Goal: Task Accomplishment & Management: Complete application form

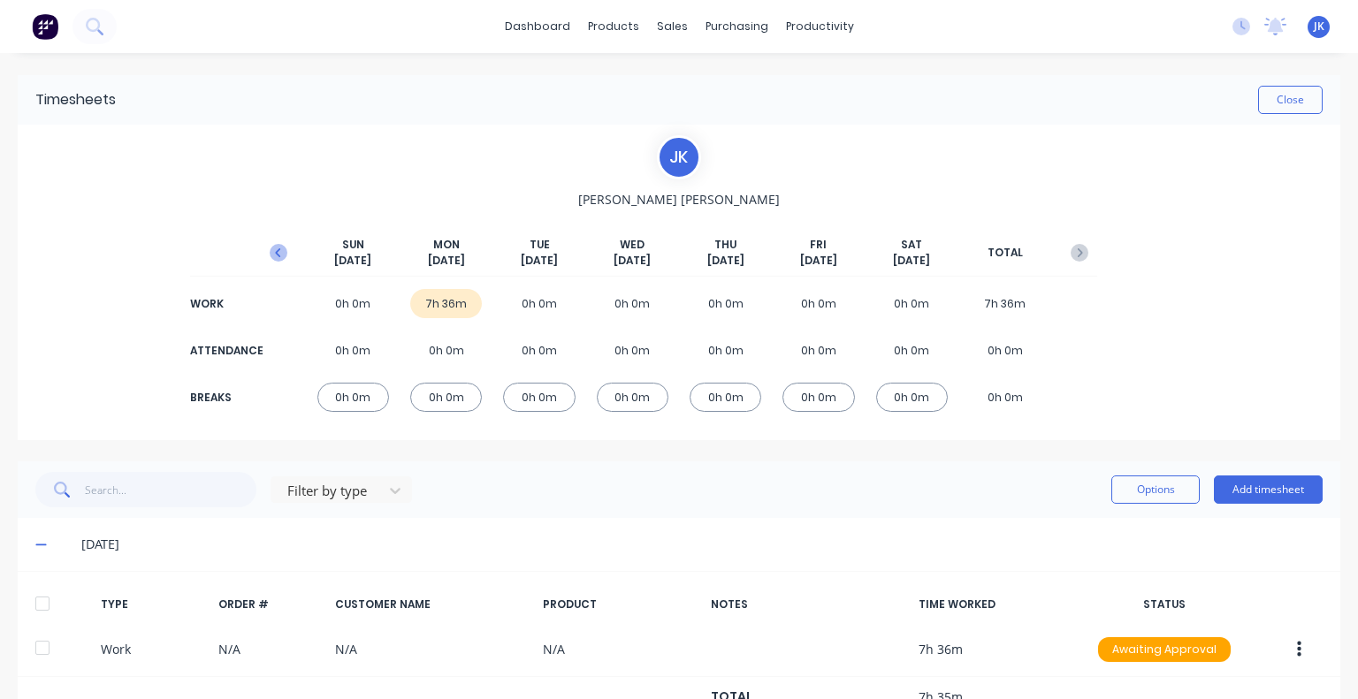
click at [272, 255] on icon "button" at bounding box center [279, 253] width 18 height 18
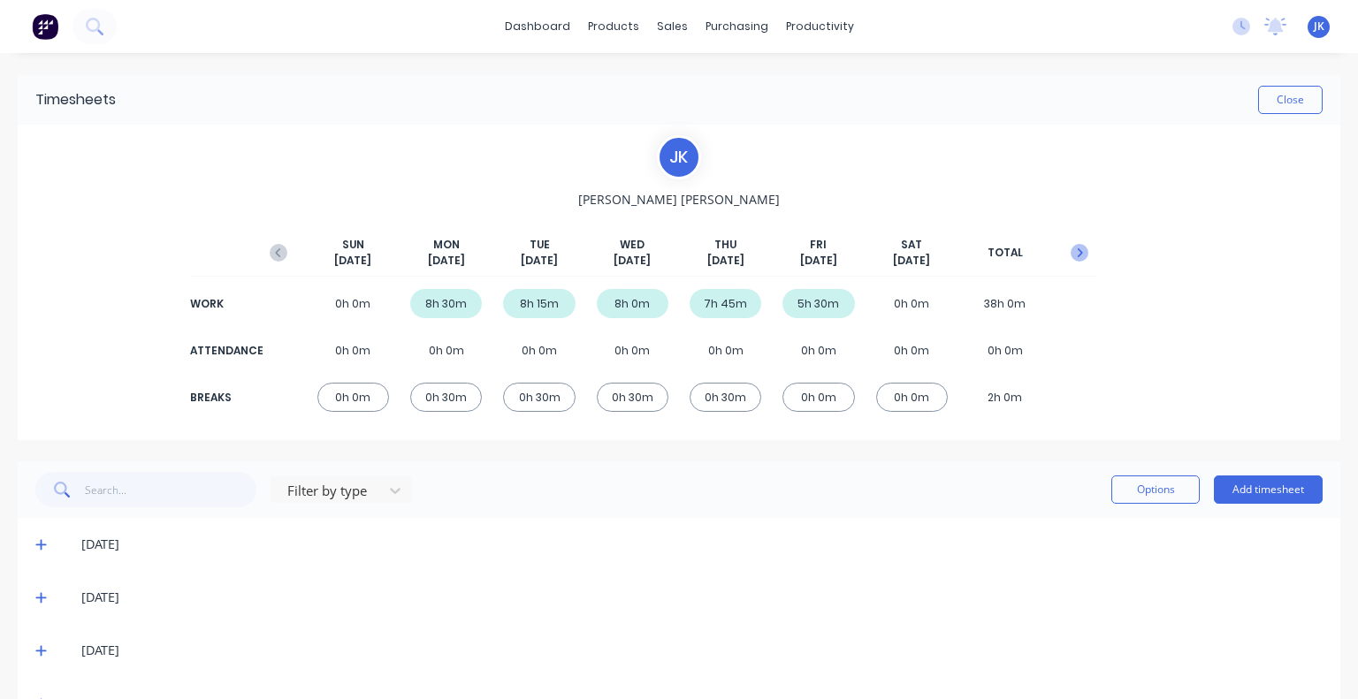
click at [1070, 257] on icon "button" at bounding box center [1079, 253] width 18 height 18
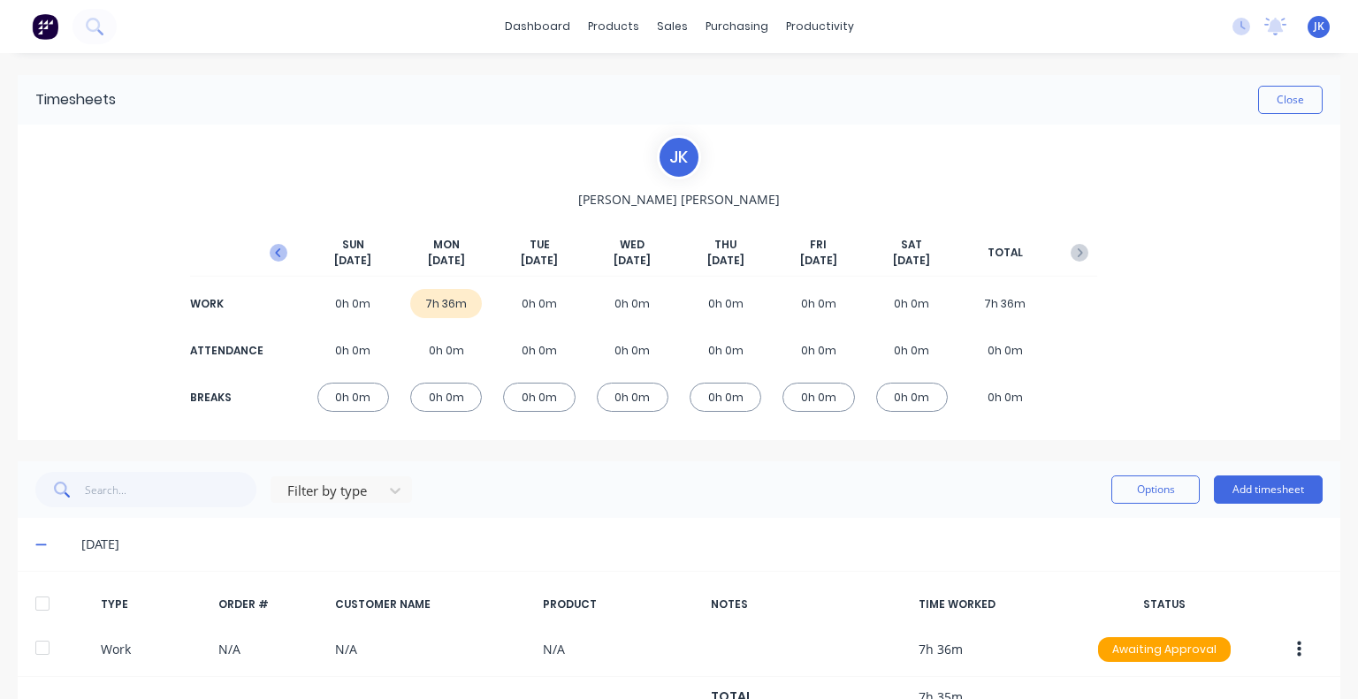
click at [285, 250] on button "button" at bounding box center [278, 253] width 35 height 32
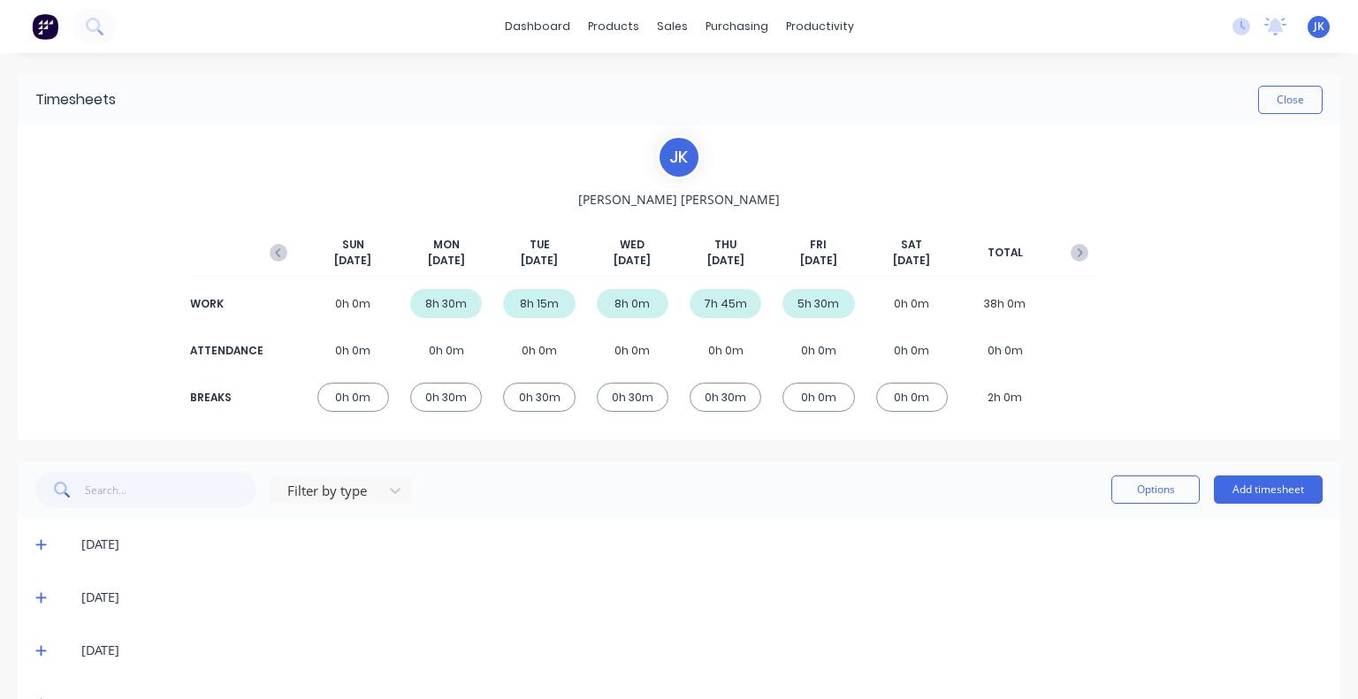
click at [285, 250] on button "button" at bounding box center [278, 253] width 35 height 32
click at [1070, 248] on icon "button" at bounding box center [1079, 253] width 18 height 18
click at [1077, 248] on icon "button" at bounding box center [1079, 252] width 5 height 9
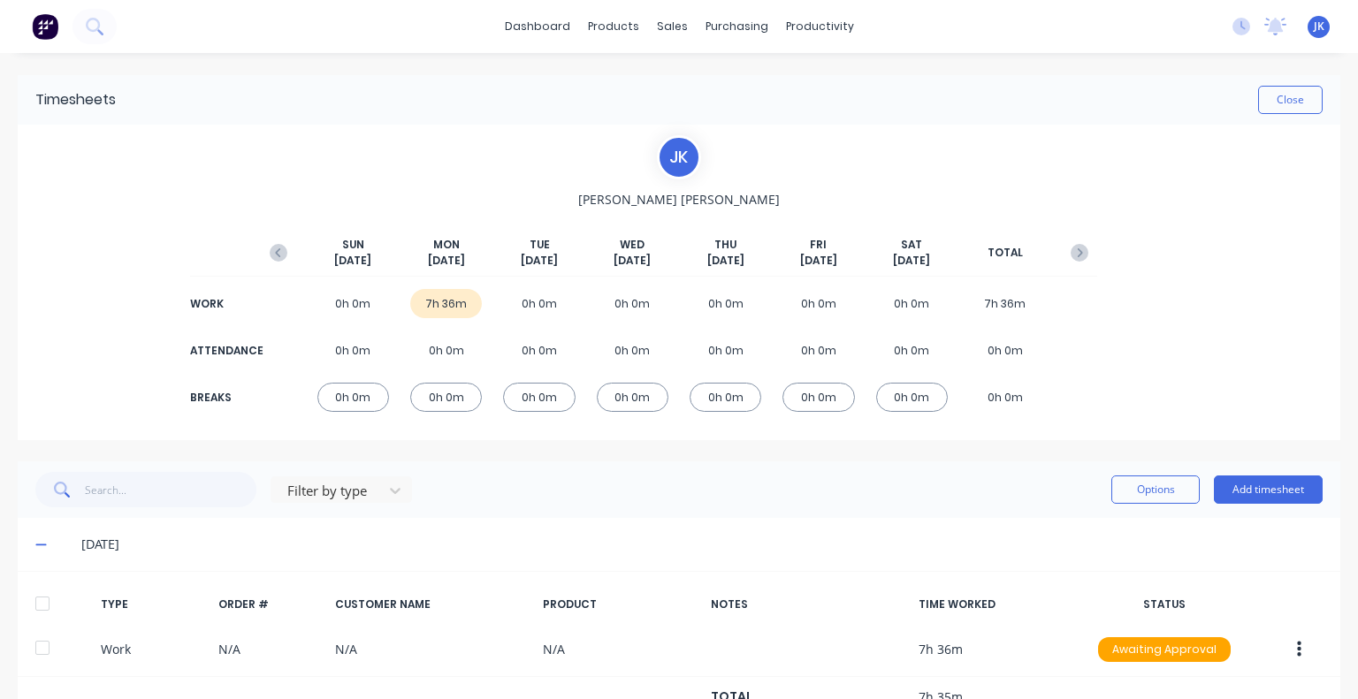
scroll to position [67, 0]
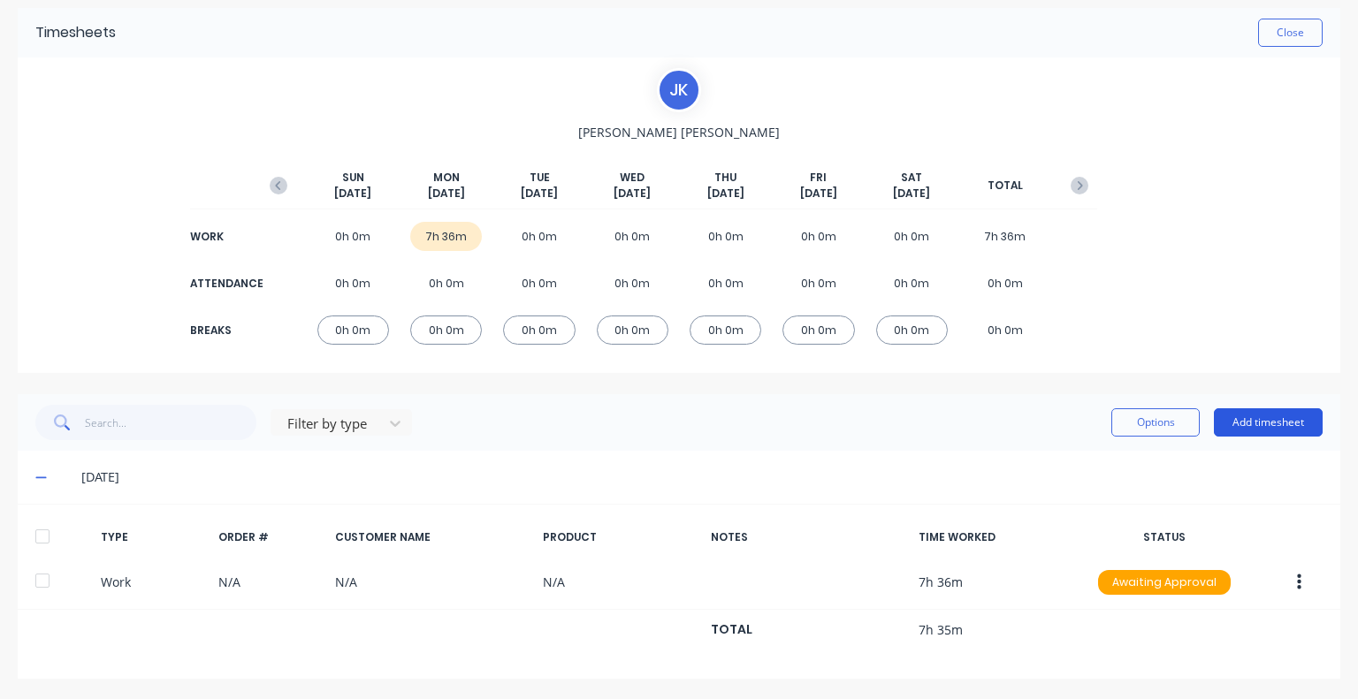
click at [1234, 425] on button "Add timesheet" at bounding box center [1267, 422] width 109 height 28
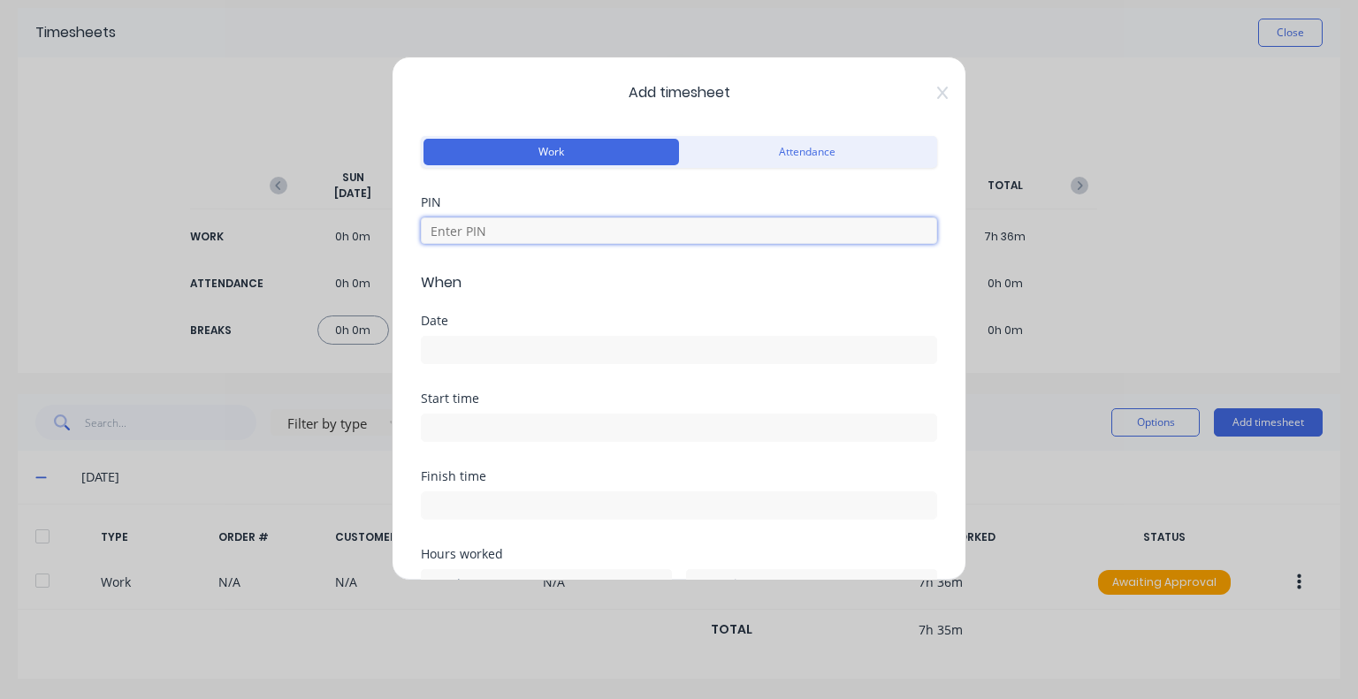
click at [599, 222] on input at bounding box center [679, 230] width 516 height 27
type input "5683"
click at [467, 341] on input at bounding box center [679, 350] width 514 height 27
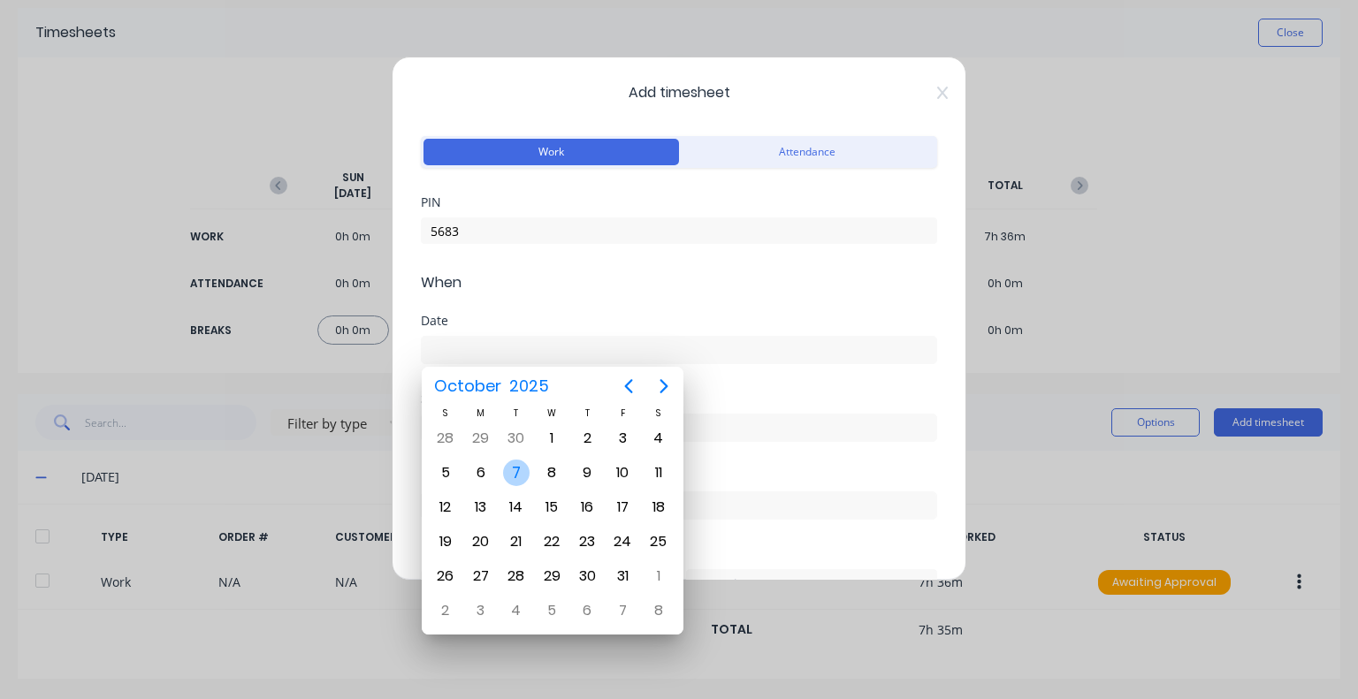
click at [514, 470] on div "7" at bounding box center [516, 473] width 27 height 27
type input "[DATE]"
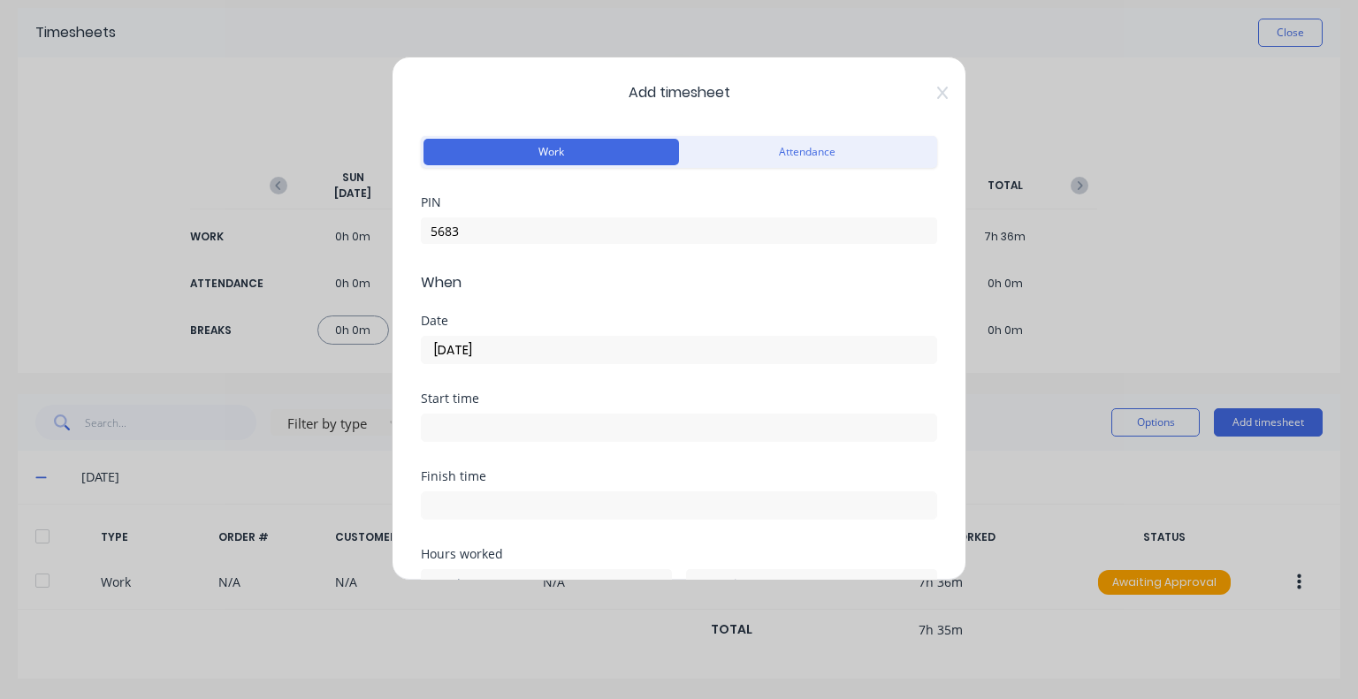
click at [511, 417] on div at bounding box center [679, 425] width 516 height 33
click at [509, 430] on input at bounding box center [679, 427] width 514 height 27
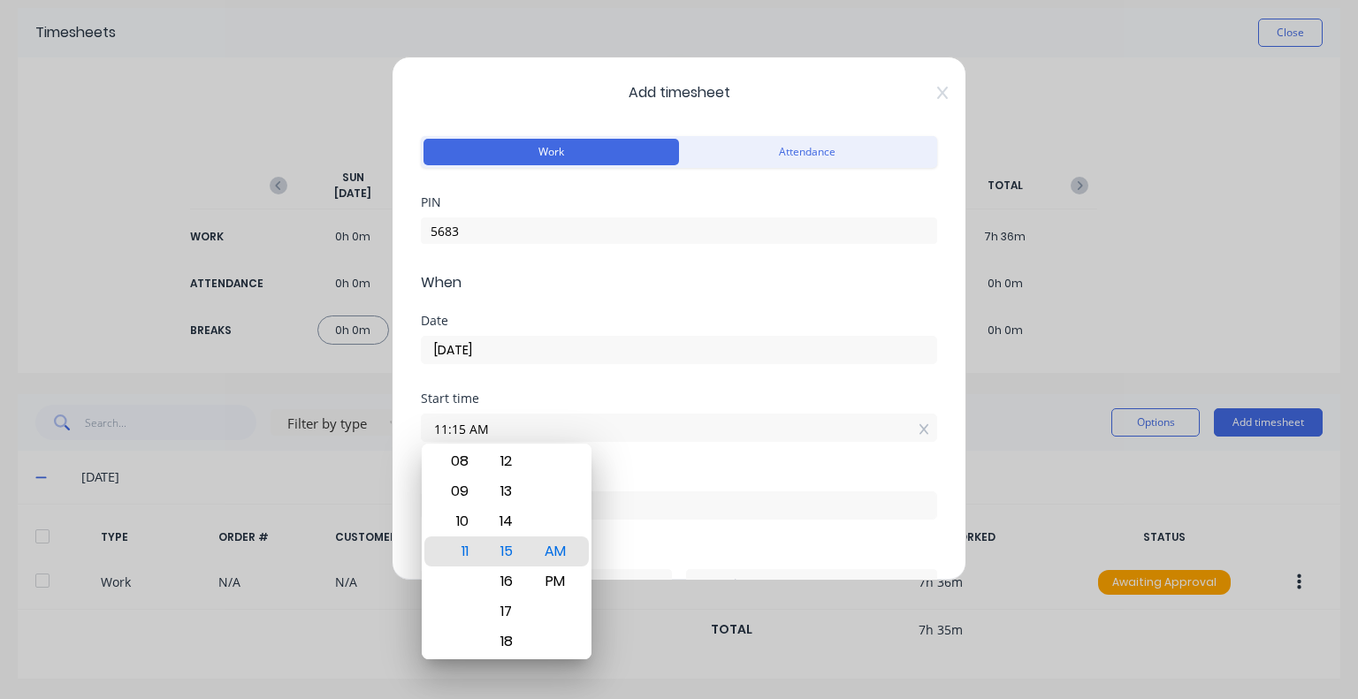
drag, startPoint x: 422, startPoint y: 427, endPoint x: 356, endPoint y: 429, distance: 65.4
click at [356, 429] on div "Add timesheet Work Attendance PIN 5683 When Date [DATE] Start time 11:15 AM Fin…" at bounding box center [679, 349] width 1358 height 699
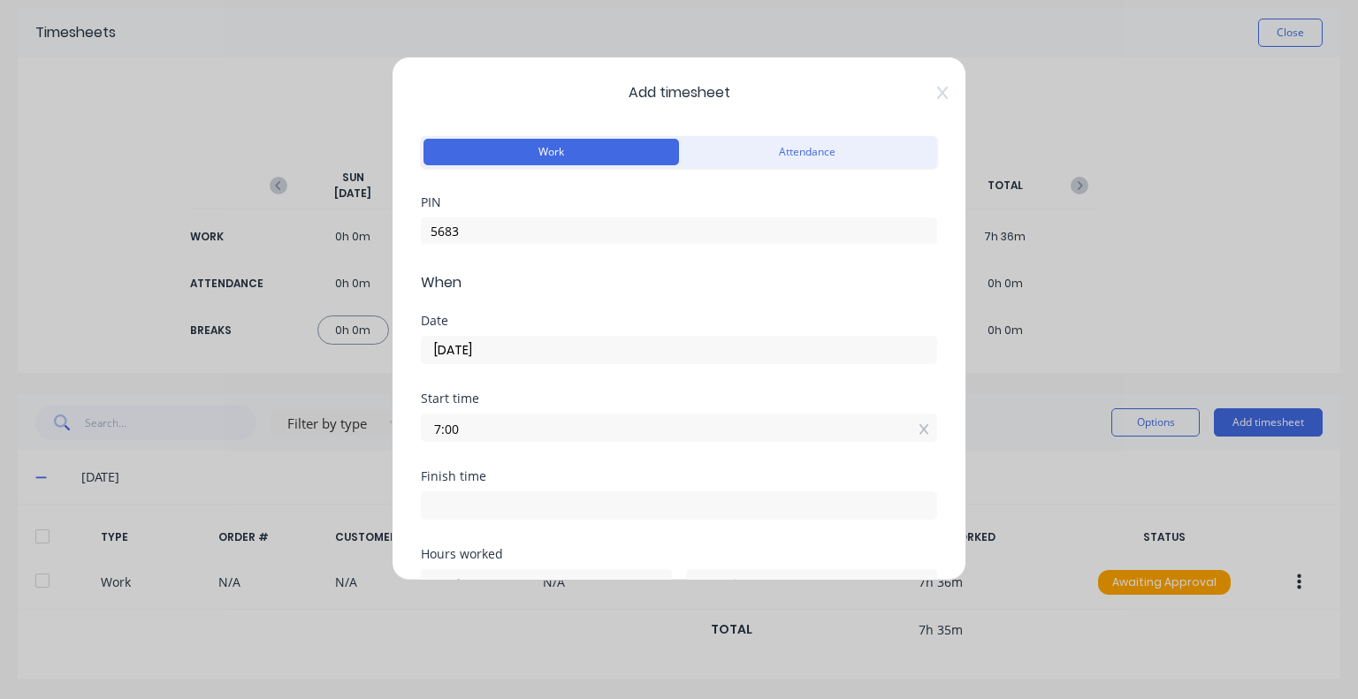
type input "07:00 AM"
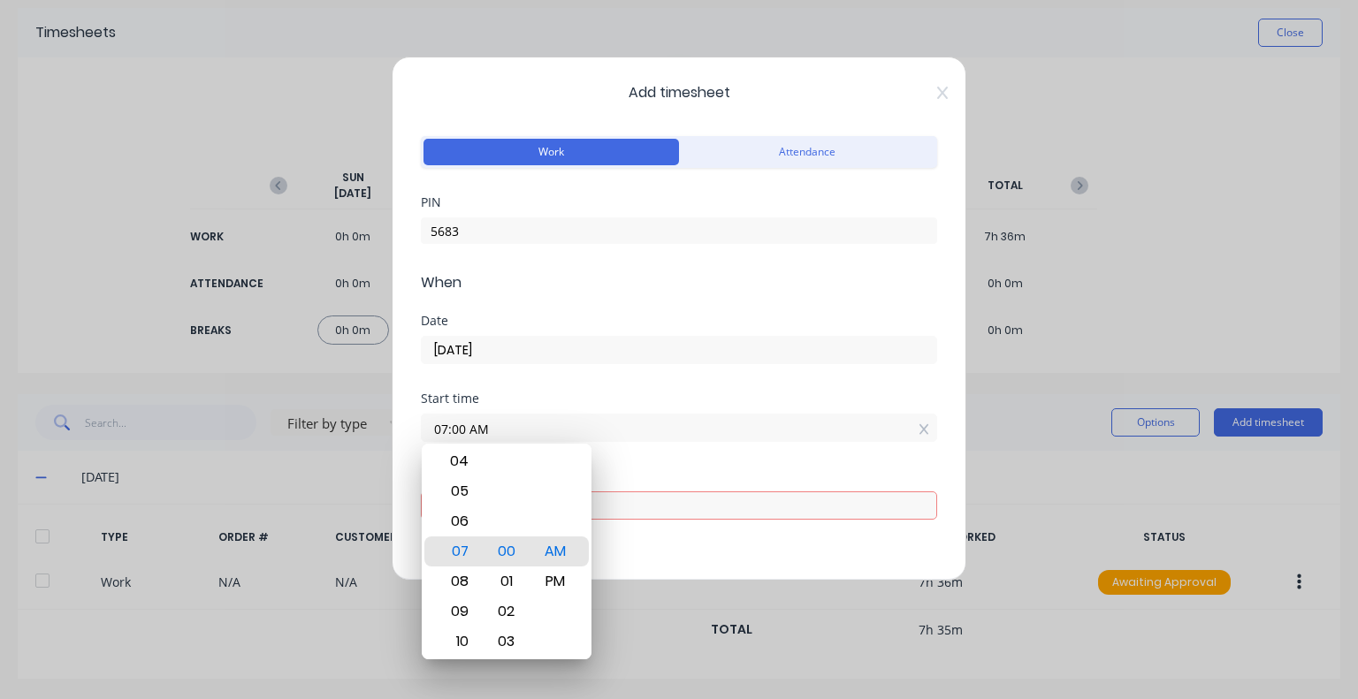
click at [709, 496] on input at bounding box center [679, 505] width 514 height 27
type input "11:15 AM"
type input "4"
type input "15"
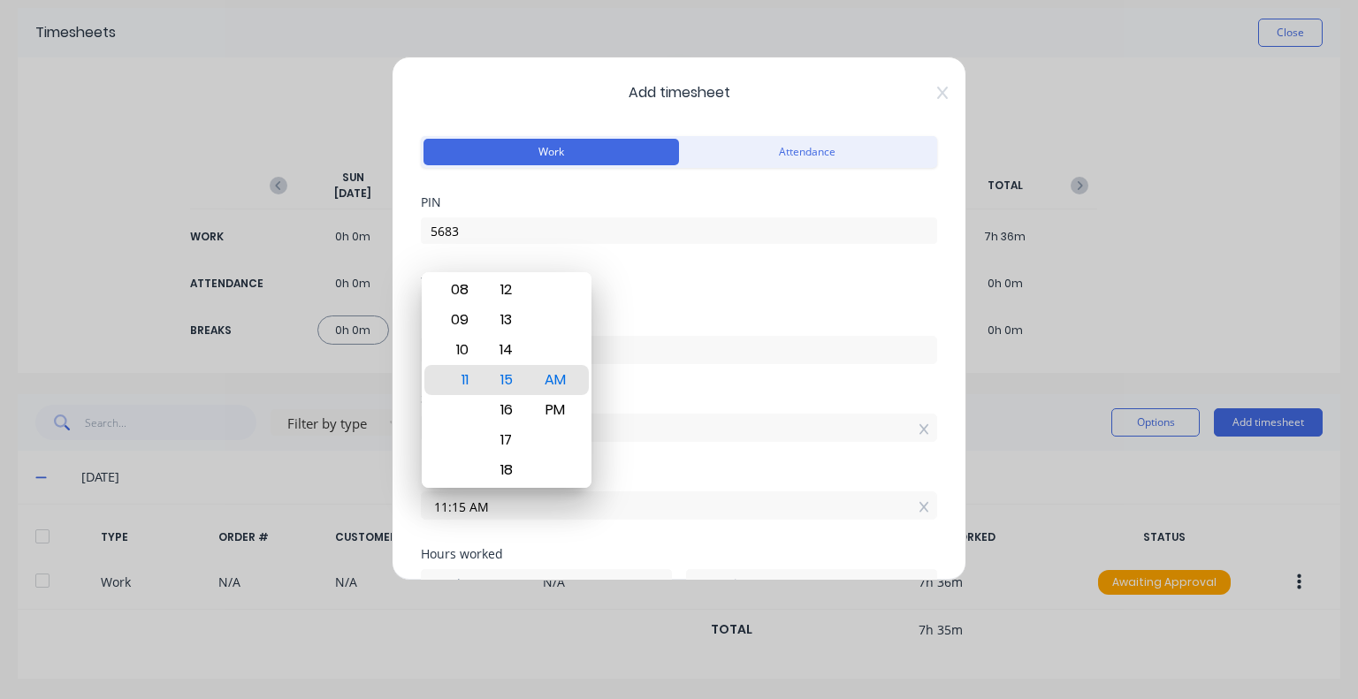
drag, startPoint x: 478, startPoint y: 524, endPoint x: 343, endPoint y: 544, distance: 136.6
click at [343, 544] on div "Add timesheet Work Attendance PIN 5683 When Date [DATE] Start time 07:00 AM Fin…" at bounding box center [679, 349] width 1358 height 699
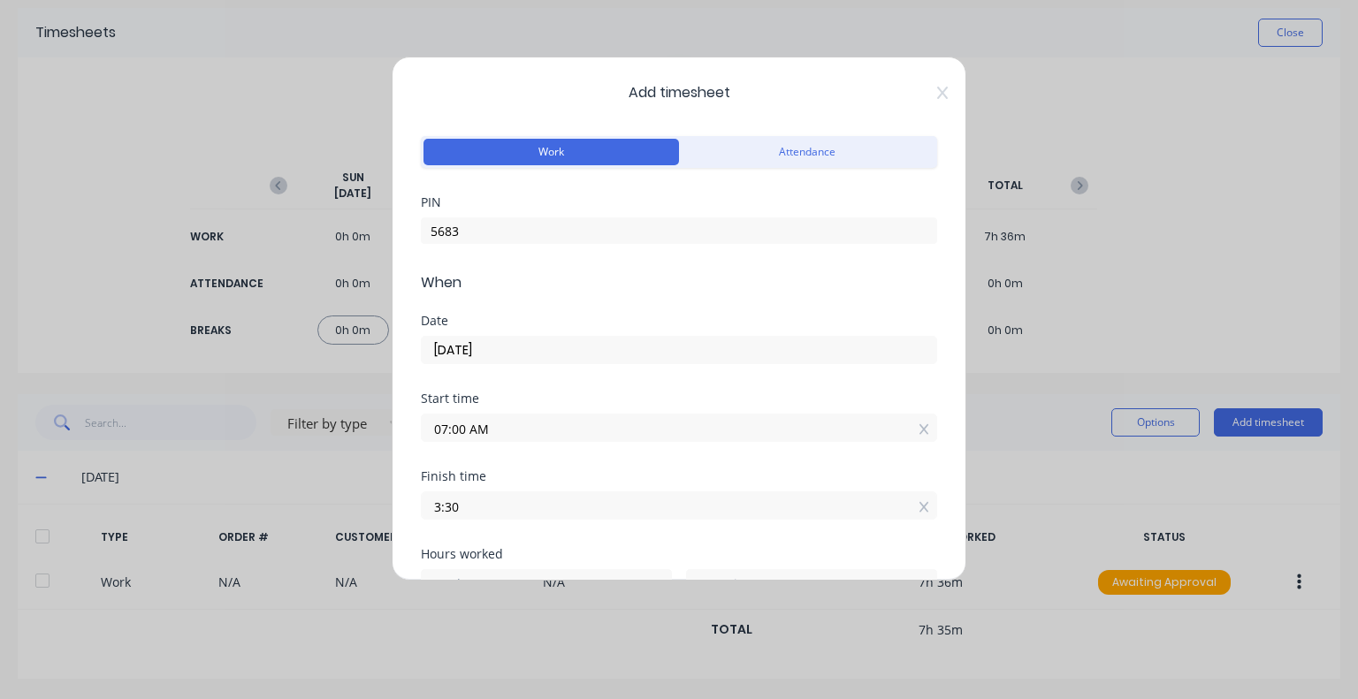
type input "03:30 AM"
type input "20"
type input "30"
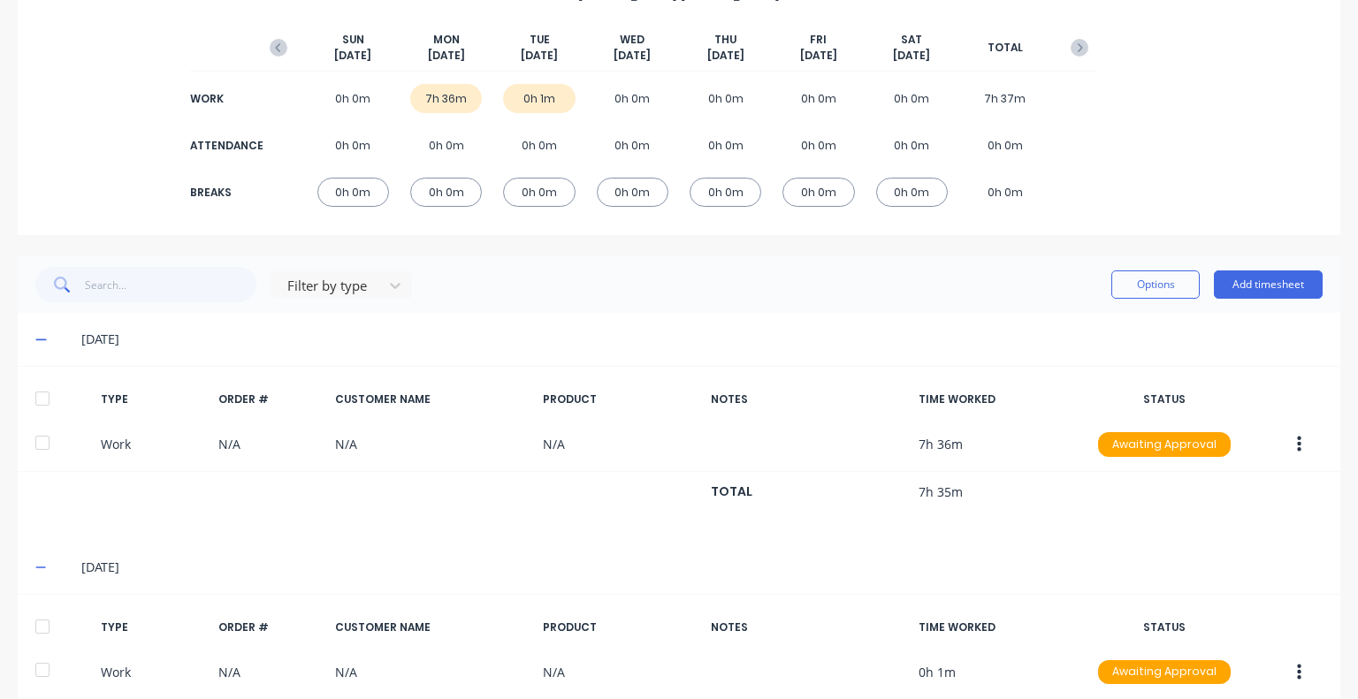
scroll to position [293, 0]
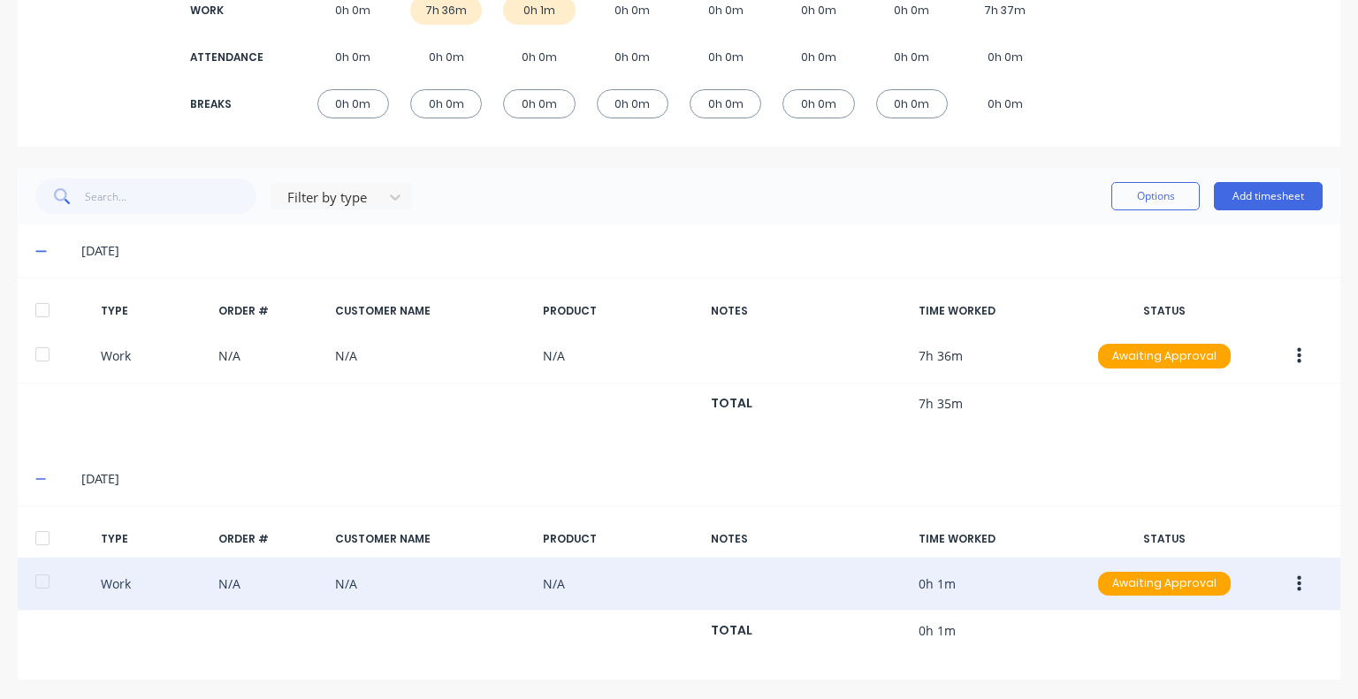
click at [1283, 582] on button "button" at bounding box center [1299, 584] width 42 height 32
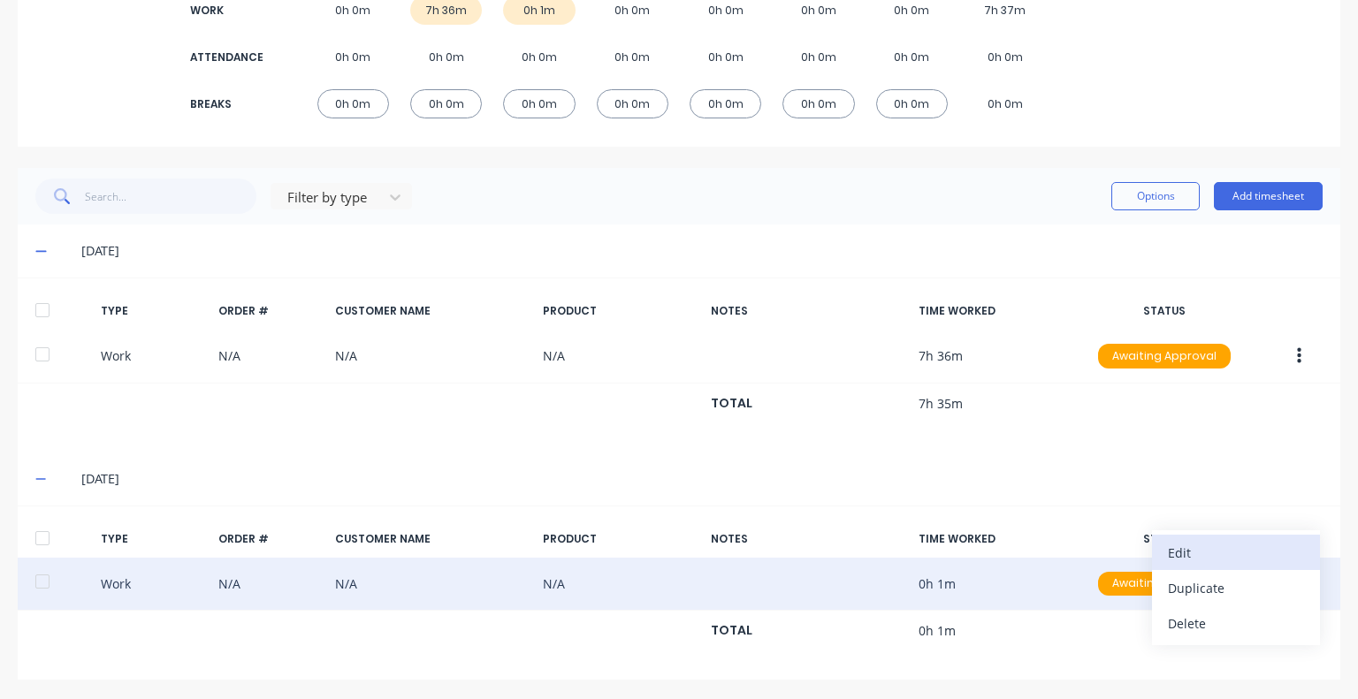
click at [1180, 556] on div "Edit" at bounding box center [1235, 553] width 136 height 26
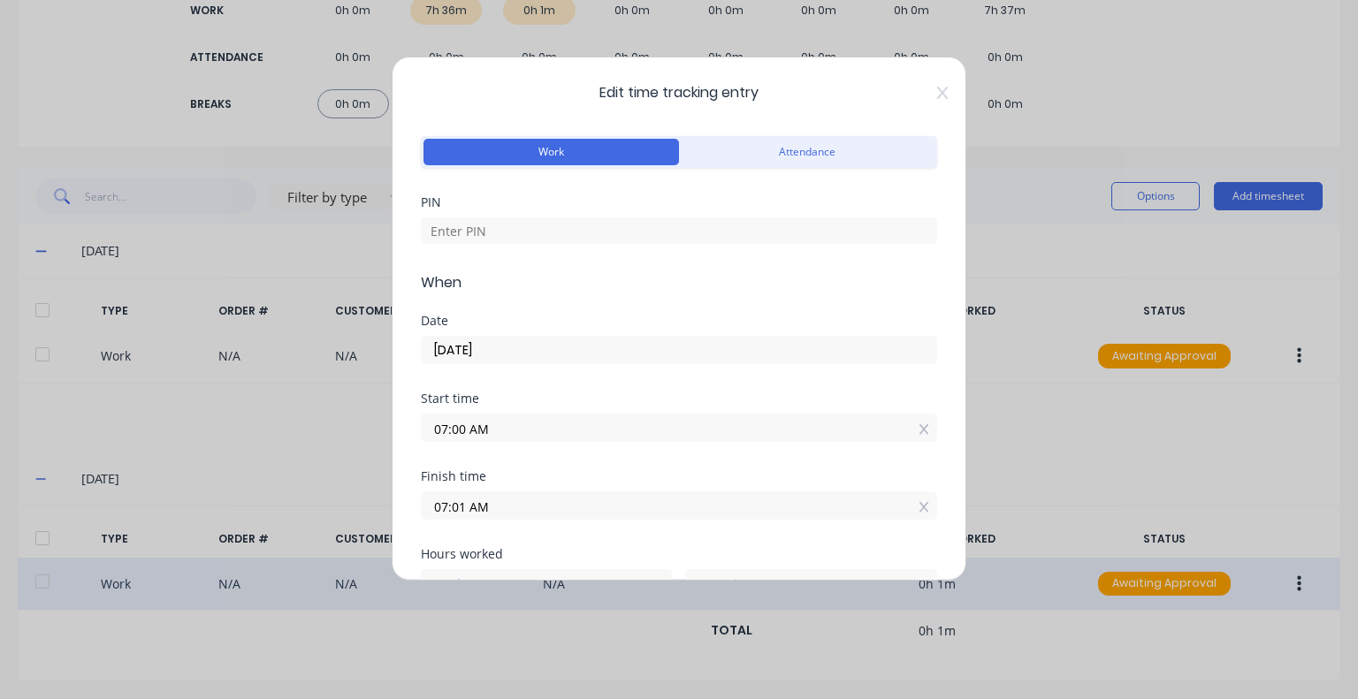
drag, startPoint x: 512, startPoint y: 511, endPoint x: 410, endPoint y: 521, distance: 102.1
click at [410, 521] on div "Edit time tracking entry Work Attendance PIN When Date [DATE] Start time 07:00 …" at bounding box center [679, 319] width 574 height 524
type input "03:30 AM"
type input "20"
type input "30"
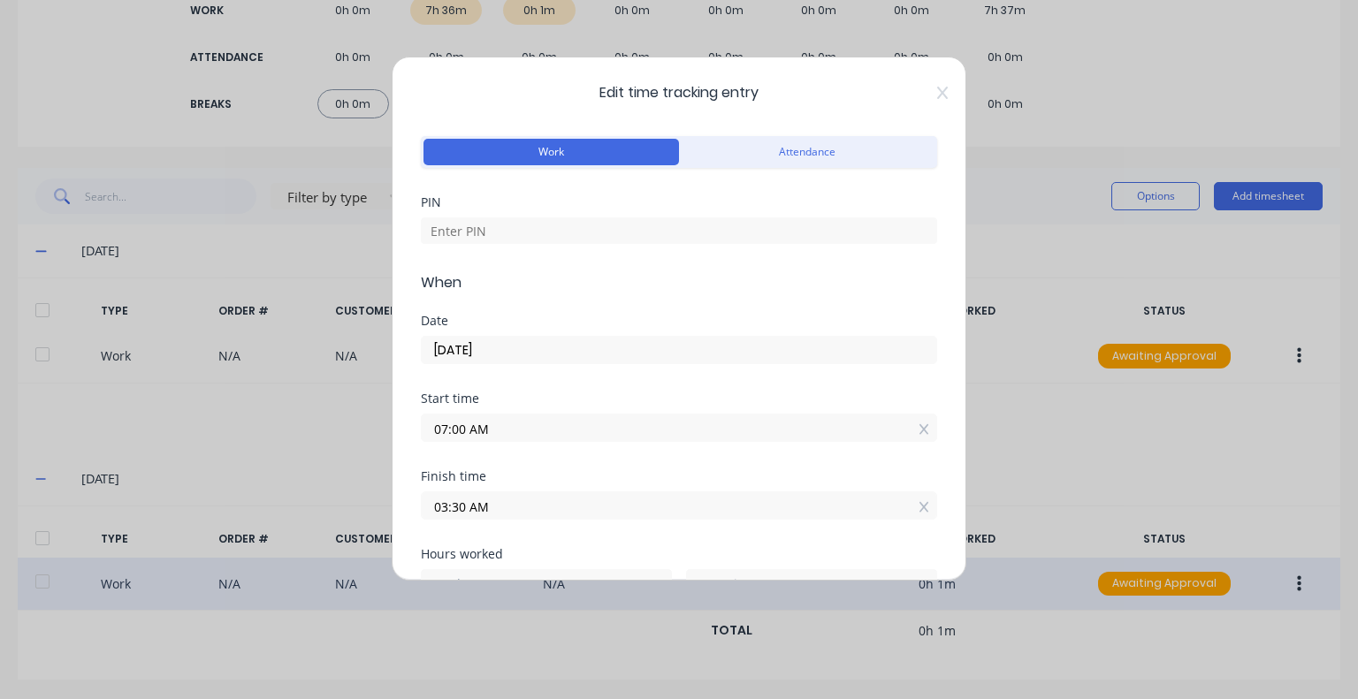
click at [562, 521] on div "Finish time 03:30 AM" at bounding box center [679, 509] width 516 height 78
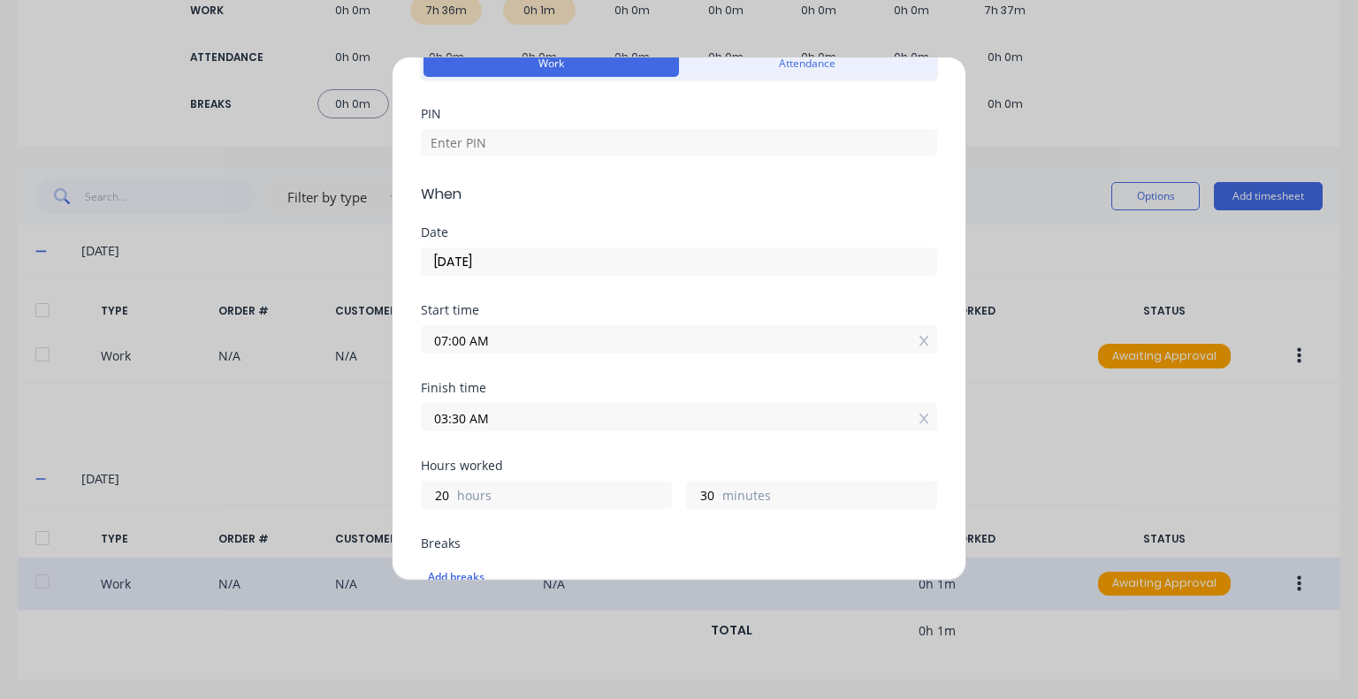
click at [665, 415] on input "03:30 AM" at bounding box center [679, 417] width 514 height 27
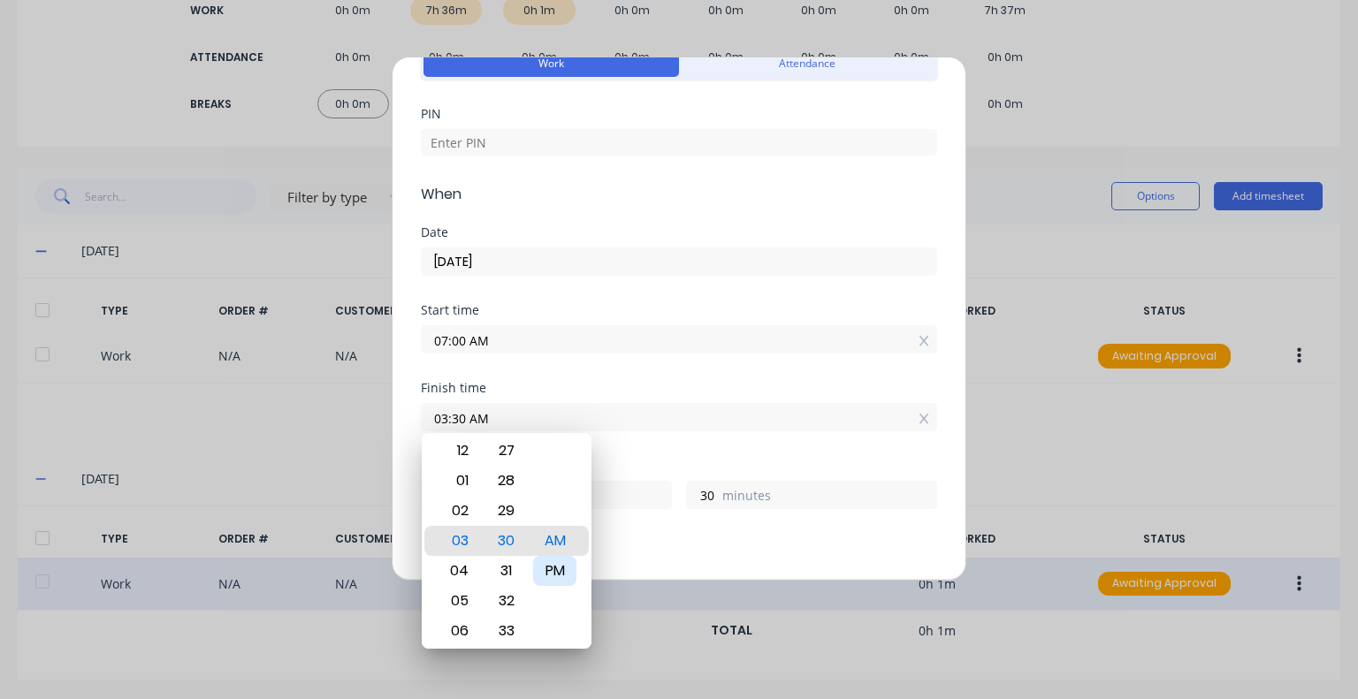
click at [546, 573] on div "PM" at bounding box center [554, 571] width 43 height 30
type input "03:30 PM"
type input "8"
click at [611, 437] on div "Finish time 03:30 PM" at bounding box center [679, 421] width 516 height 78
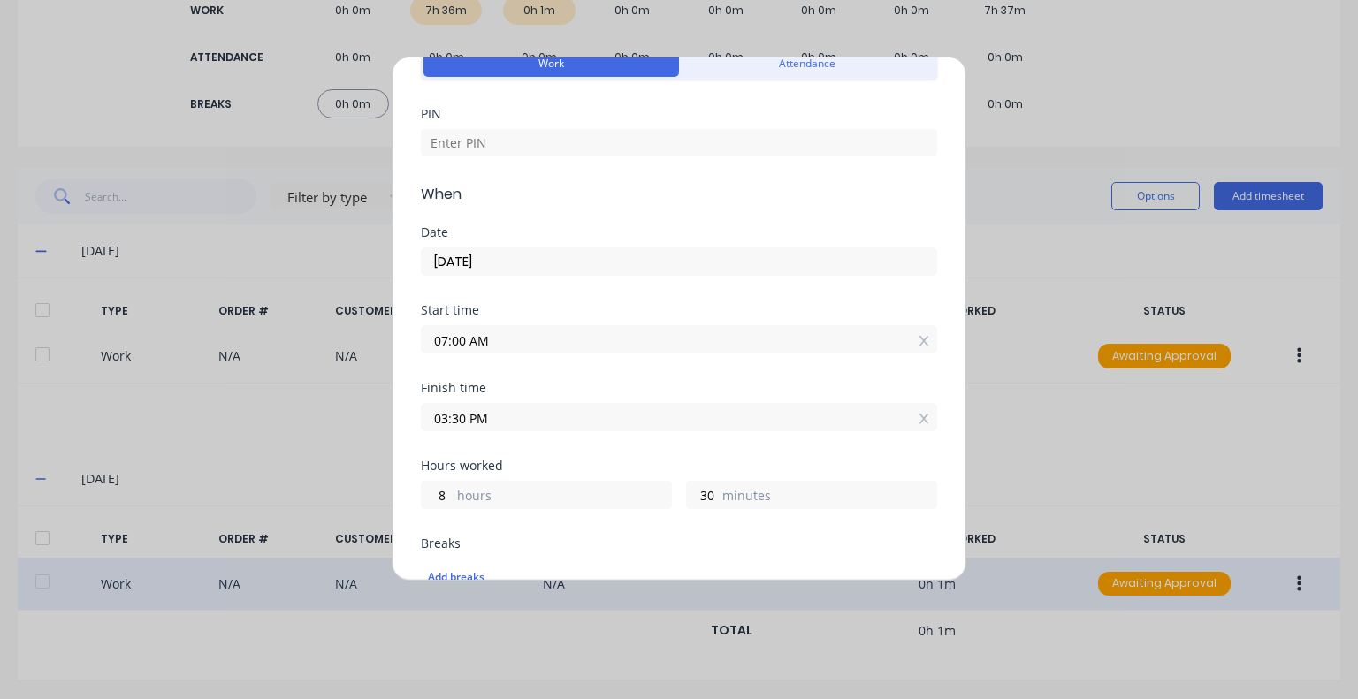
scroll to position [265, 0]
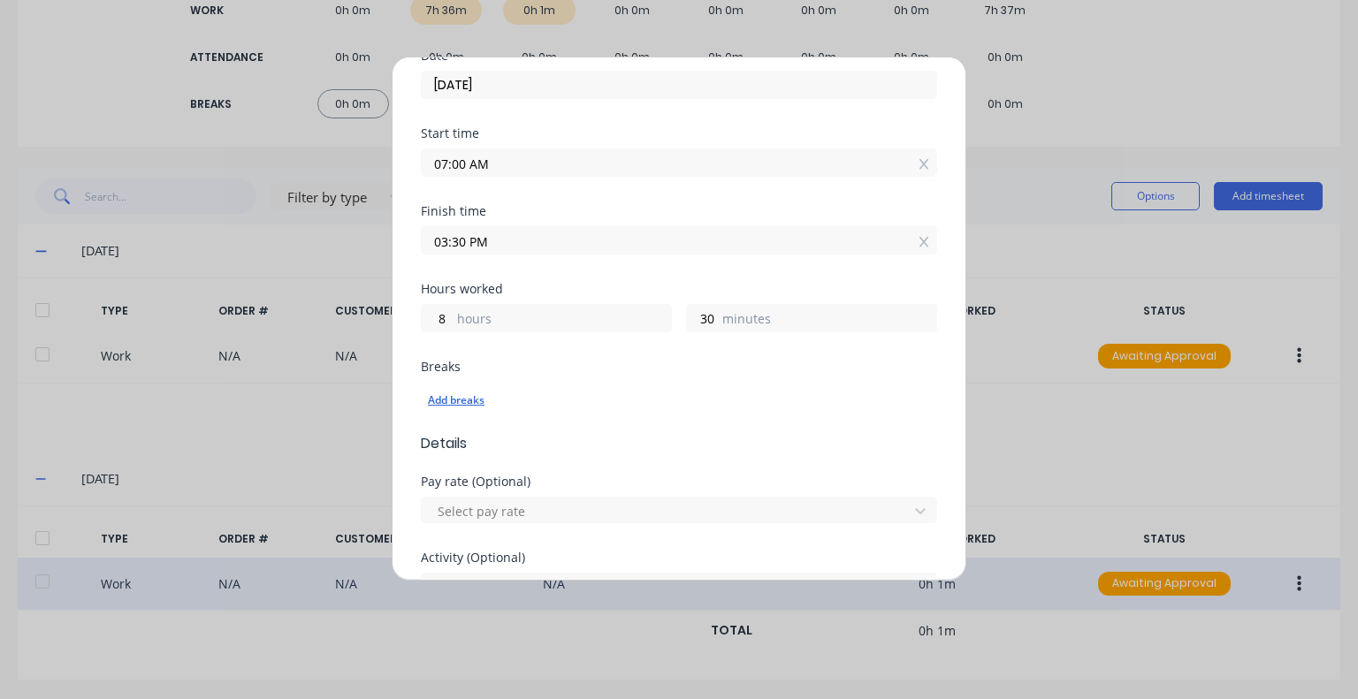
click at [439, 401] on div "Add breaks" at bounding box center [679, 400] width 502 height 23
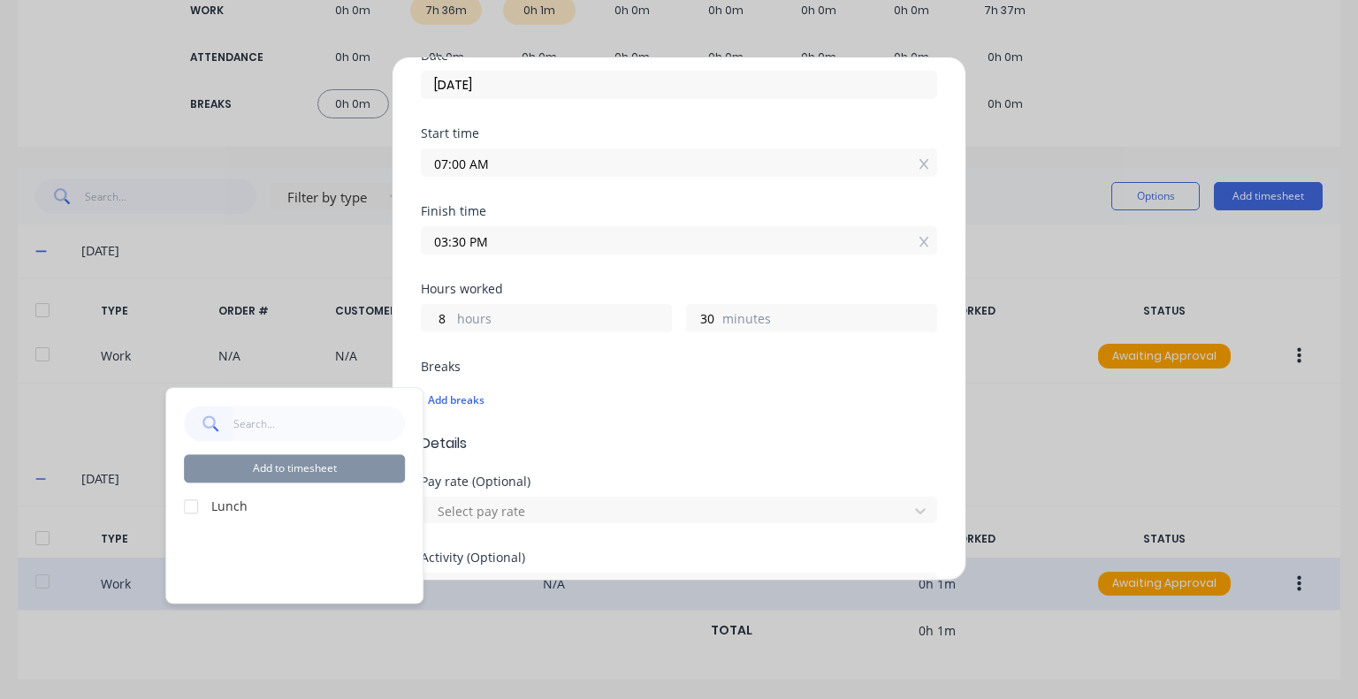
click at [184, 508] on div at bounding box center [190, 506] width 35 height 35
click at [277, 473] on button "Add to timesheet" at bounding box center [294, 468] width 221 height 28
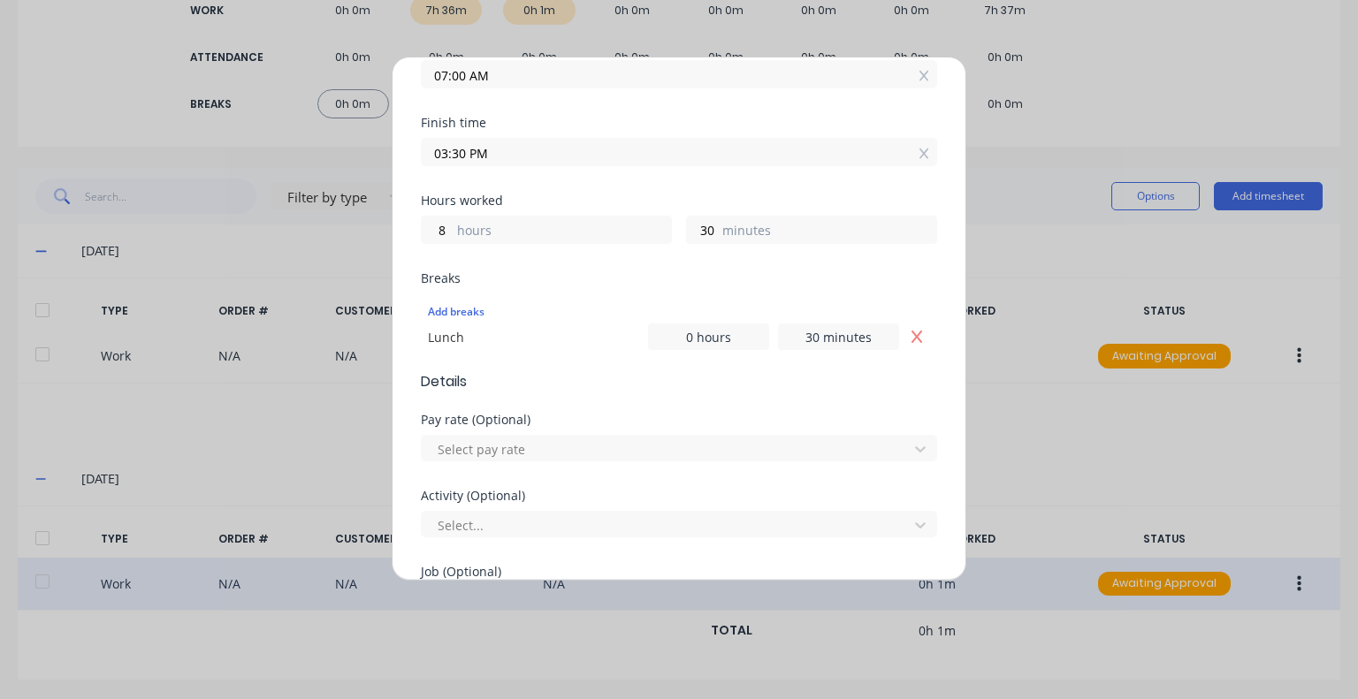
scroll to position [442, 0]
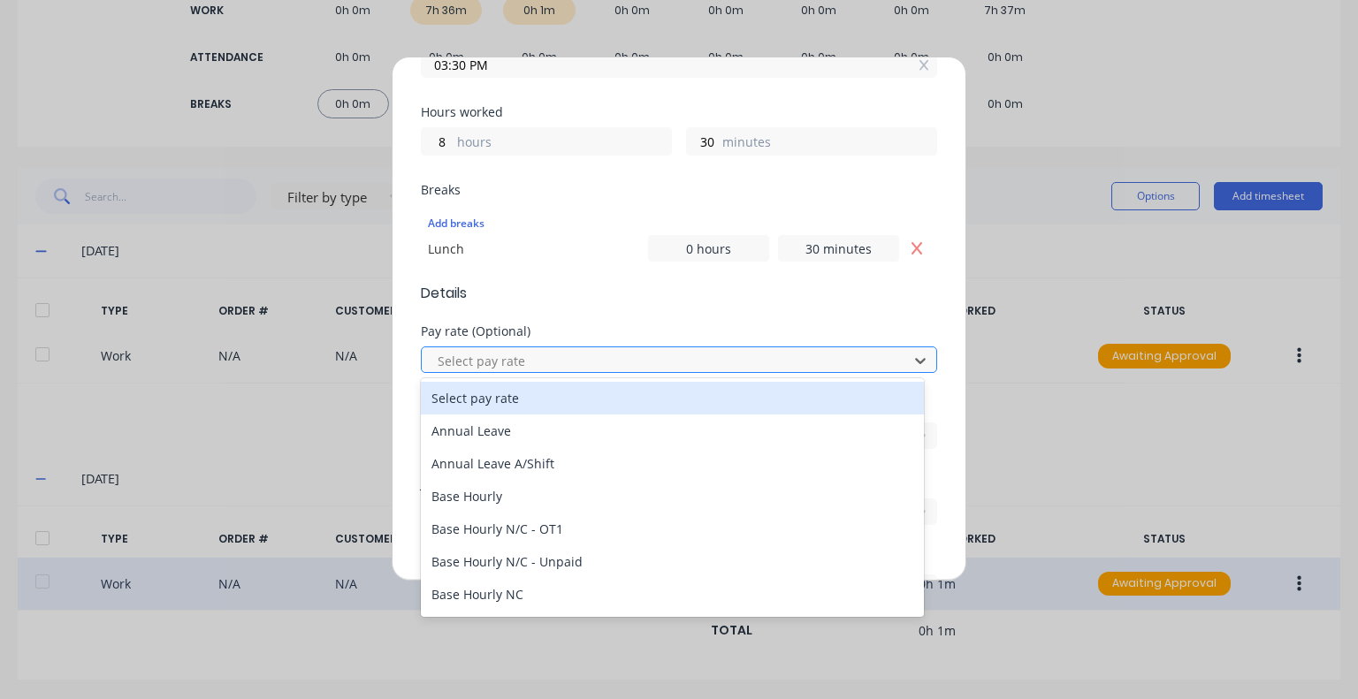
click at [640, 356] on div at bounding box center [667, 361] width 463 height 22
click at [627, 329] on div "Pay rate (Optional)" at bounding box center [679, 331] width 516 height 12
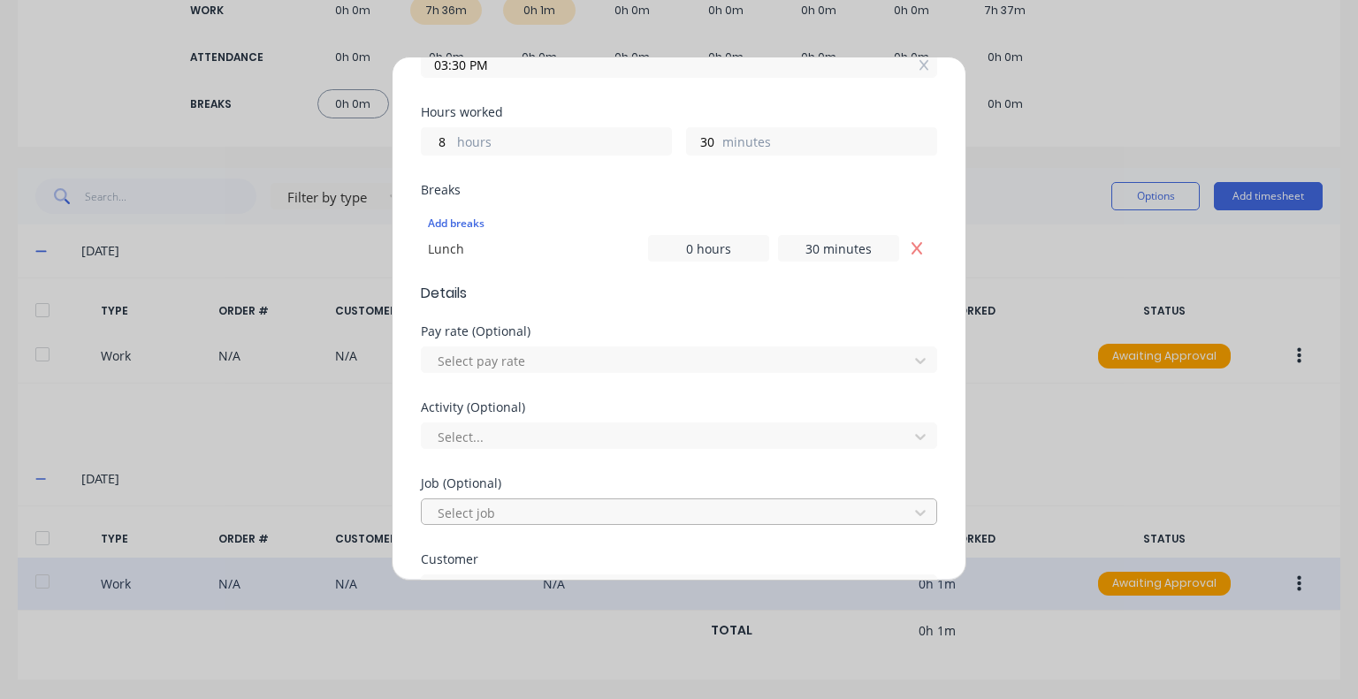
scroll to position [619, 0]
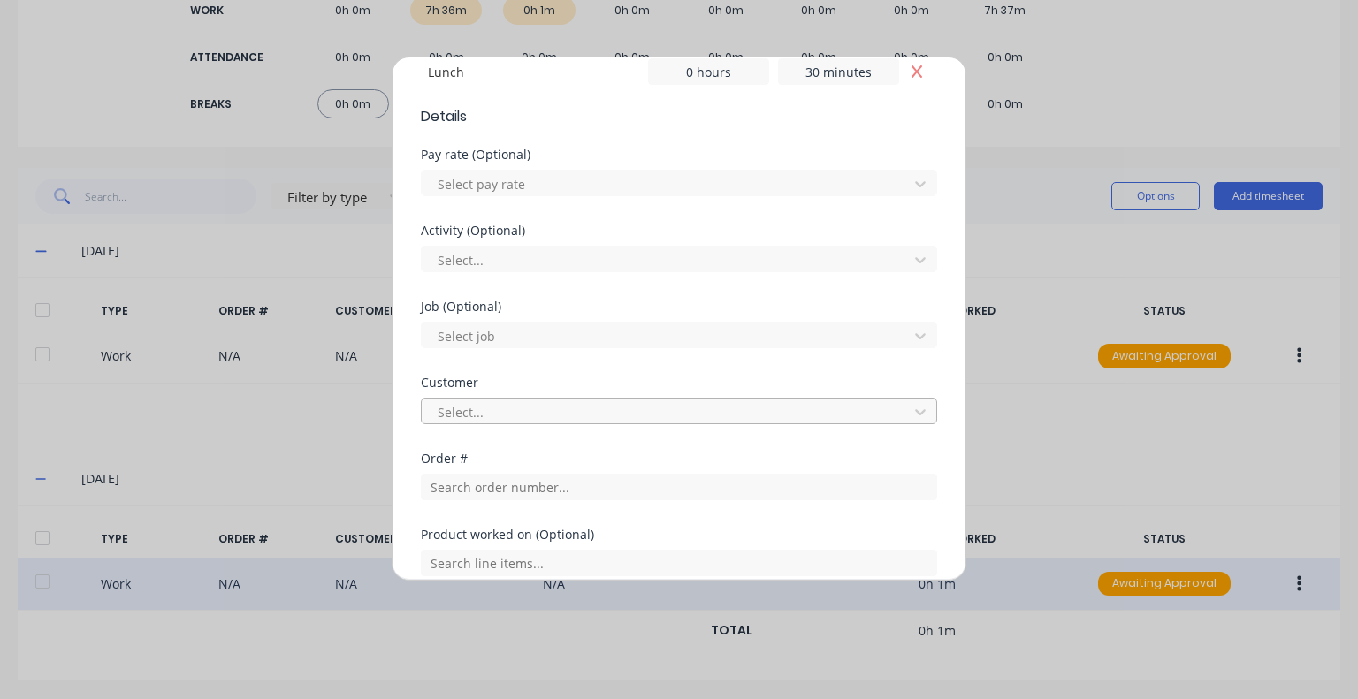
click at [586, 407] on div at bounding box center [667, 412] width 463 height 22
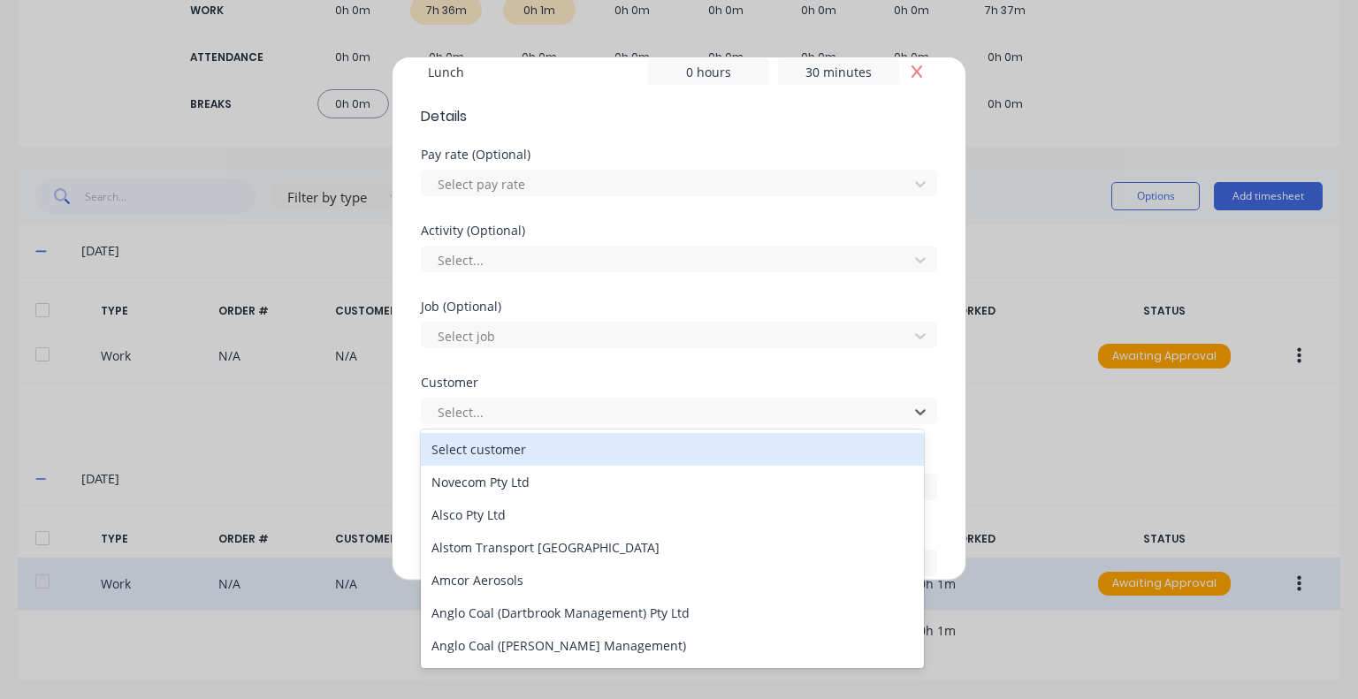
click at [586, 367] on div "Job (Optional) Select job" at bounding box center [679, 338] width 516 height 76
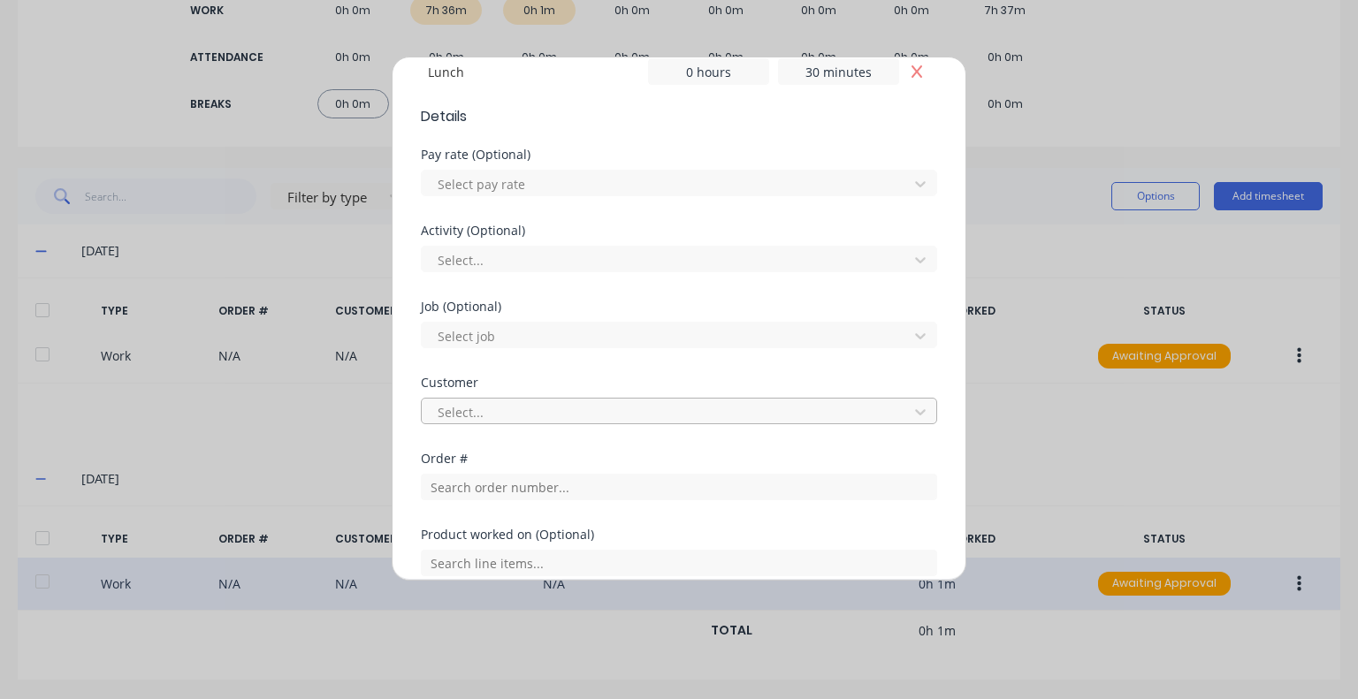
click at [494, 416] on div at bounding box center [667, 412] width 463 height 22
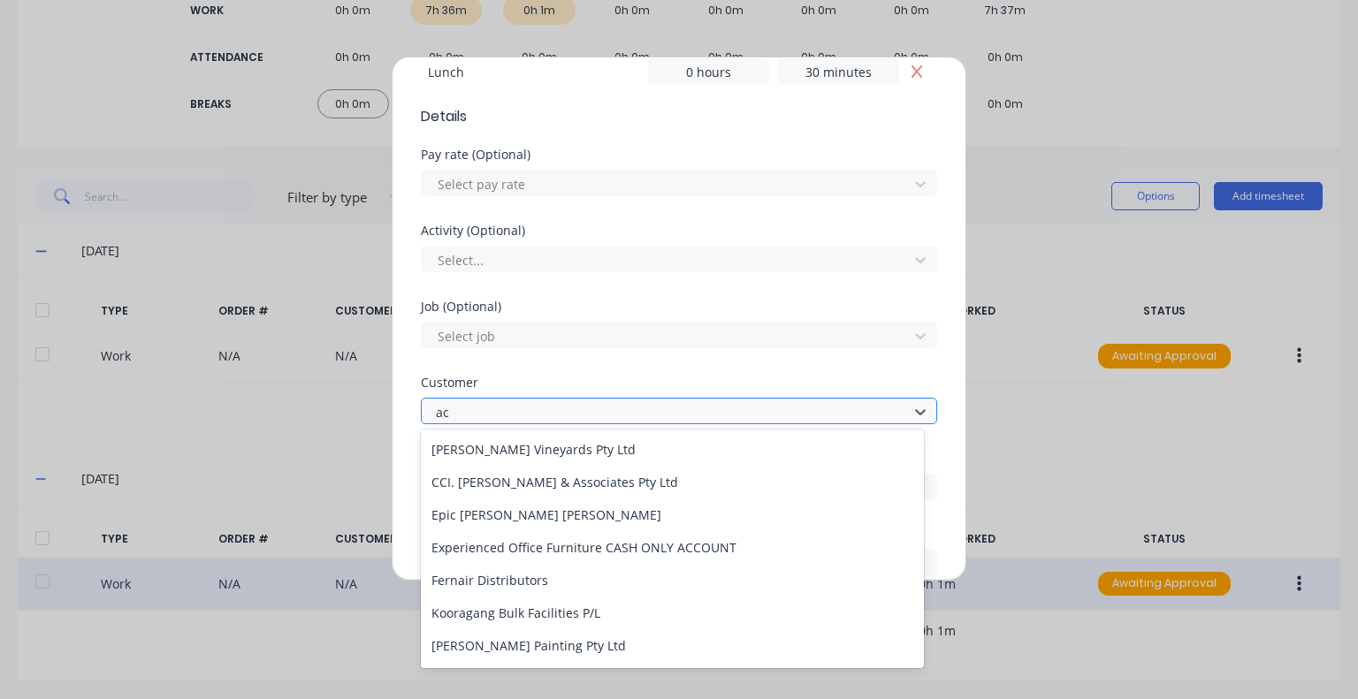
type input "a"
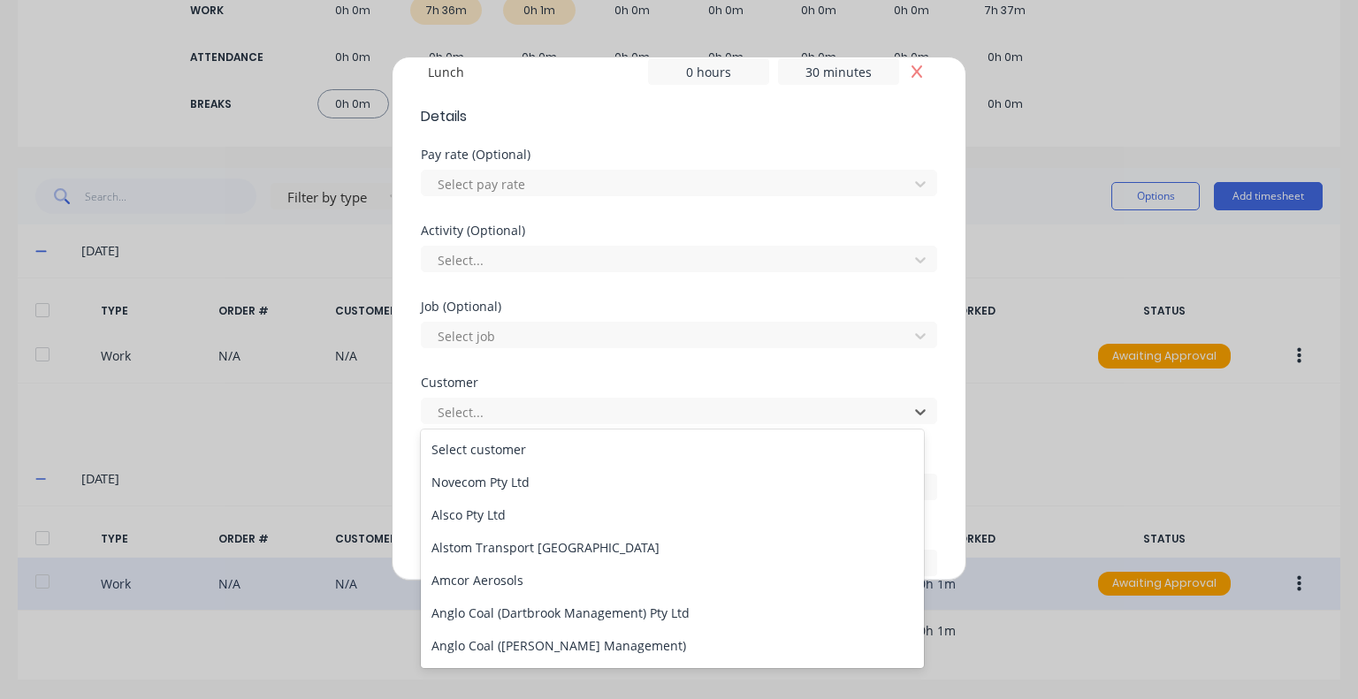
click at [518, 369] on div "Job (Optional) Select job" at bounding box center [679, 338] width 516 height 76
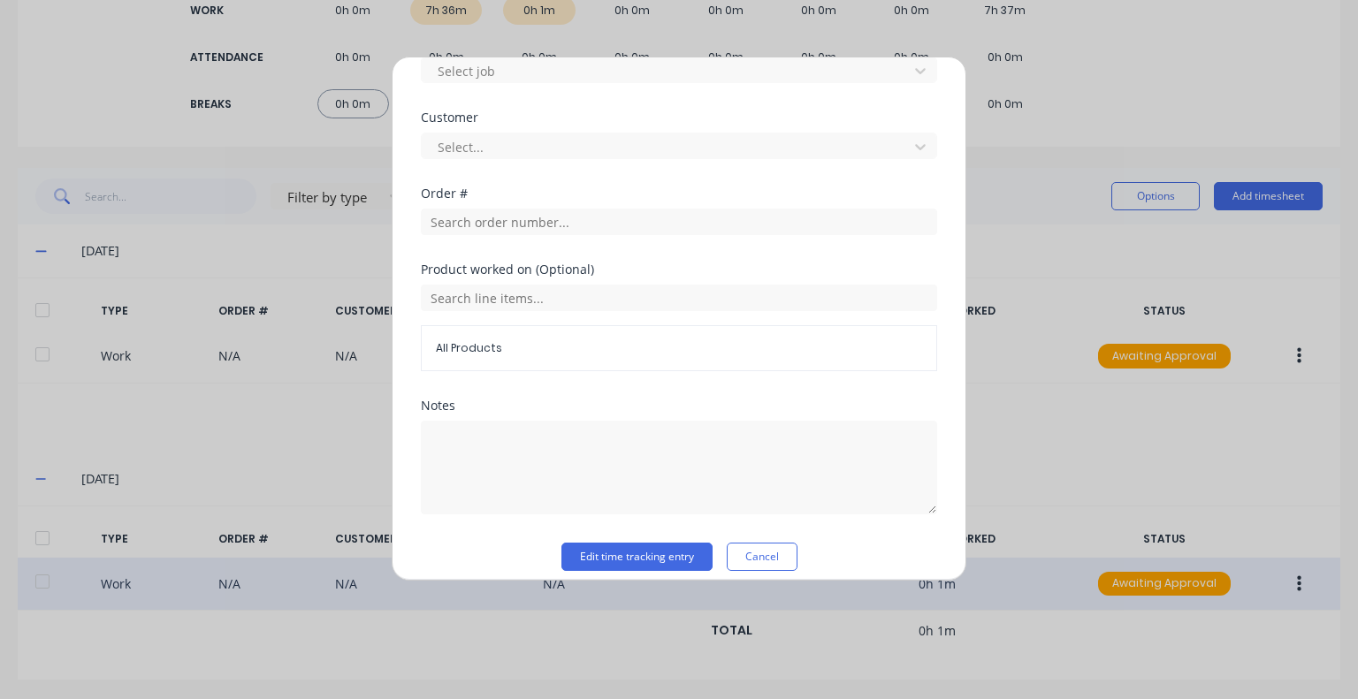
scroll to position [896, 0]
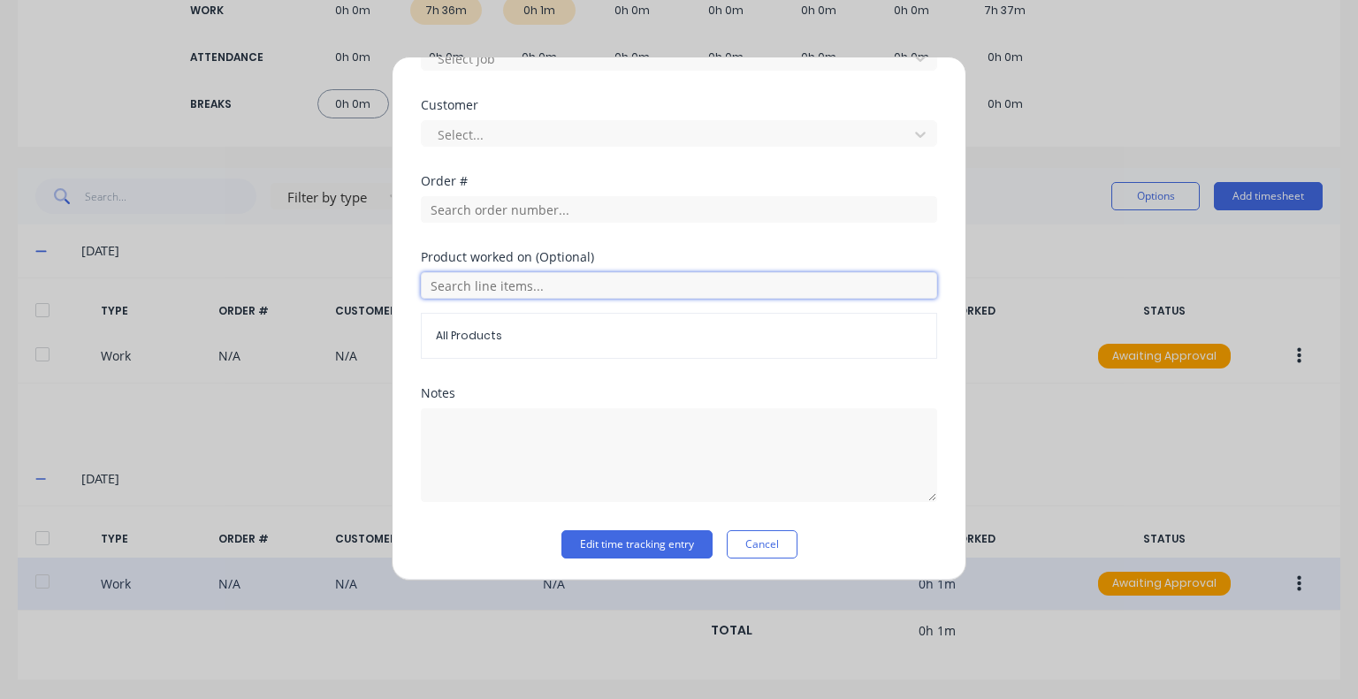
click at [599, 276] on input "text" at bounding box center [679, 285] width 516 height 27
click at [611, 247] on div "Order #" at bounding box center [679, 213] width 516 height 76
click at [747, 546] on button "Cancel" at bounding box center [761, 544] width 71 height 28
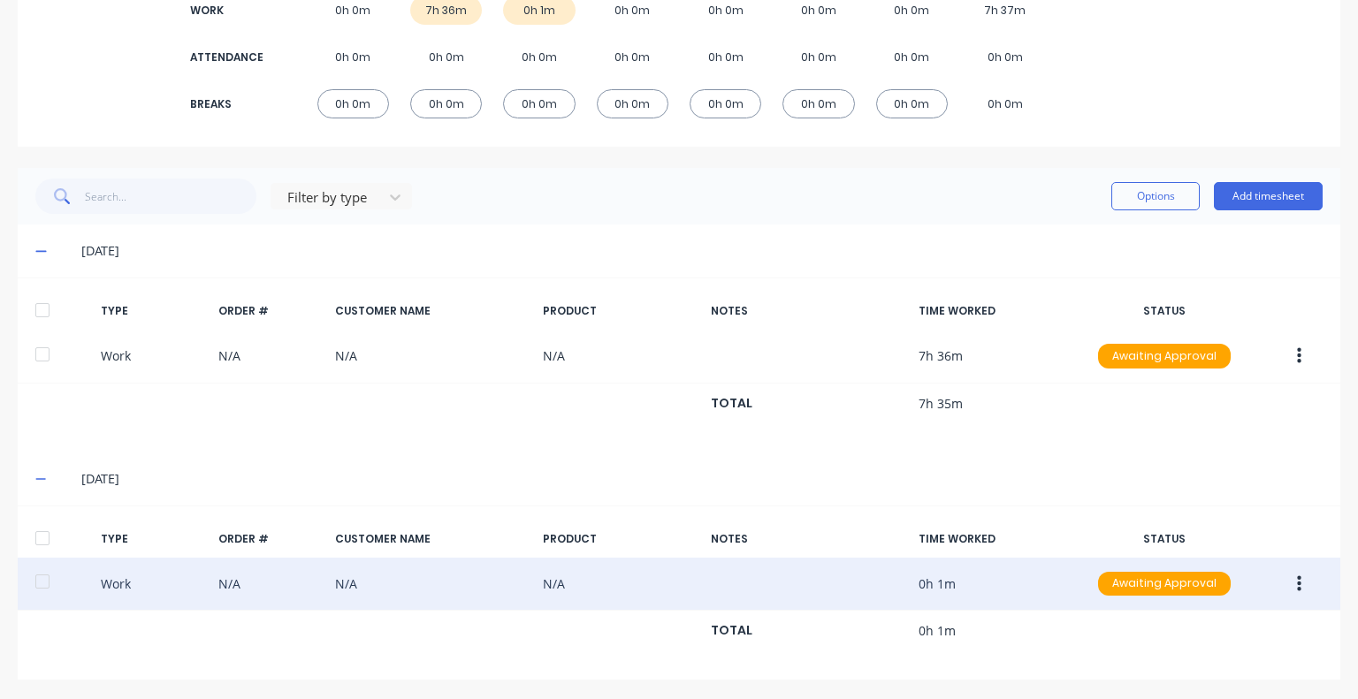
scroll to position [28, 0]
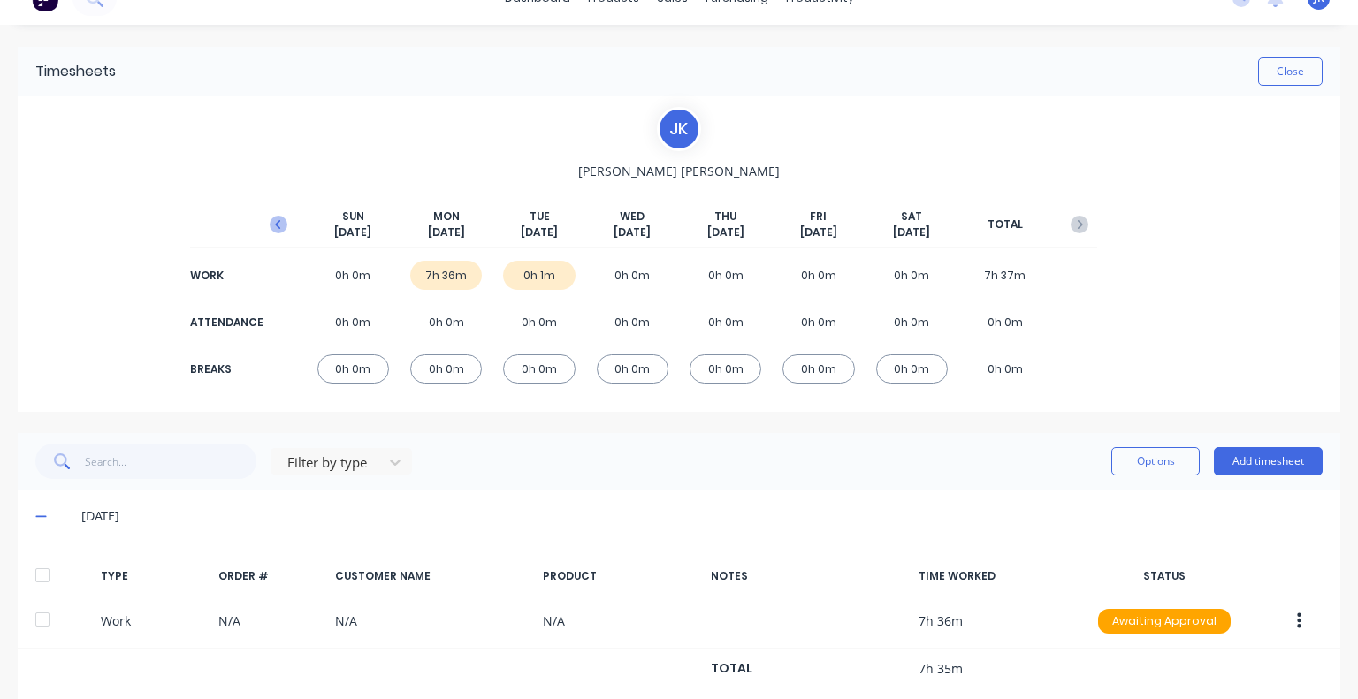
click at [280, 220] on icon "button" at bounding box center [279, 225] width 18 height 18
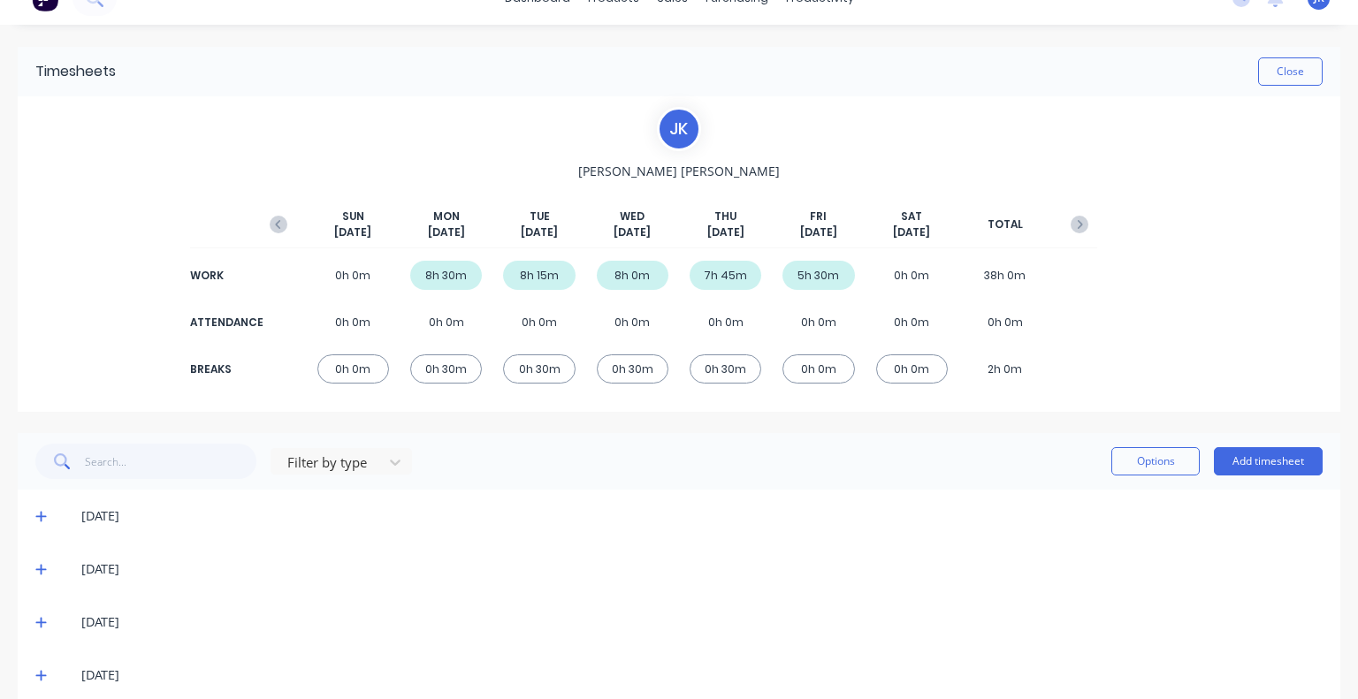
scroll to position [105, 0]
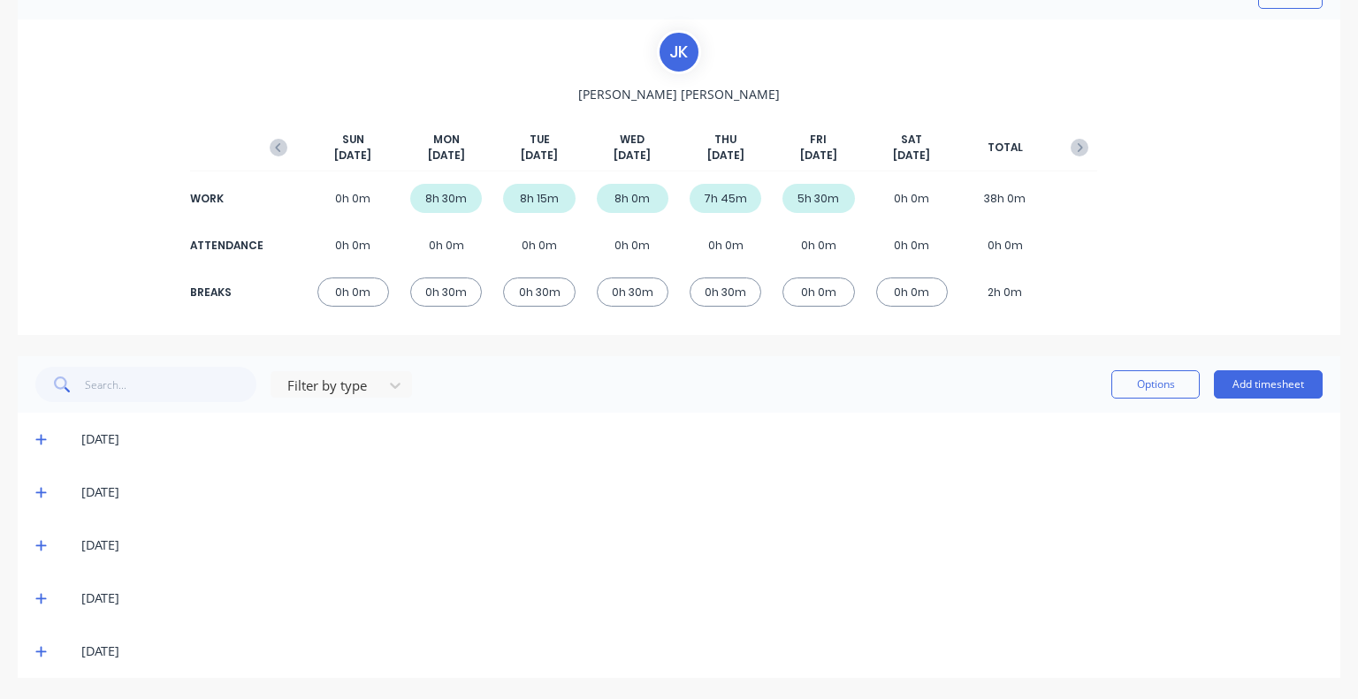
click at [36, 651] on icon at bounding box center [40, 652] width 11 height 11
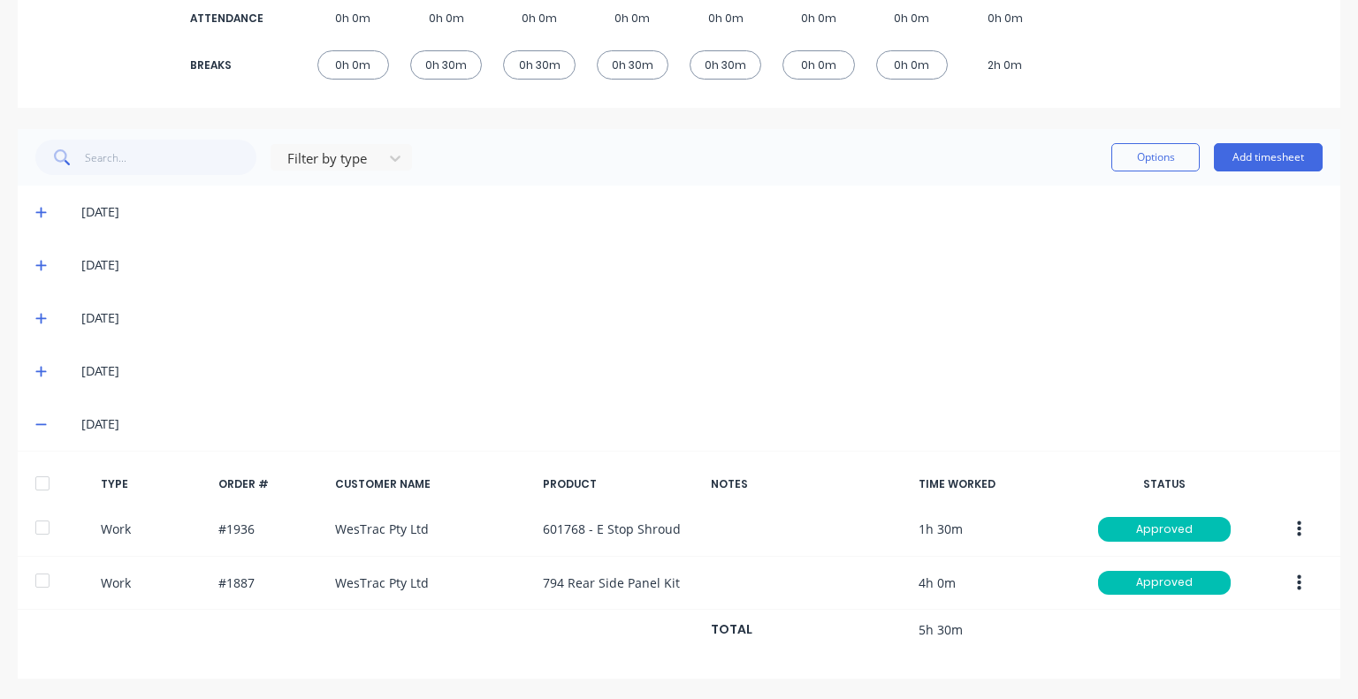
click at [42, 374] on icon at bounding box center [40, 371] width 11 height 12
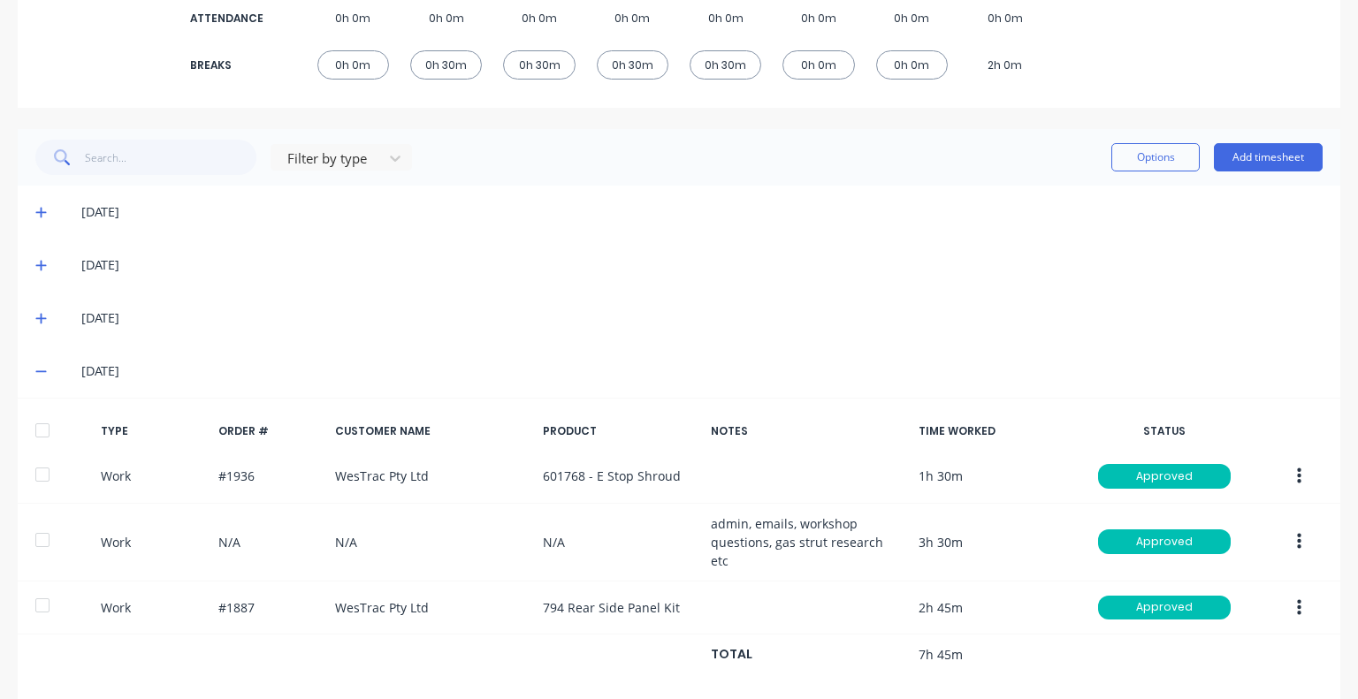
click at [42, 315] on icon at bounding box center [40, 318] width 11 height 12
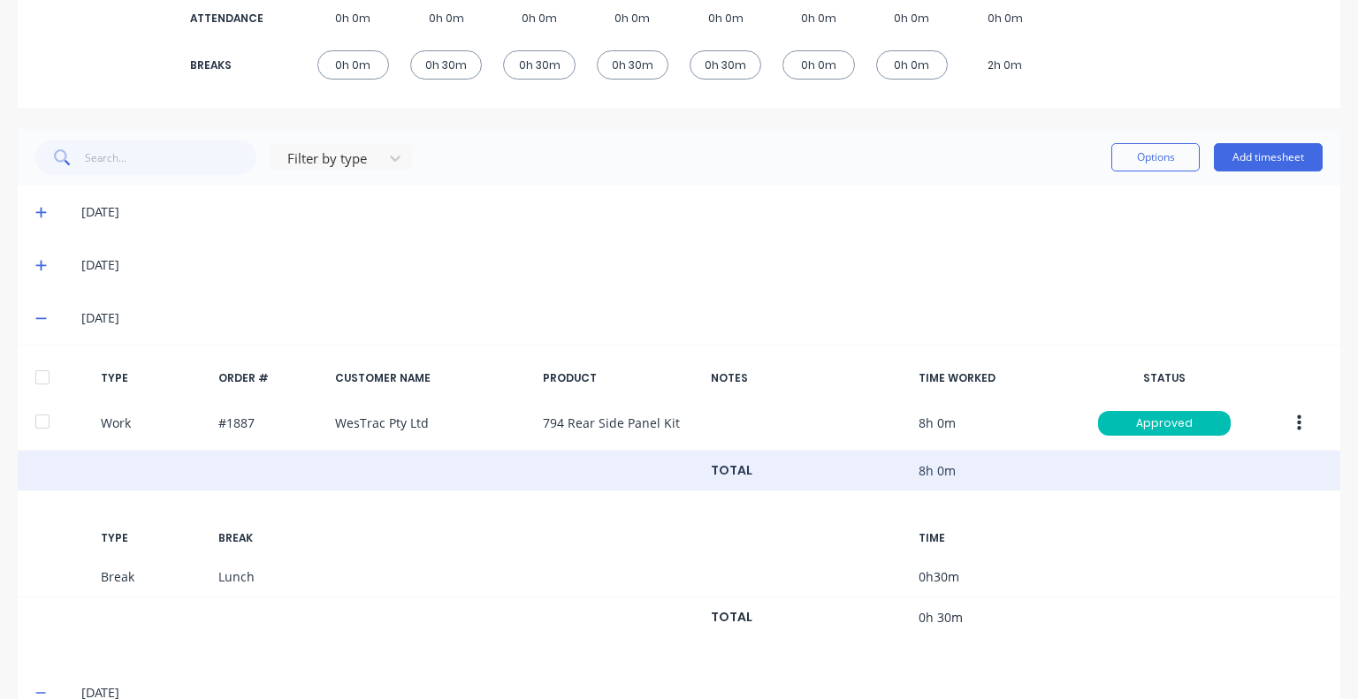
scroll to position [421, 0]
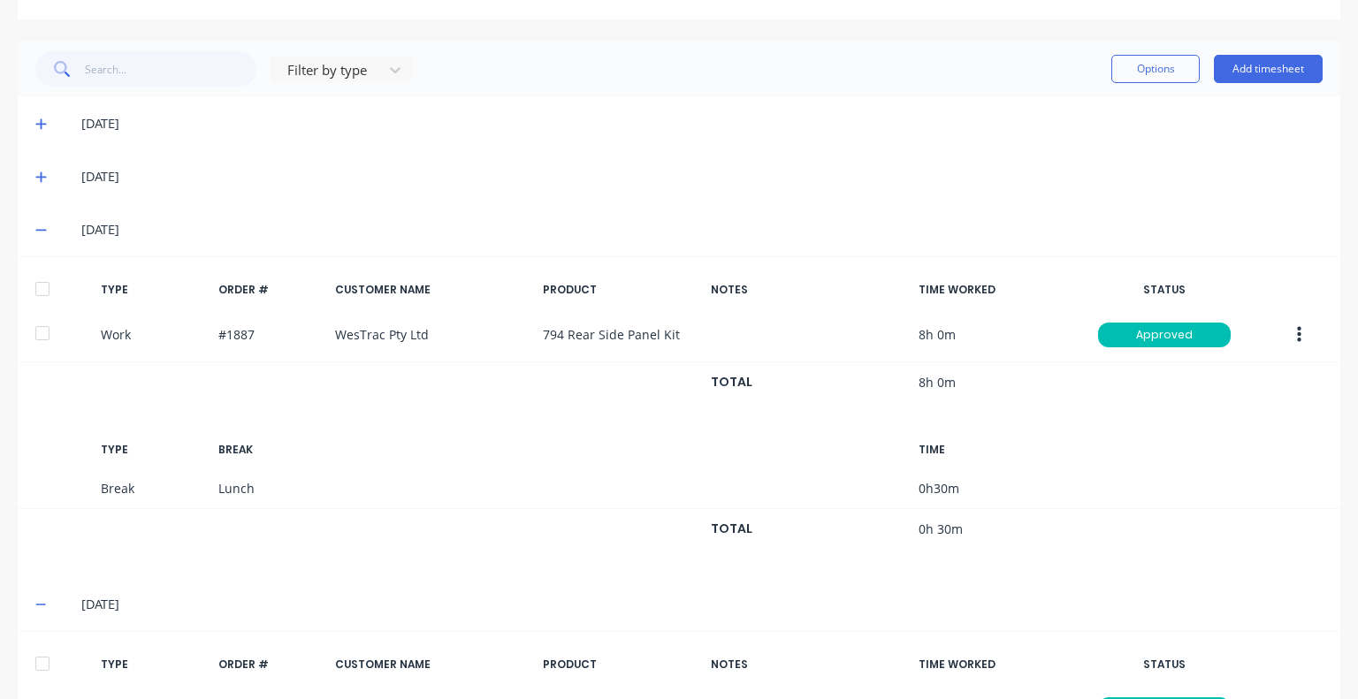
click at [39, 232] on icon at bounding box center [40, 230] width 11 height 12
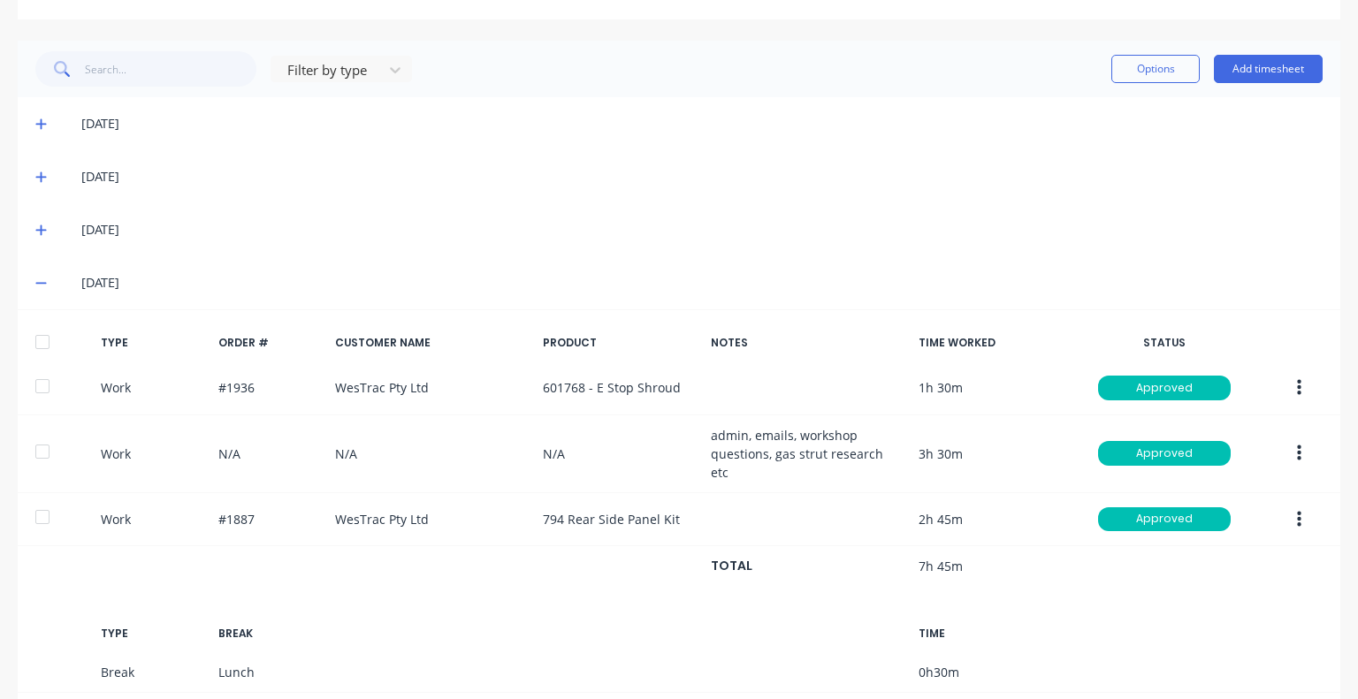
click at [43, 281] on icon at bounding box center [40, 283] width 11 height 12
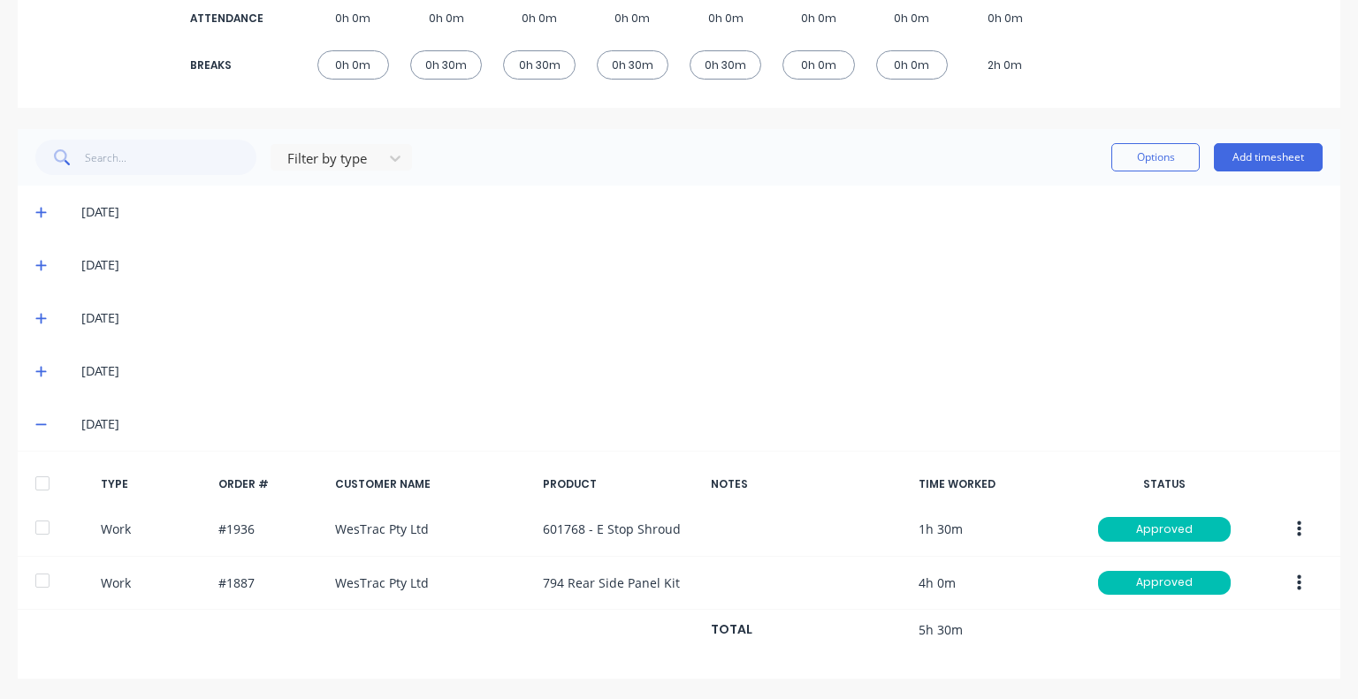
click at [49, 420] on span at bounding box center [44, 424] width 18 height 18
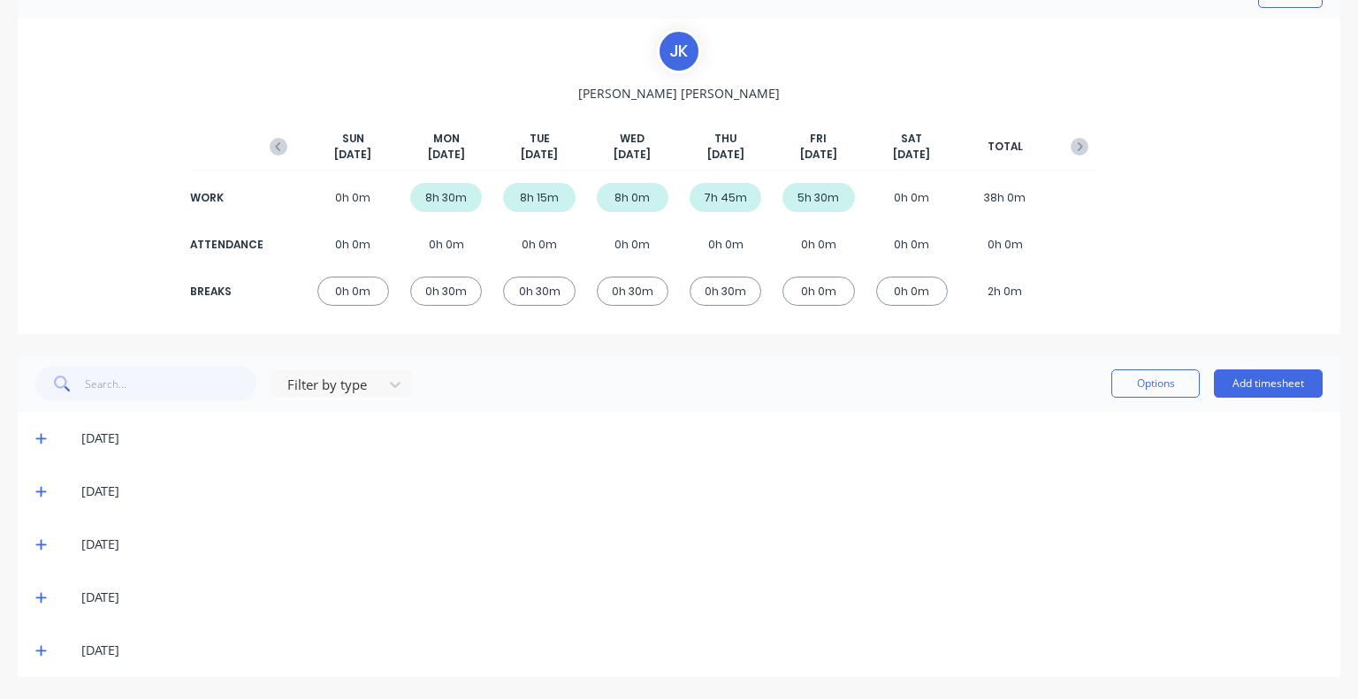
scroll to position [105, 0]
click at [1070, 151] on icon "button" at bounding box center [1079, 148] width 18 height 18
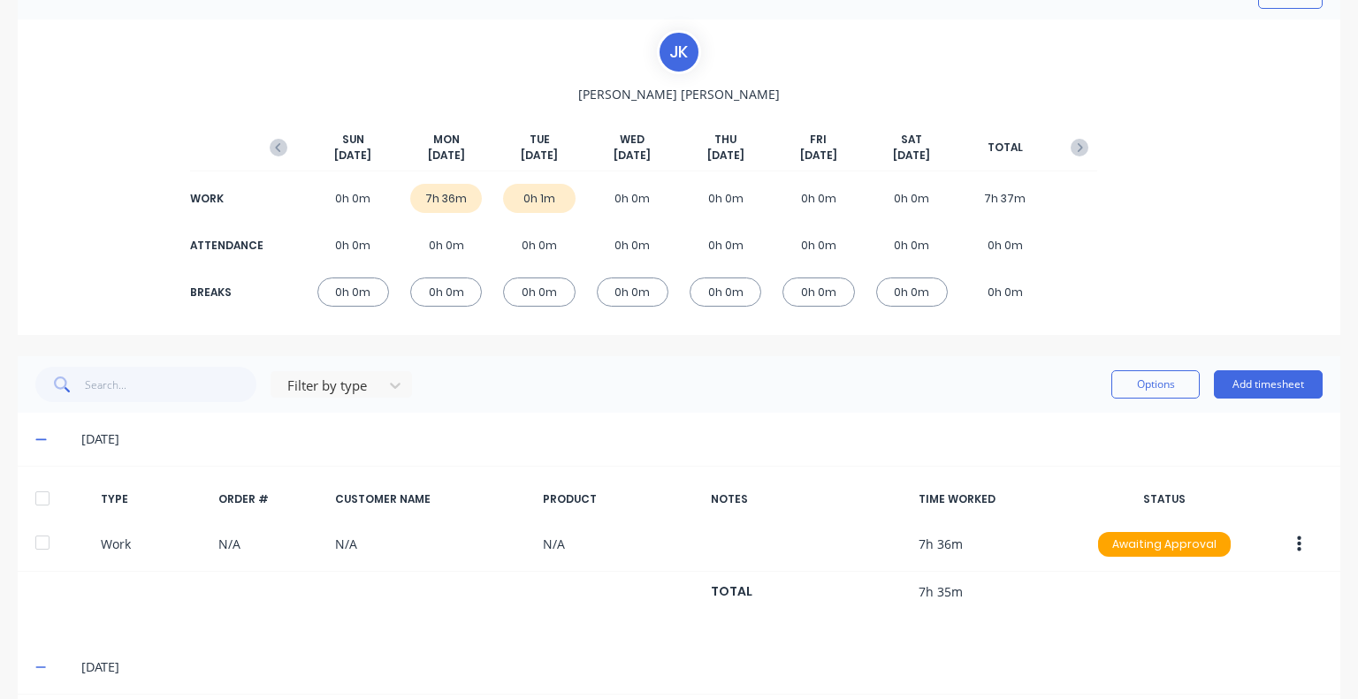
scroll to position [293, 0]
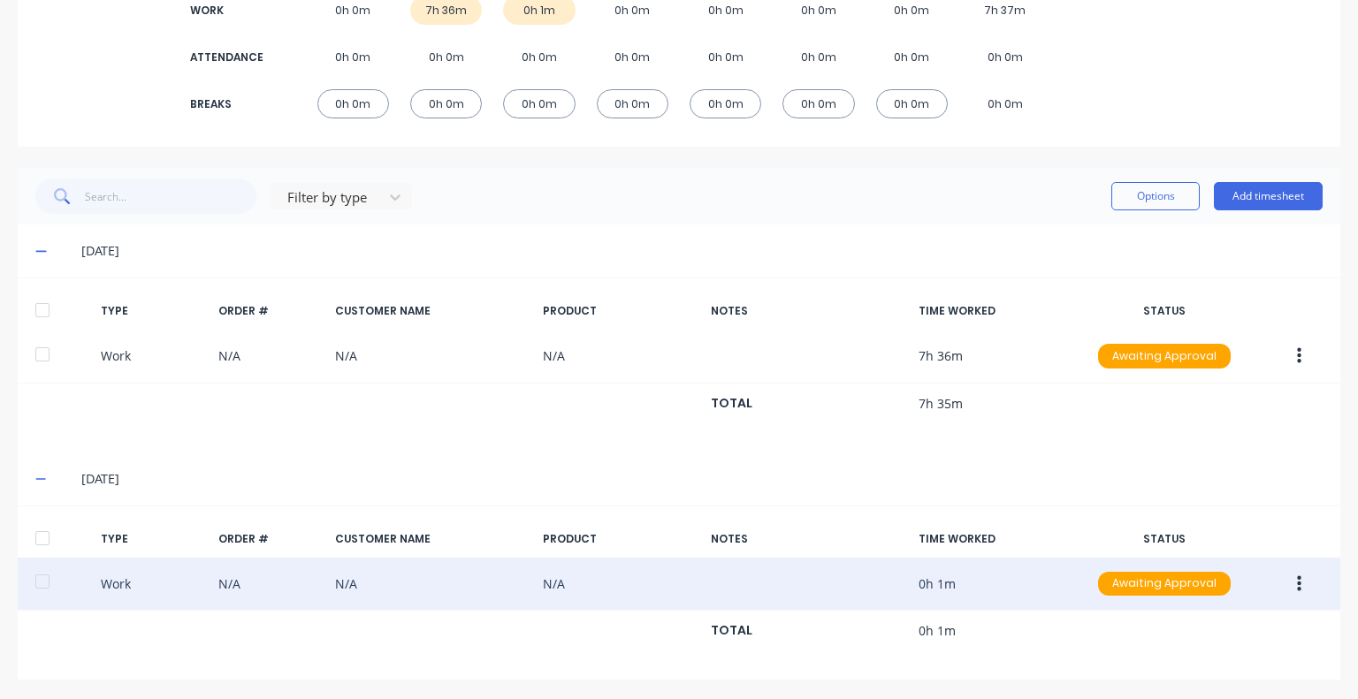
click at [1297, 581] on icon "button" at bounding box center [1299, 583] width 4 height 16
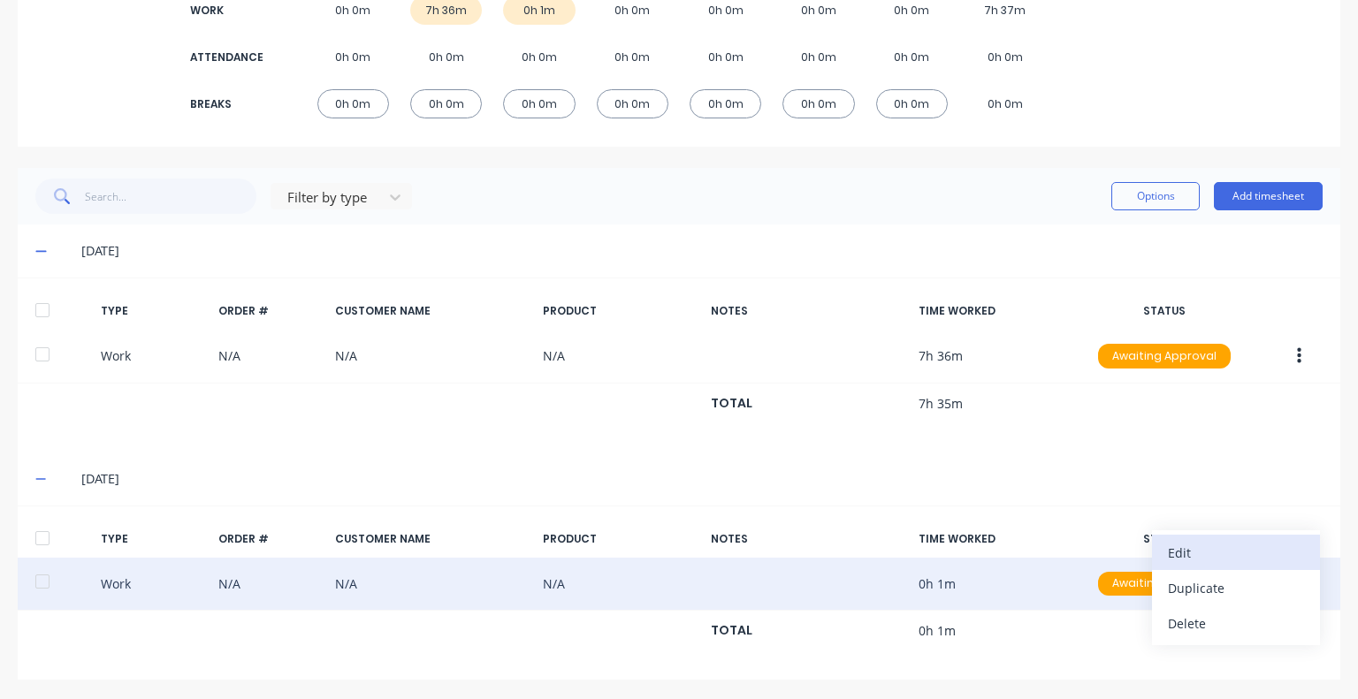
click at [1177, 540] on div "Edit" at bounding box center [1235, 553] width 136 height 26
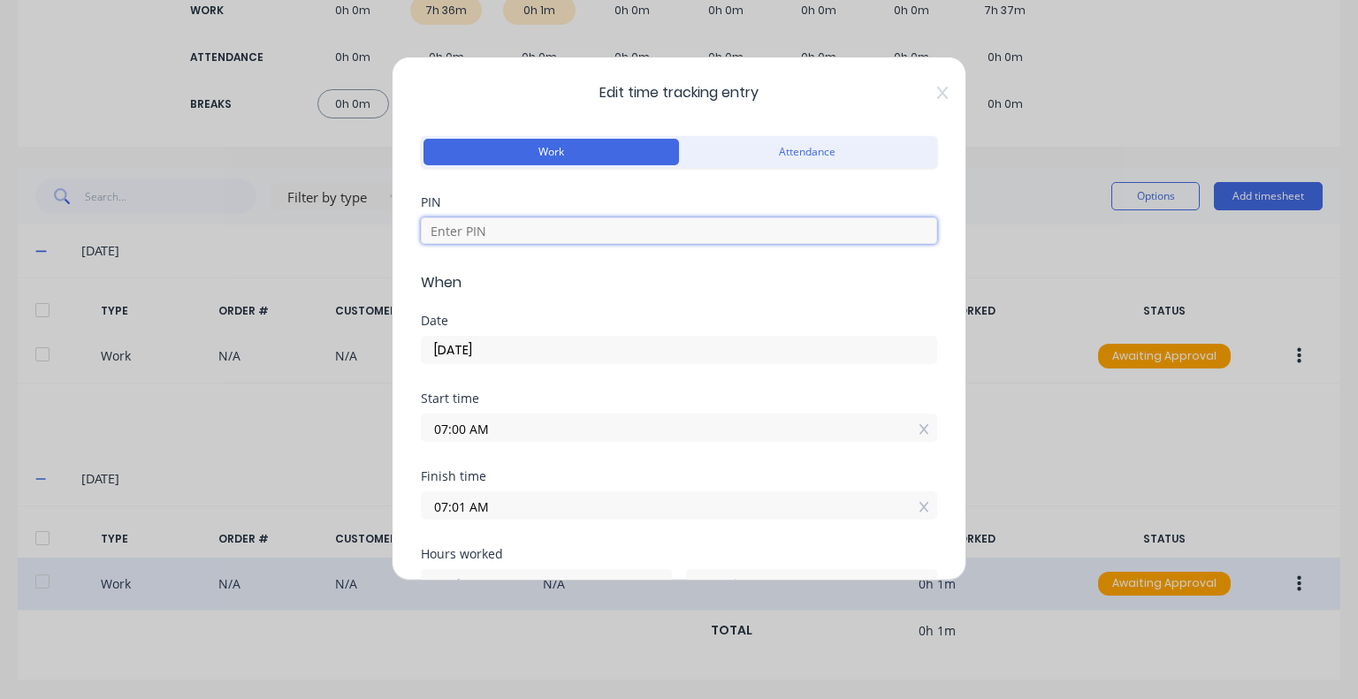
drag, startPoint x: 456, startPoint y: 232, endPoint x: 500, endPoint y: 261, distance: 52.5
click at [456, 232] on input at bounding box center [679, 230] width 516 height 27
type input "5683"
drag, startPoint x: 522, startPoint y: 509, endPoint x: 377, endPoint y: 518, distance: 145.2
click at [377, 518] on div "Edit time tracking entry Work Attendance PIN 5683 When Date [DATE] Start time 0…" at bounding box center [679, 349] width 1358 height 699
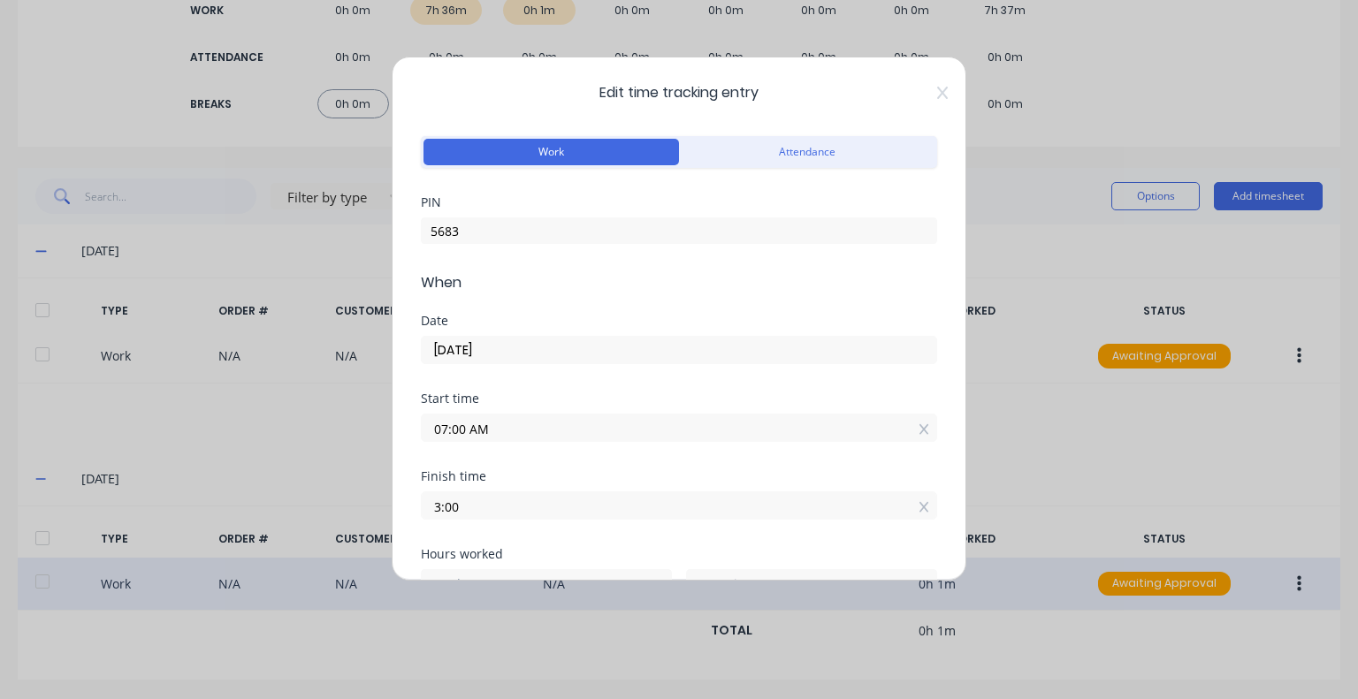
type input "03:00 AM"
type input "20"
type input "0"
drag, startPoint x: 527, startPoint y: 459, endPoint x: 537, endPoint y: 461, distance: 10.9
click at [527, 460] on div "Start time 07:00 AM" at bounding box center [679, 431] width 516 height 78
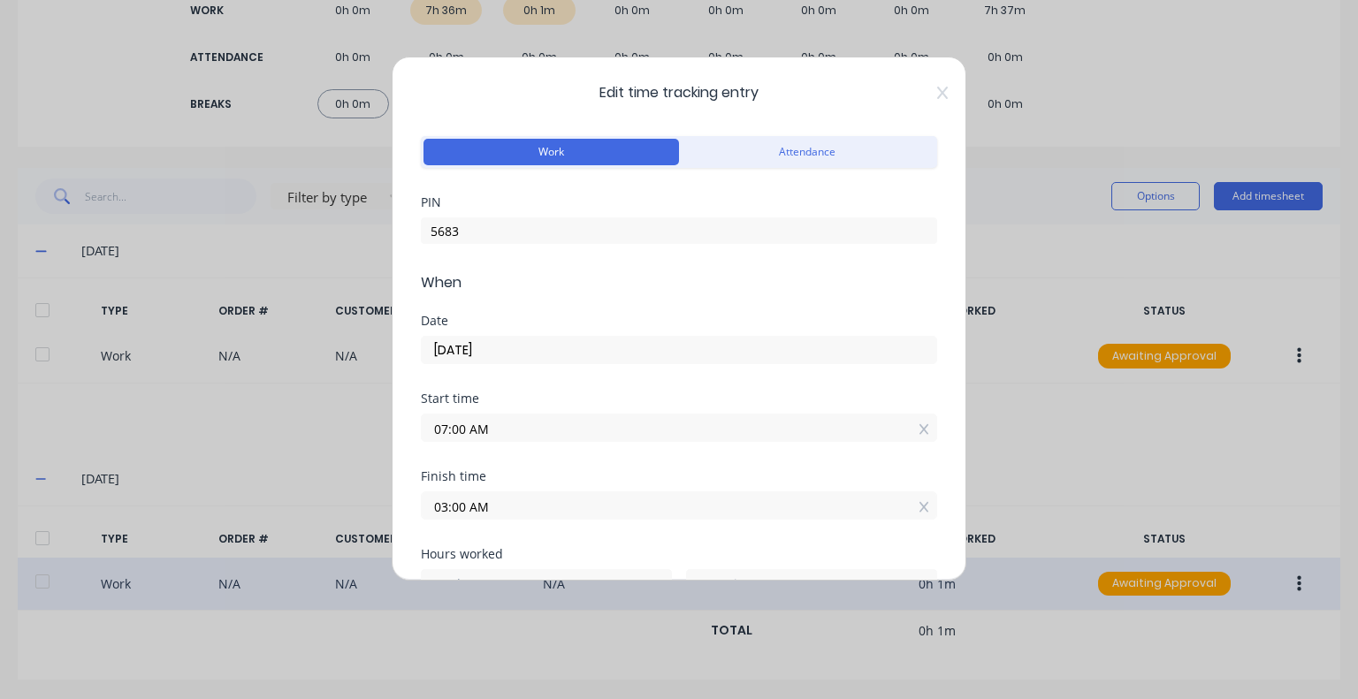
click at [546, 508] on input "03:00 AM" at bounding box center [679, 505] width 514 height 27
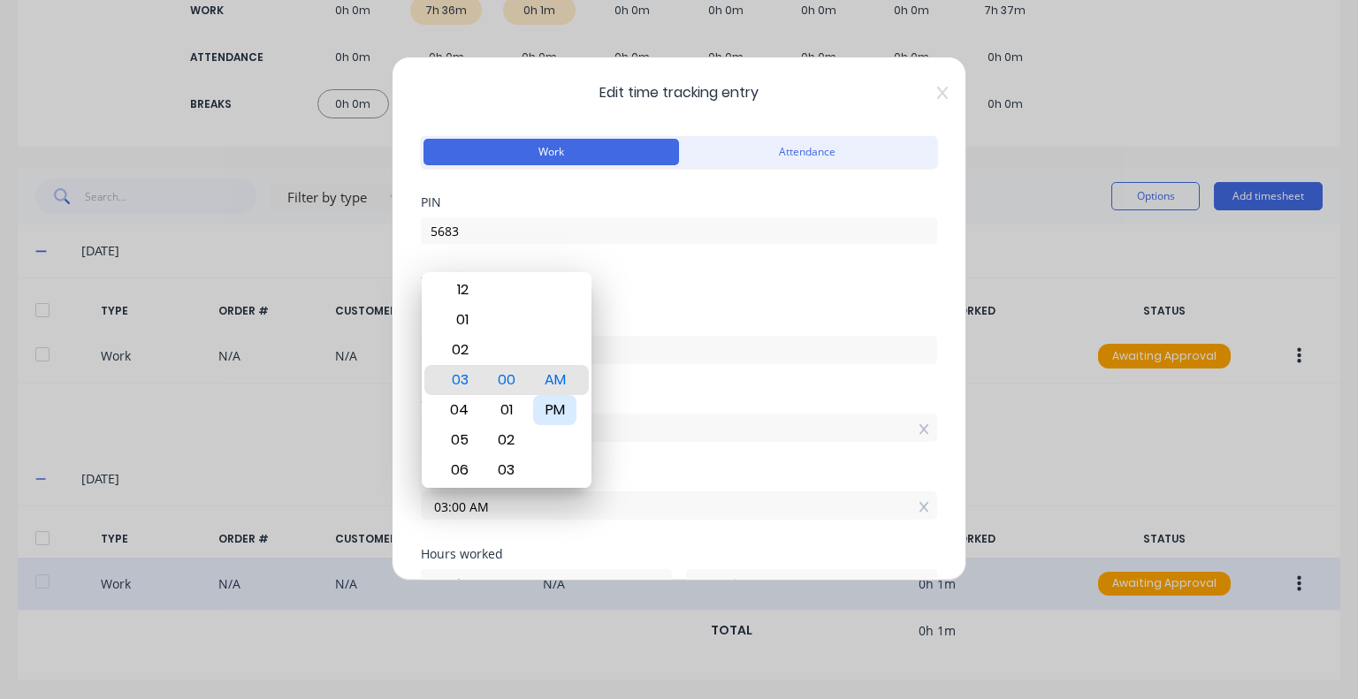
click at [547, 408] on div "PM" at bounding box center [554, 410] width 43 height 30
type input "03:00 PM"
type input "8"
click at [575, 544] on div "Finish time 03:00 PM" at bounding box center [679, 509] width 516 height 78
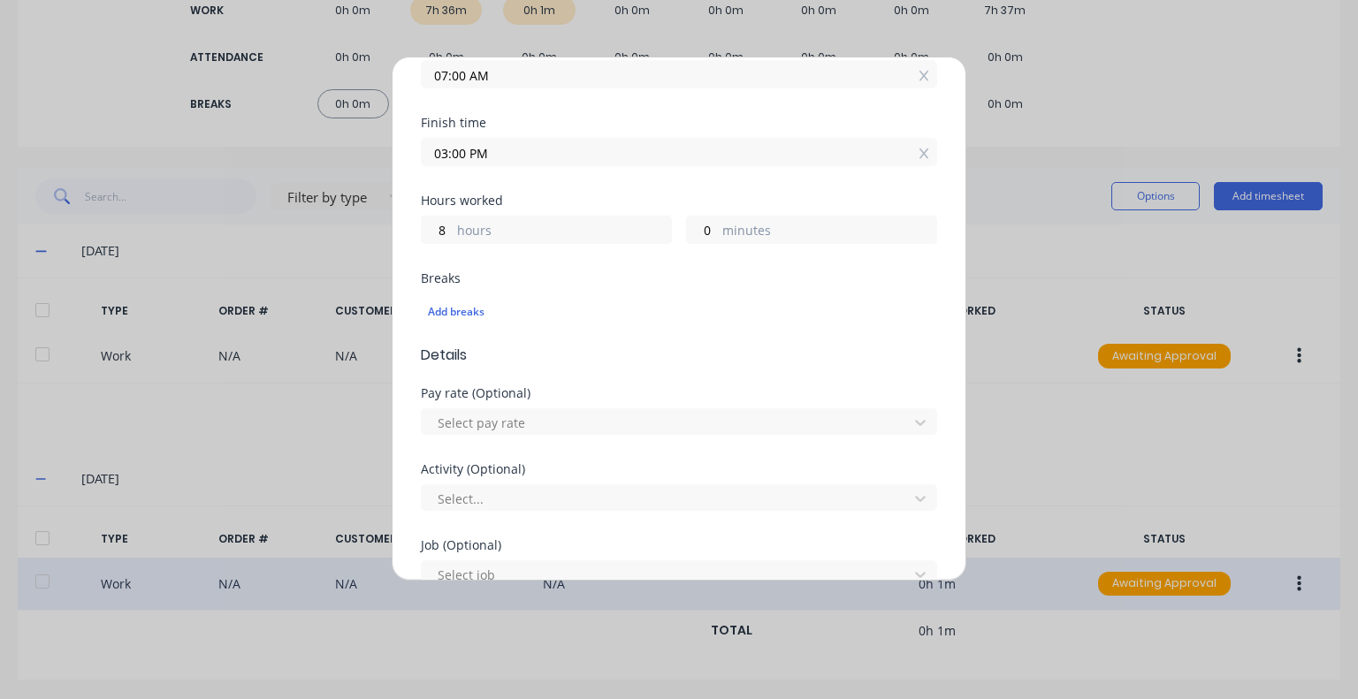
scroll to position [265, 0]
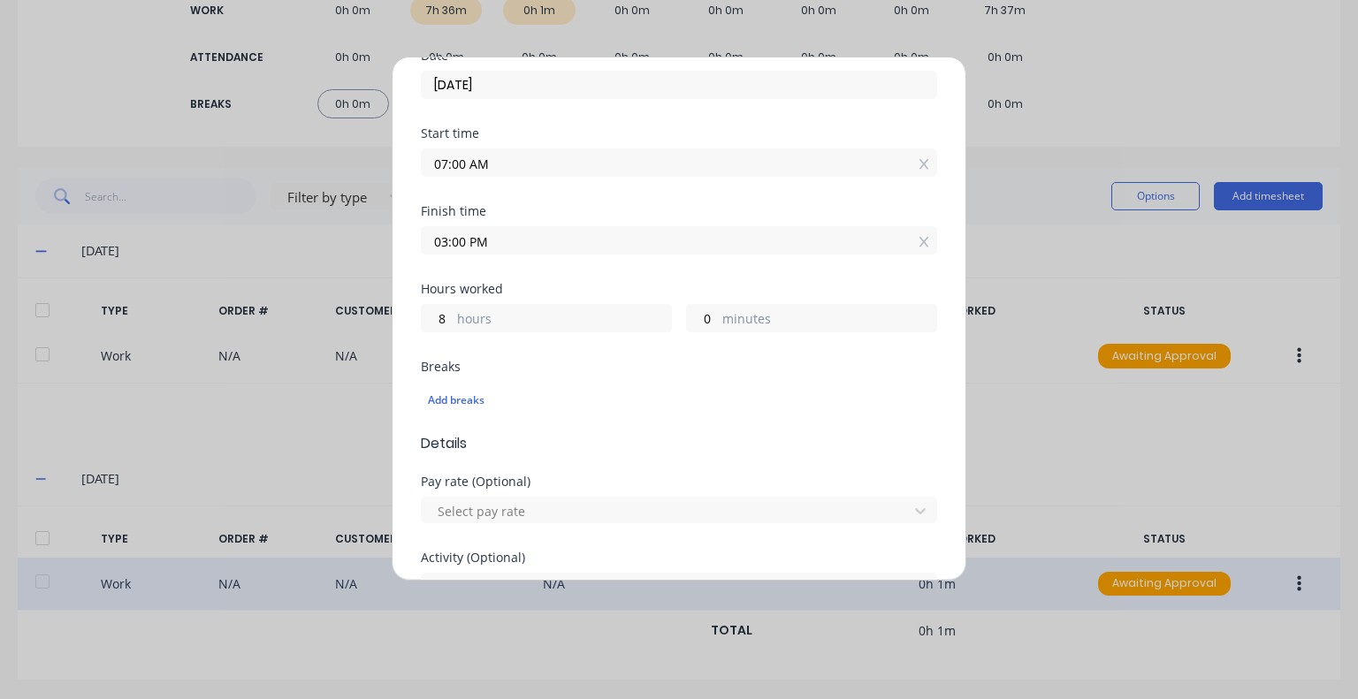
click at [460, 240] on input "03:00 PM" at bounding box center [679, 240] width 514 height 27
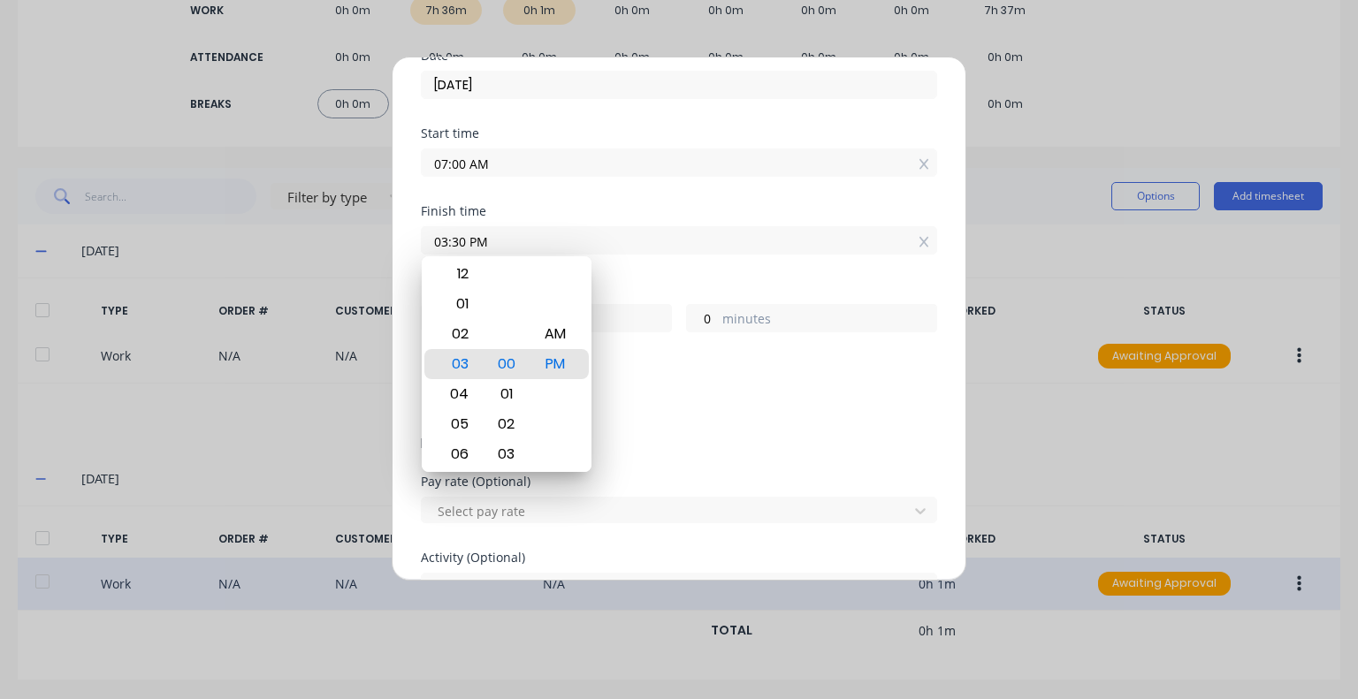
type input "03:30 PM"
type input "30"
click at [661, 270] on div "Finish time 03:30 PM" at bounding box center [679, 244] width 516 height 78
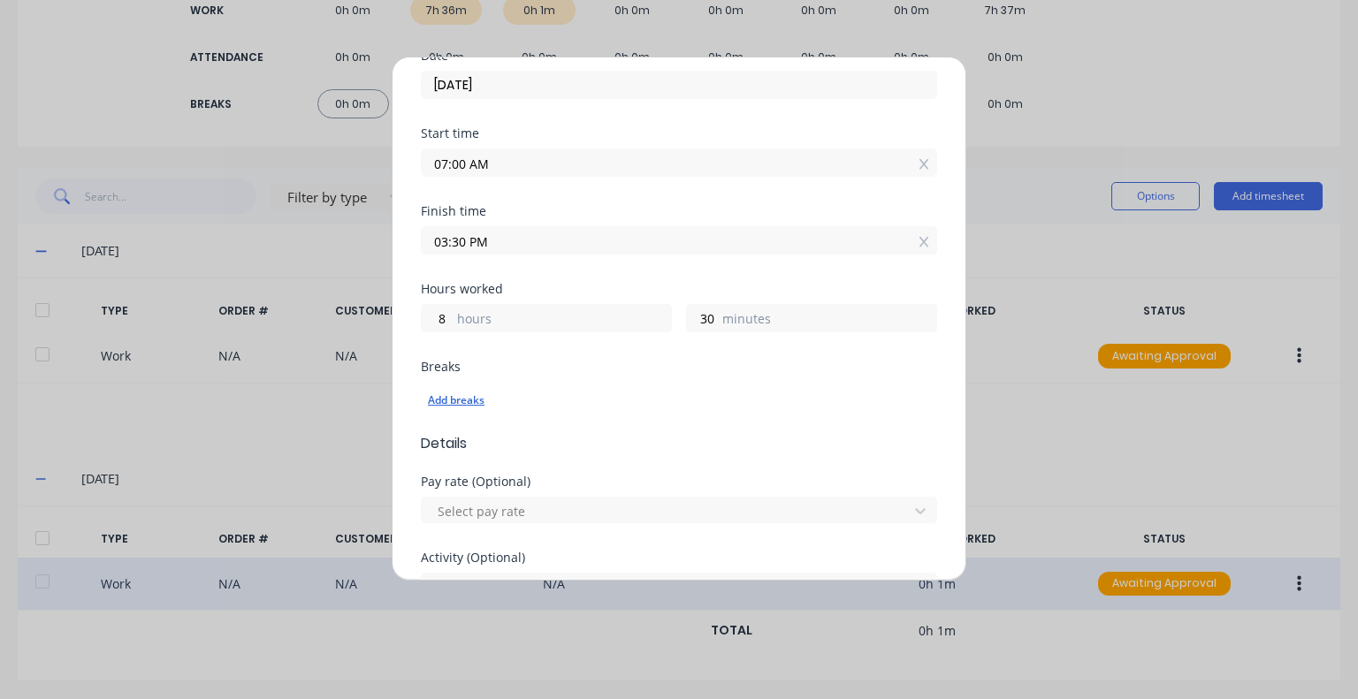
click at [454, 404] on div "Add breaks" at bounding box center [679, 400] width 502 height 23
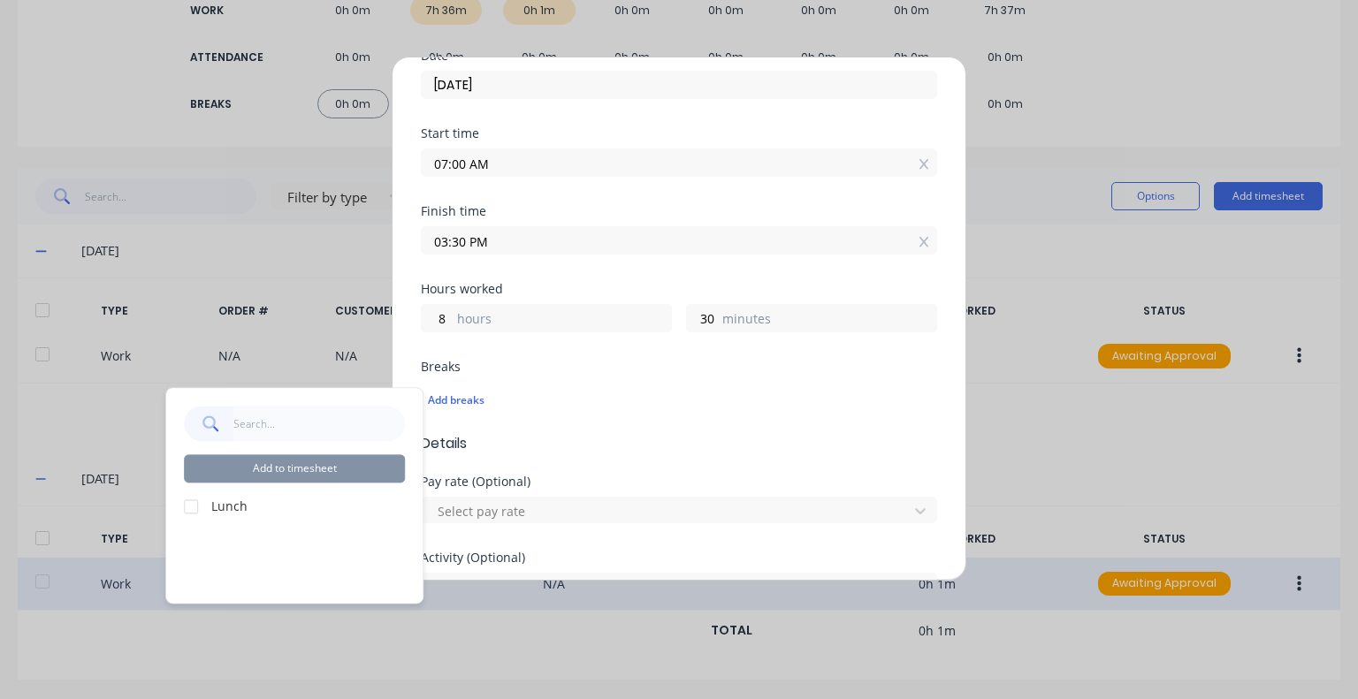
click at [192, 505] on div at bounding box center [190, 506] width 35 height 35
click at [225, 479] on button "Add to timesheet" at bounding box center [294, 468] width 221 height 28
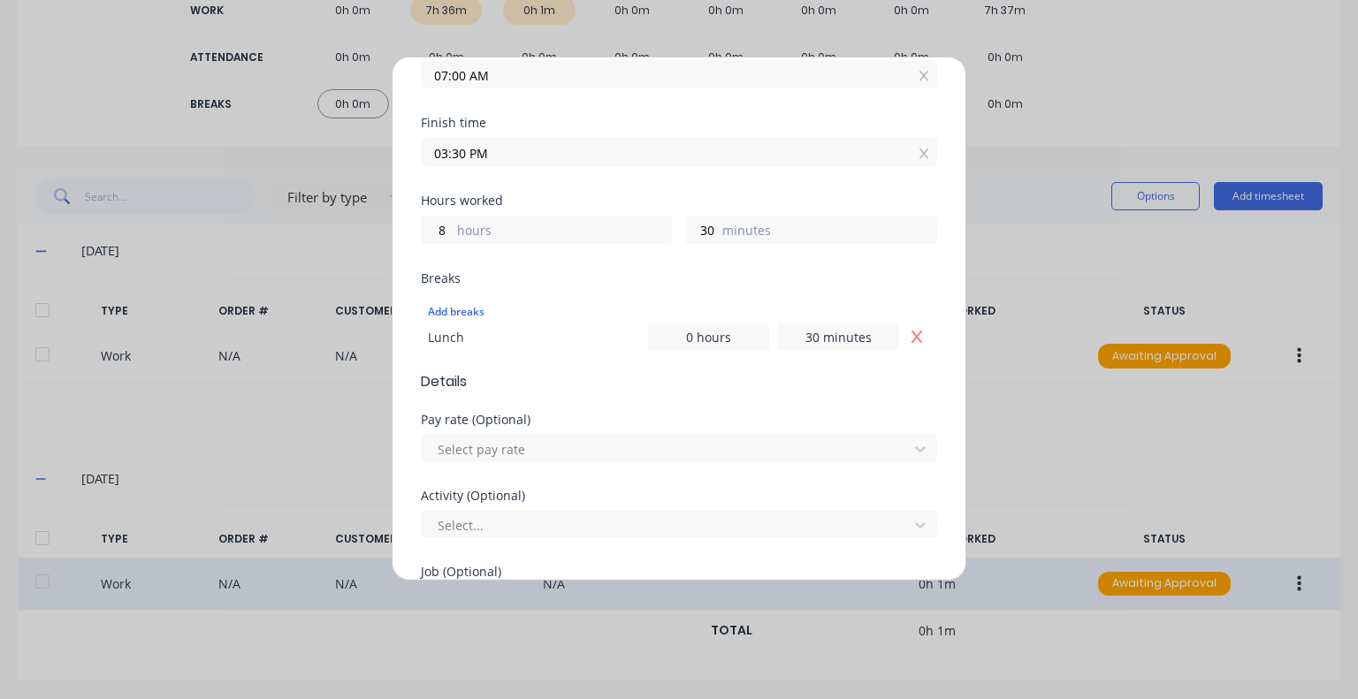
scroll to position [442, 0]
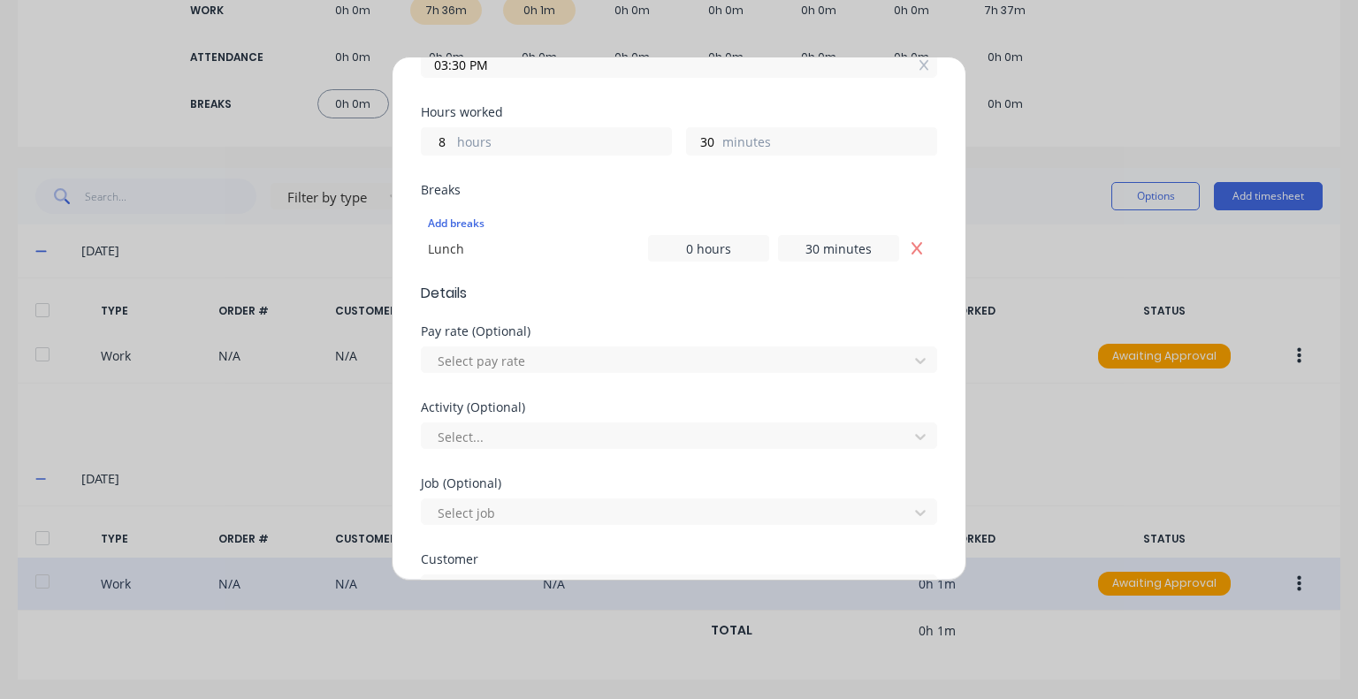
click at [605, 95] on div "Finish time 03:30 PM" at bounding box center [679, 67] width 516 height 78
click at [727, 371] on div "Select pay rate" at bounding box center [667, 360] width 474 height 27
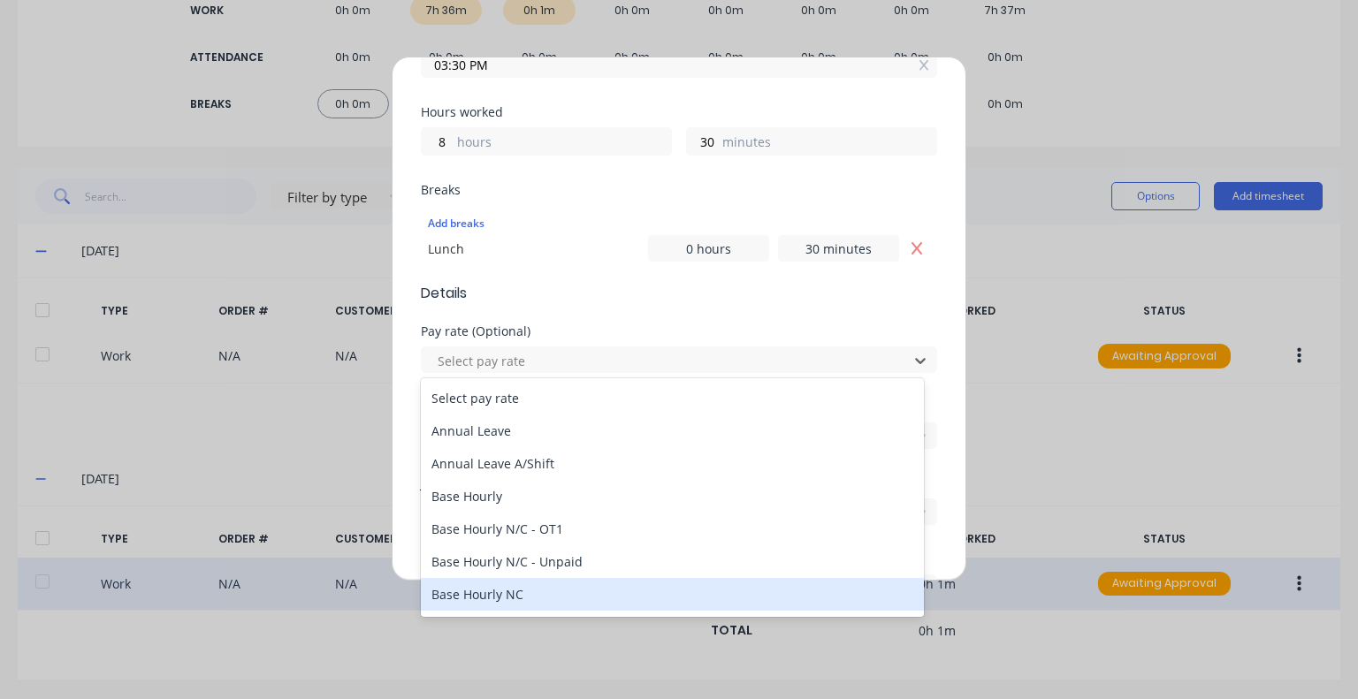
click at [526, 584] on div "Base Hourly NC" at bounding box center [672, 594] width 503 height 33
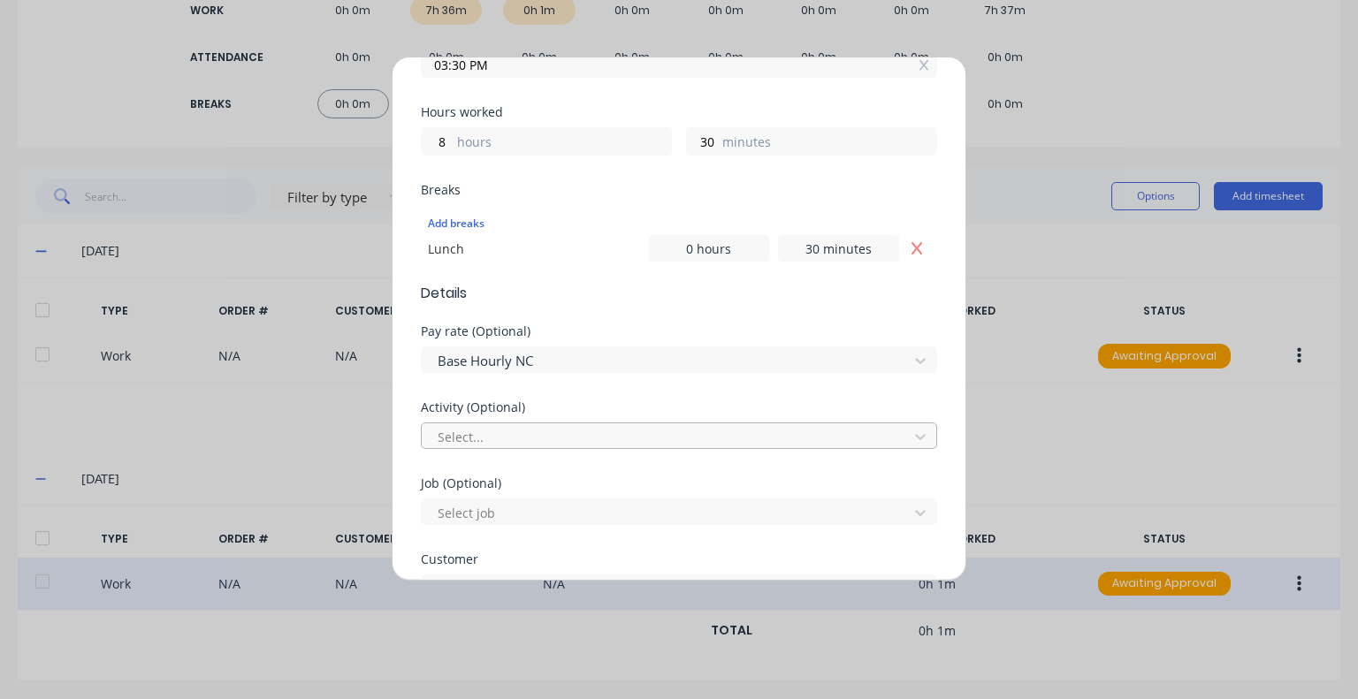
click at [626, 435] on div at bounding box center [667, 437] width 463 height 22
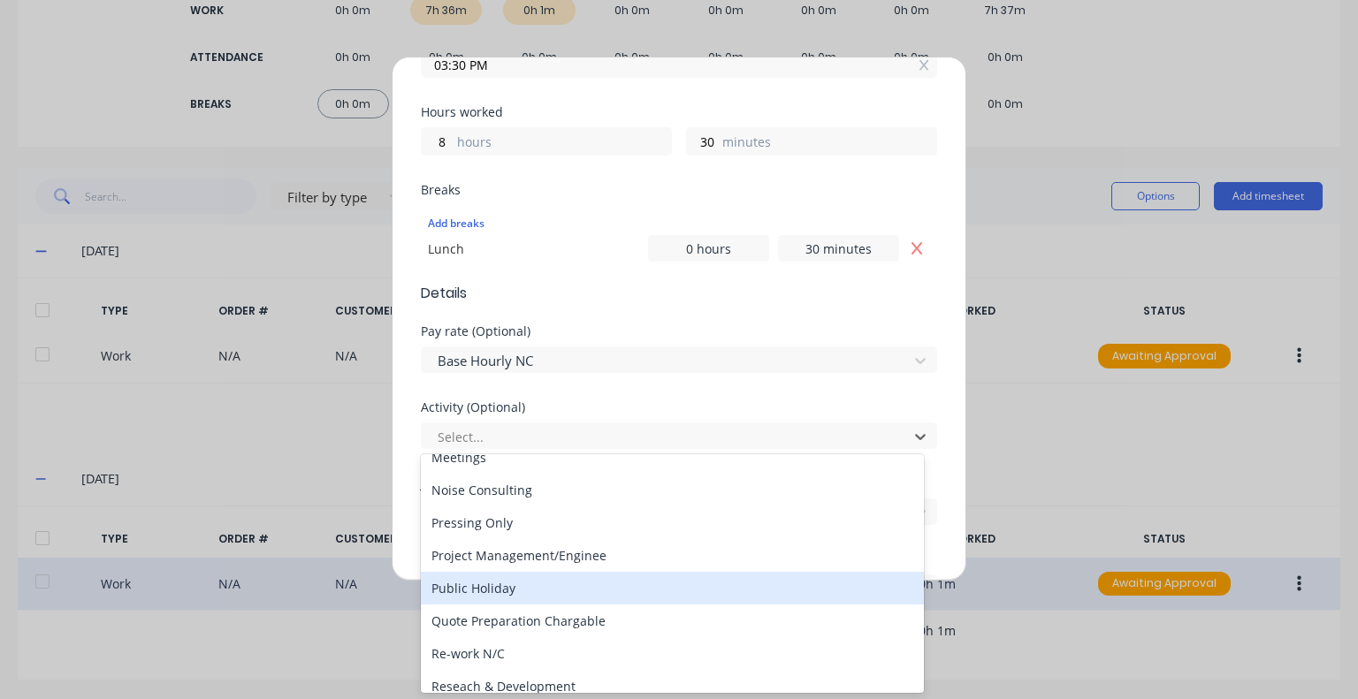
scroll to position [530, 0]
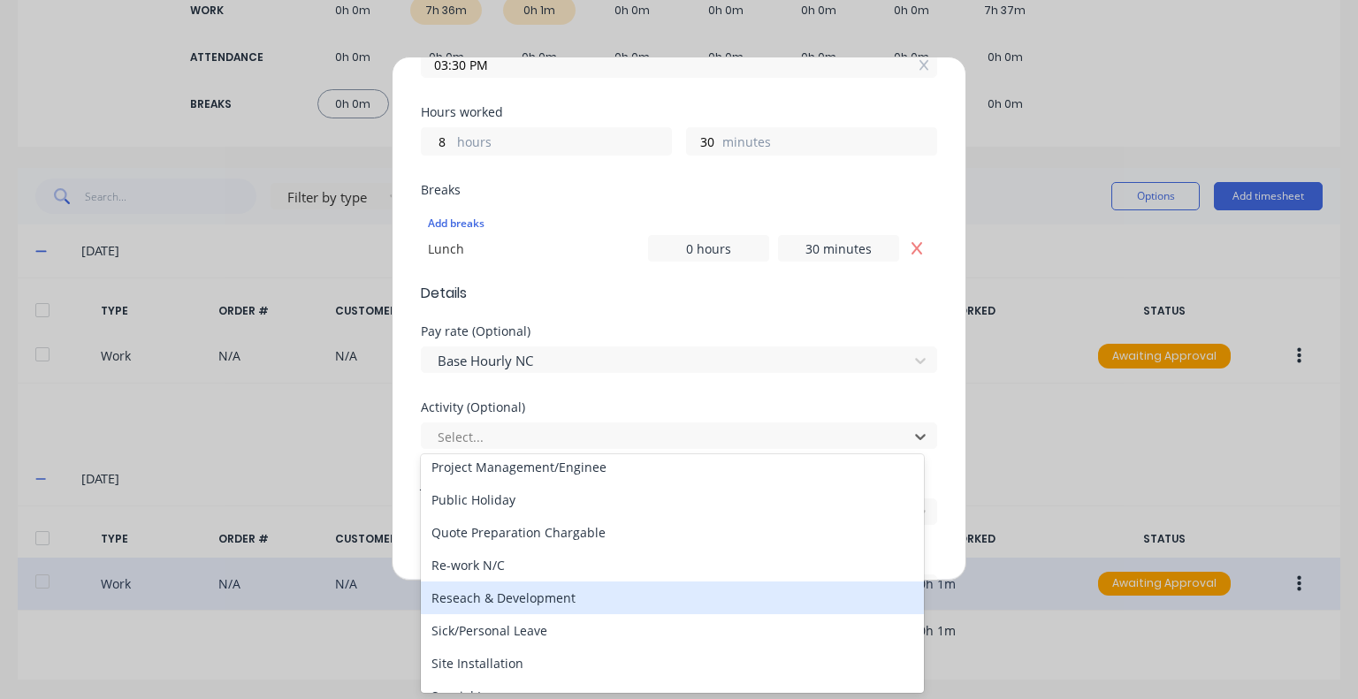
click at [602, 593] on div "Reseach & Development" at bounding box center [672, 598] width 503 height 33
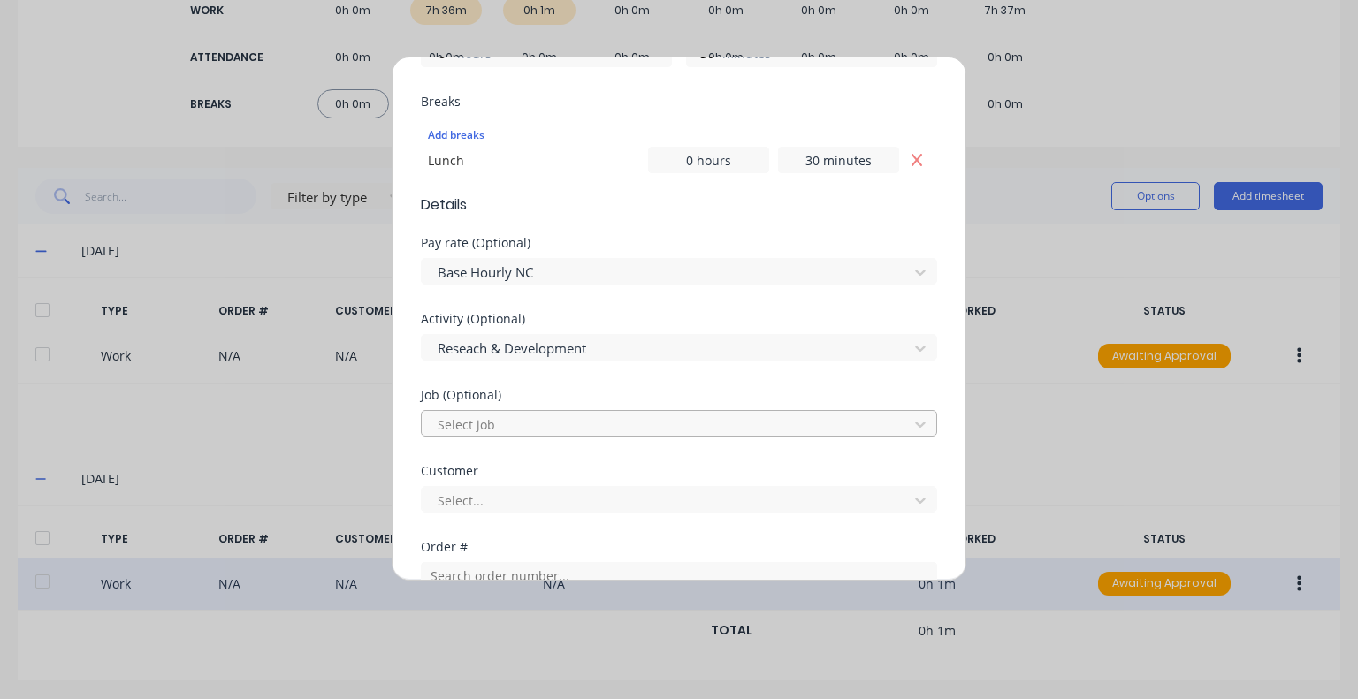
scroll to position [619, 0]
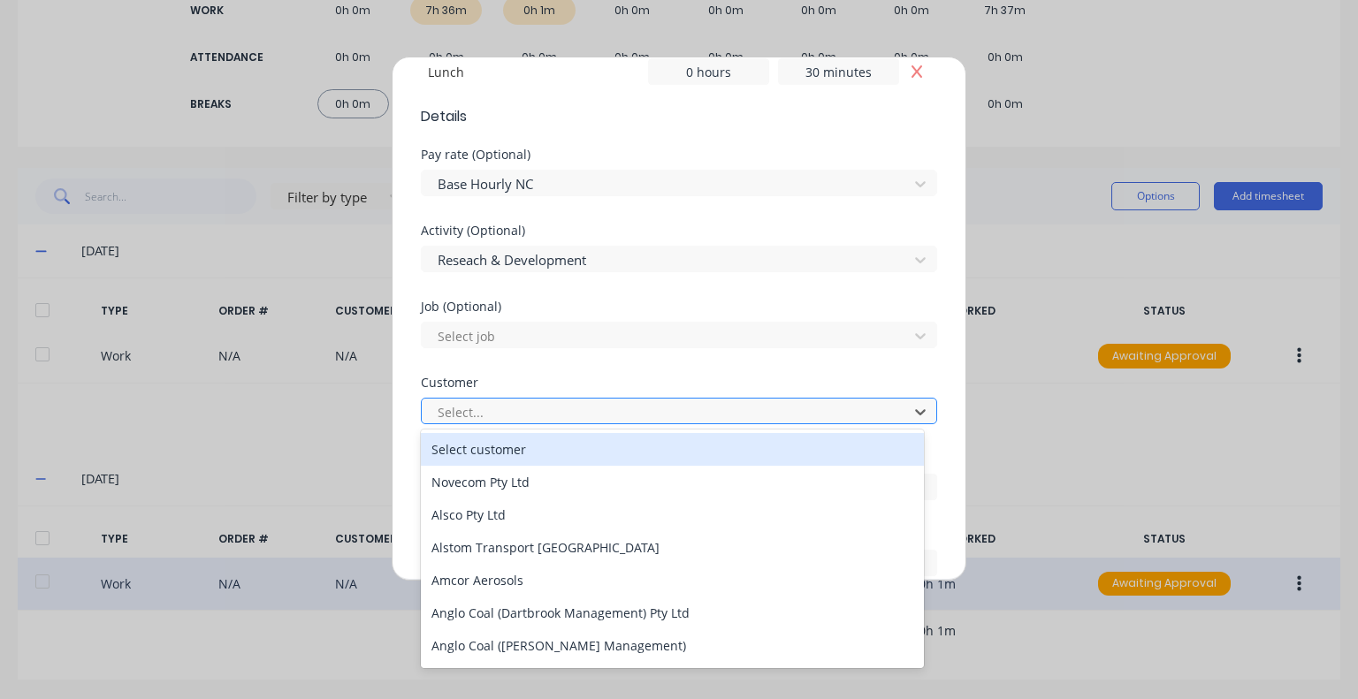
click at [582, 413] on div at bounding box center [667, 412] width 463 height 22
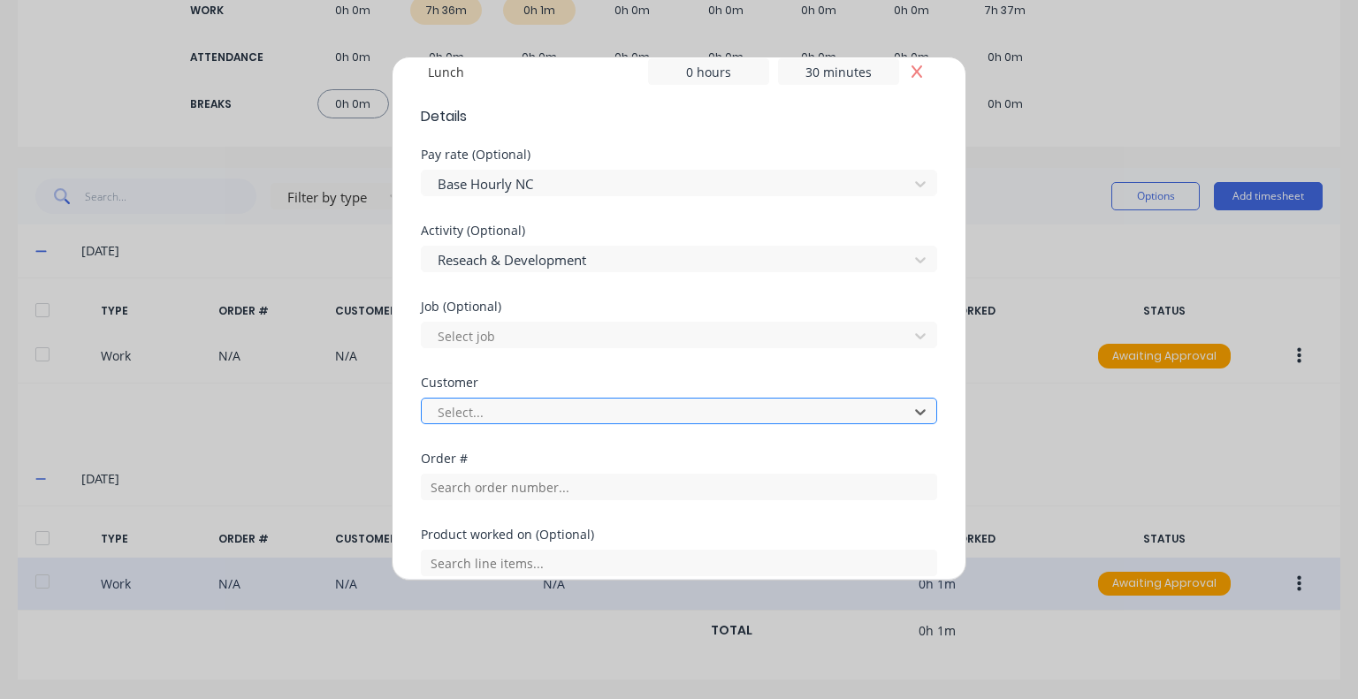
click at [582, 413] on div at bounding box center [667, 412] width 463 height 22
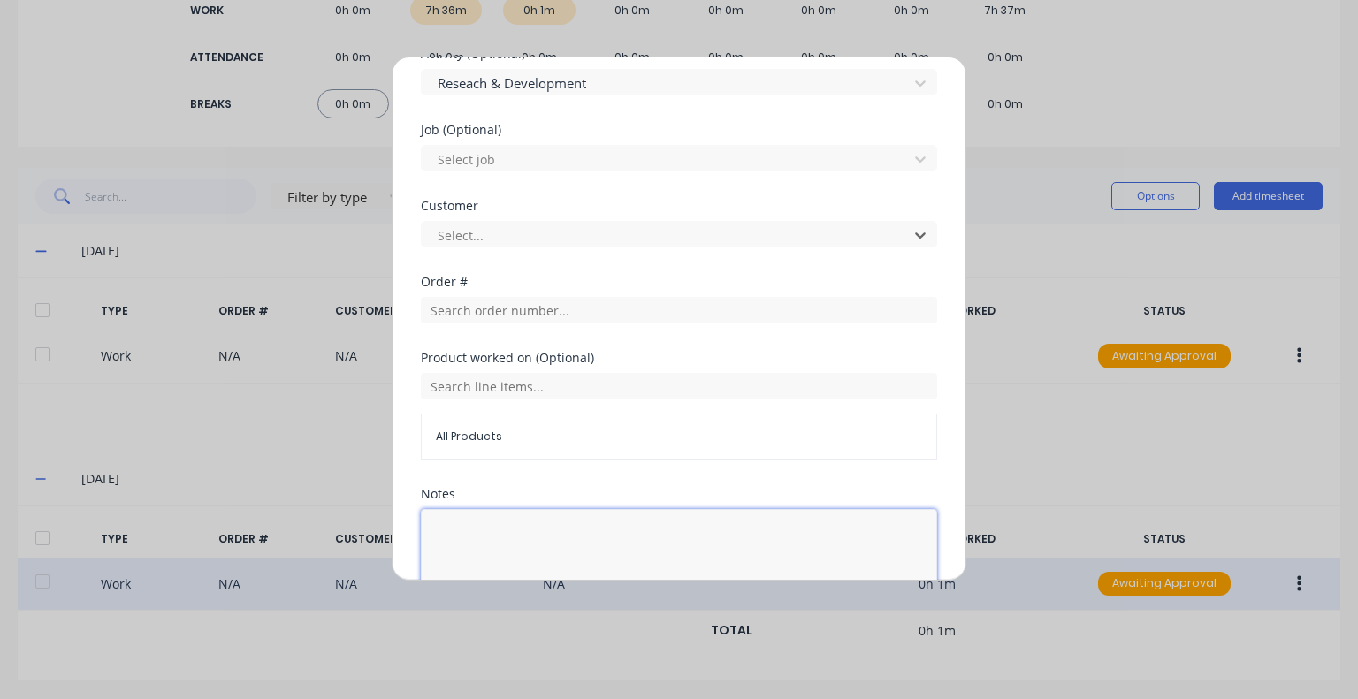
click at [542, 521] on textarea at bounding box center [679, 556] width 516 height 94
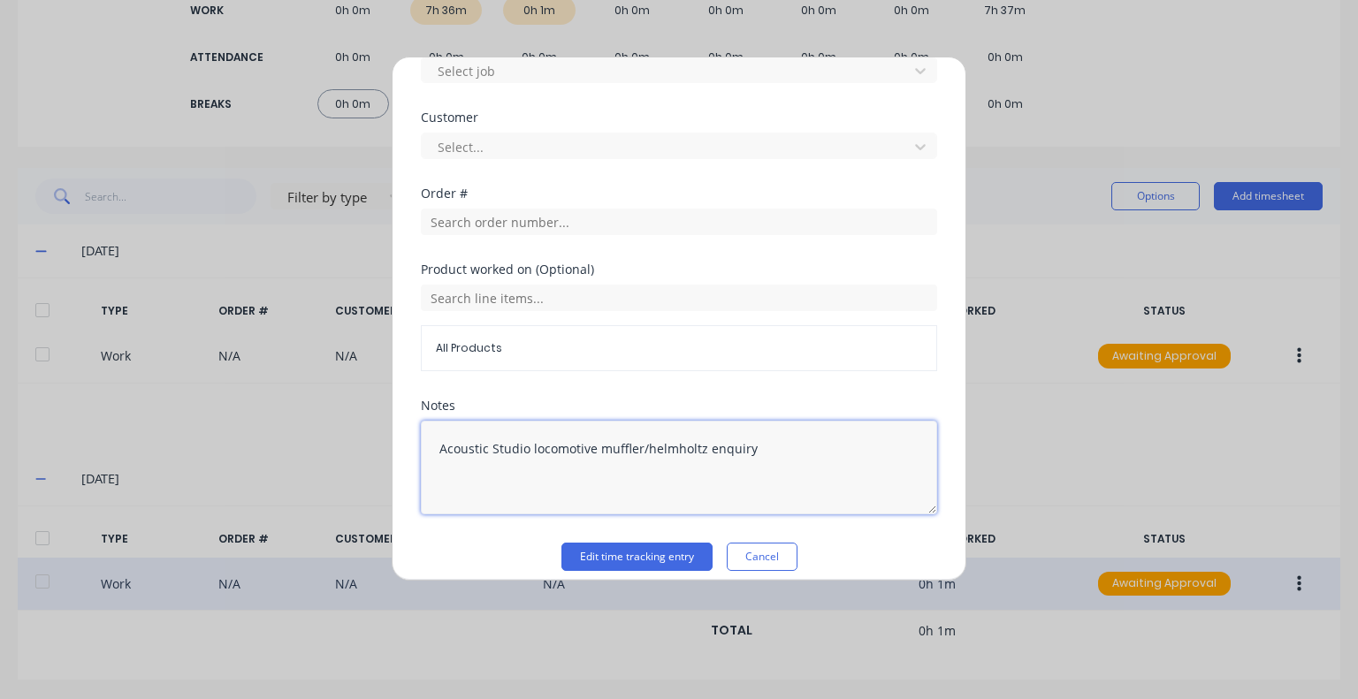
scroll to position [896, 0]
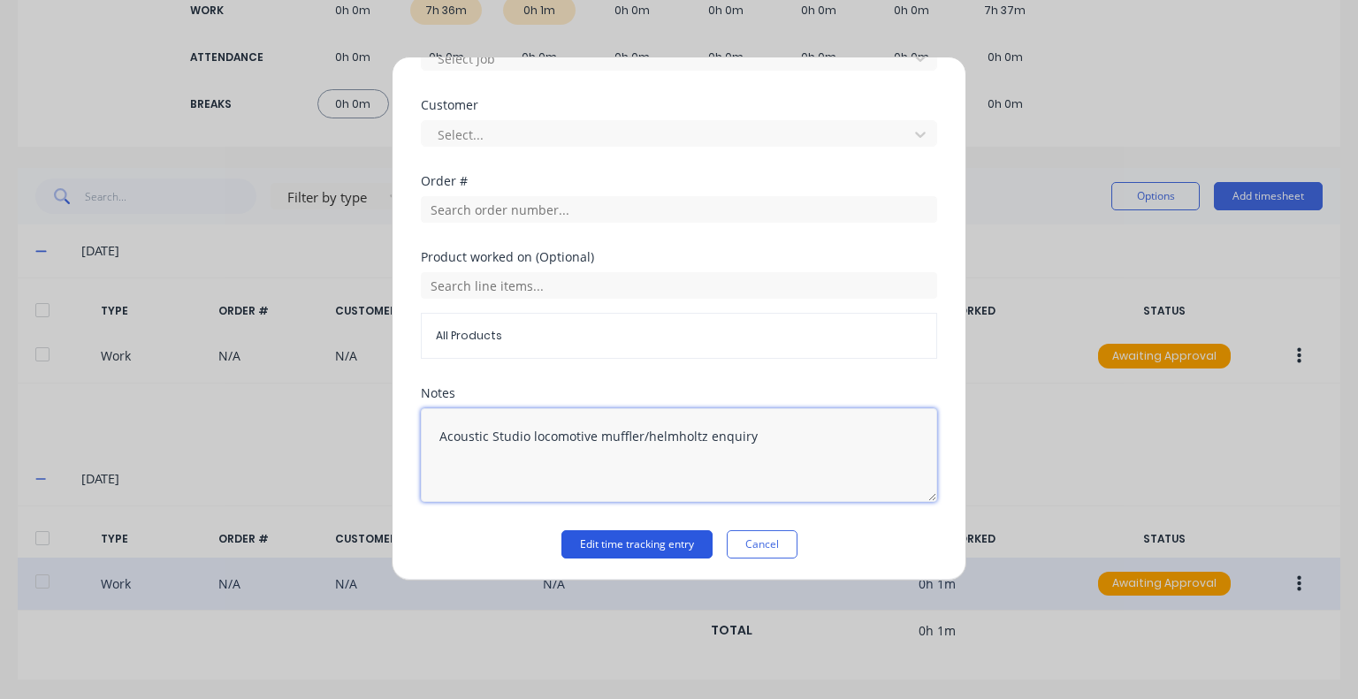
type textarea "Acoustic Studio locomotive muffler/helmholtz enquiry"
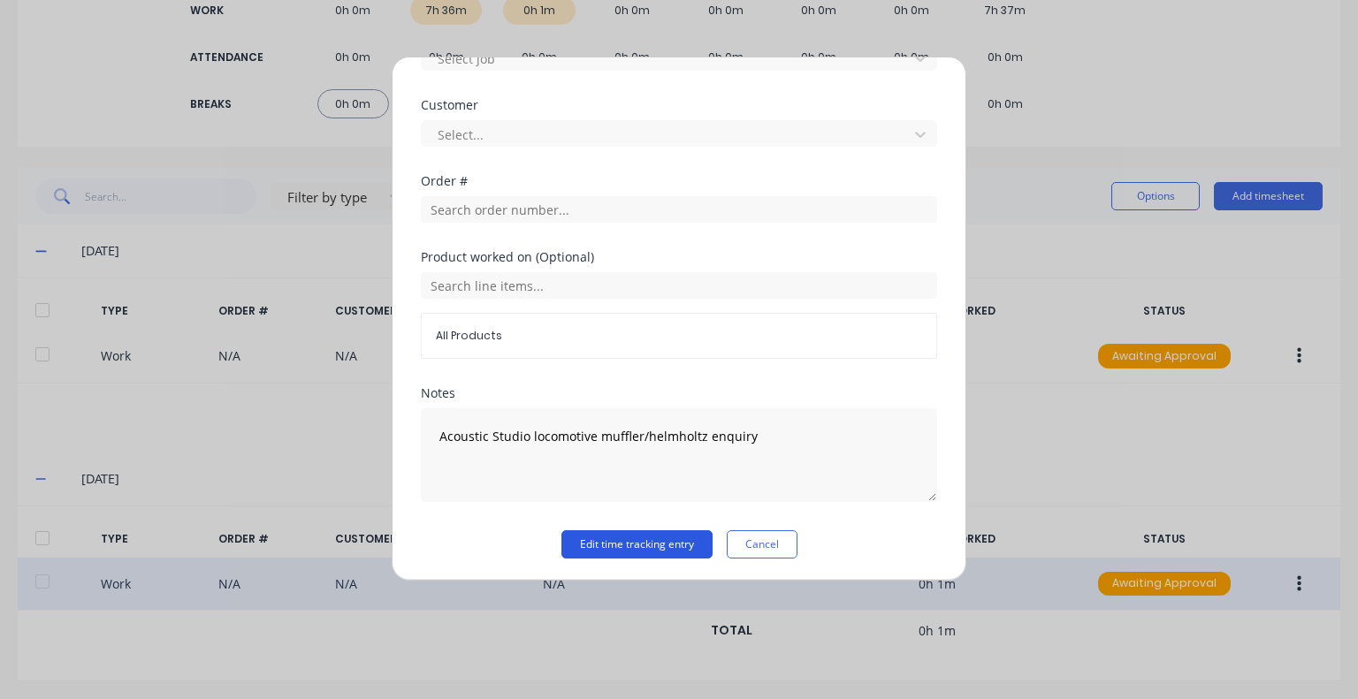
click at [654, 545] on button "Edit time tracking entry" at bounding box center [636, 544] width 151 height 28
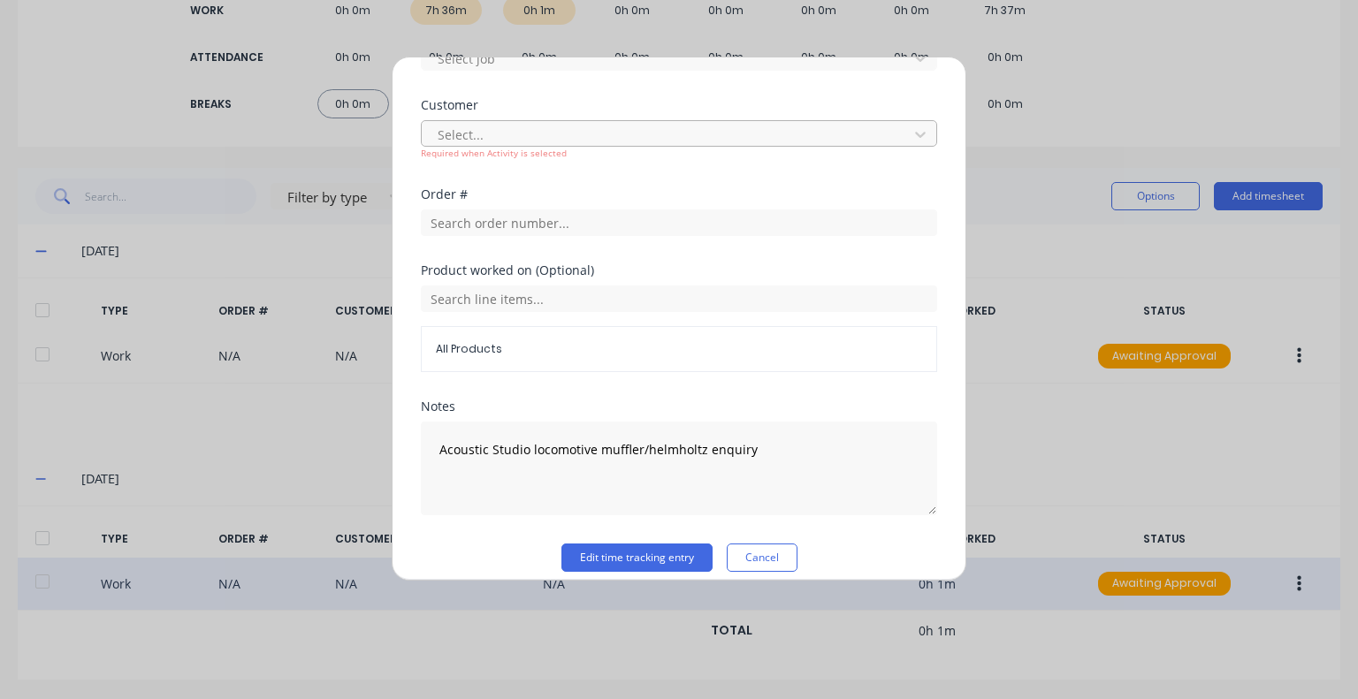
click at [607, 135] on div at bounding box center [667, 135] width 463 height 22
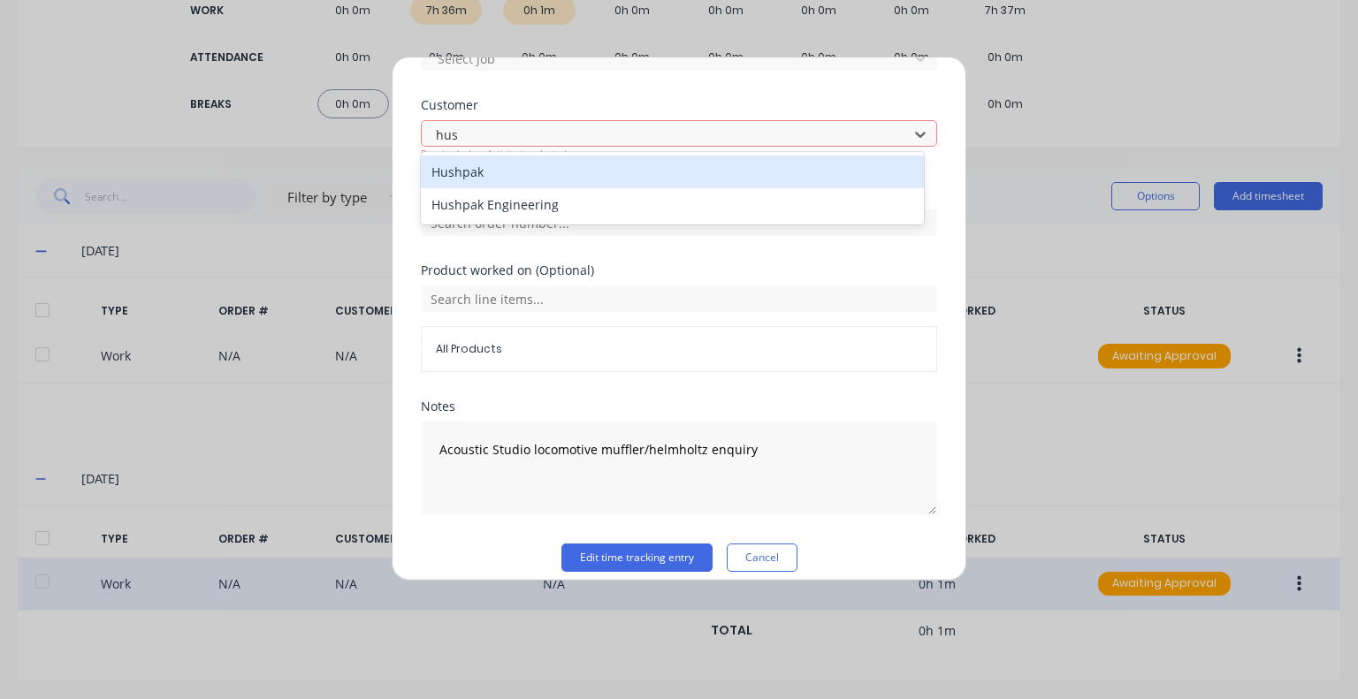
type input "hush"
click at [612, 168] on div "Hushpak" at bounding box center [672, 172] width 503 height 33
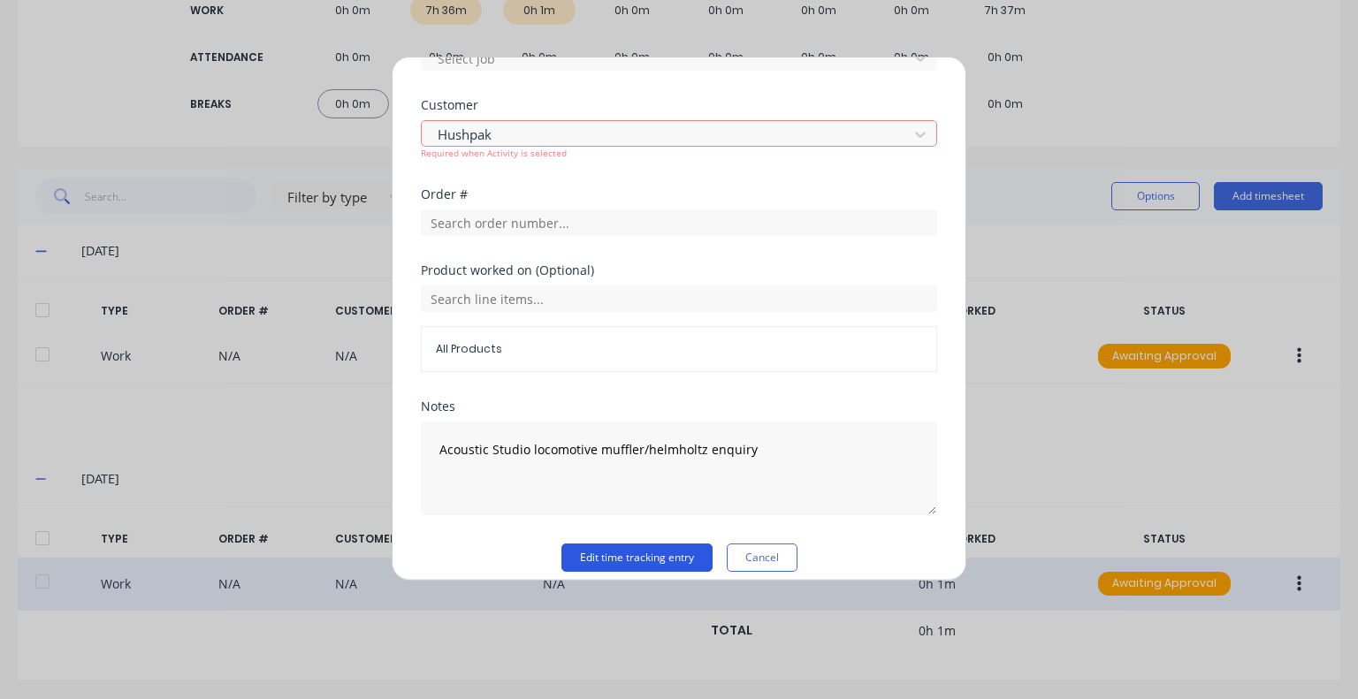
click at [634, 559] on button "Edit time tracking entry" at bounding box center [636, 558] width 151 height 28
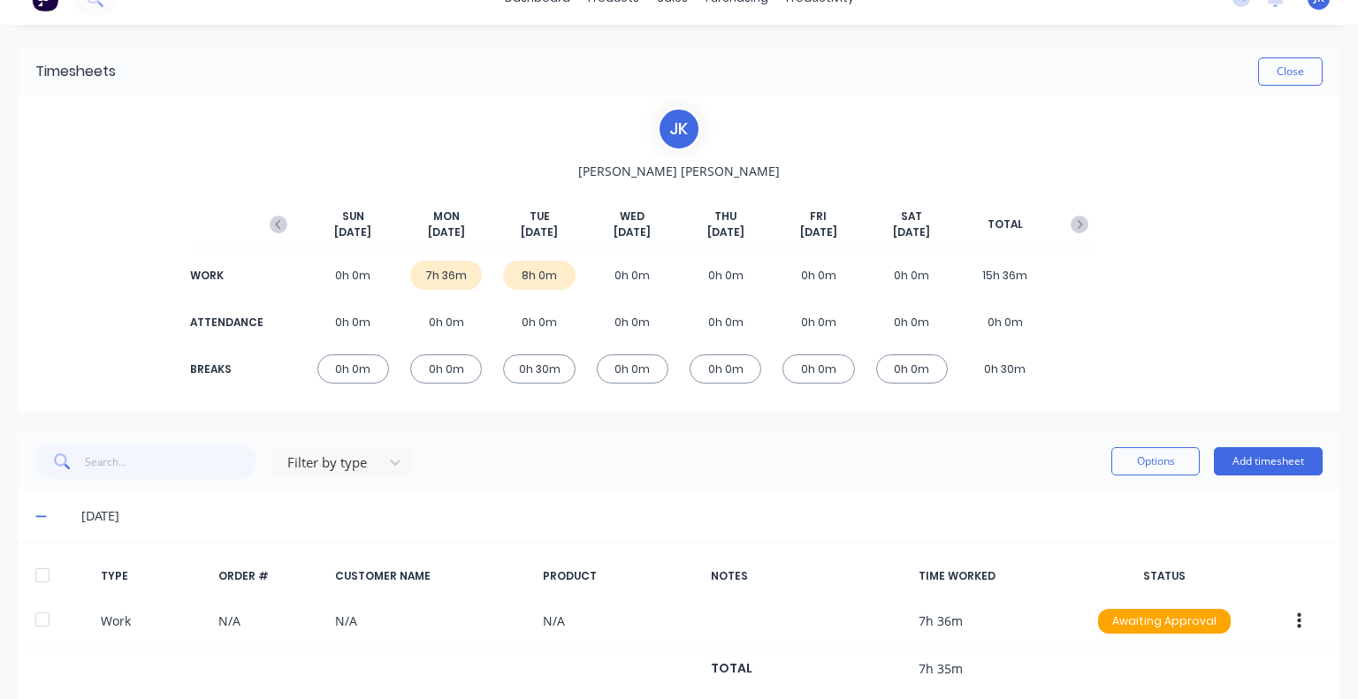
scroll to position [0, 0]
